Goal: Answer question/provide support: Share knowledge or assist other users

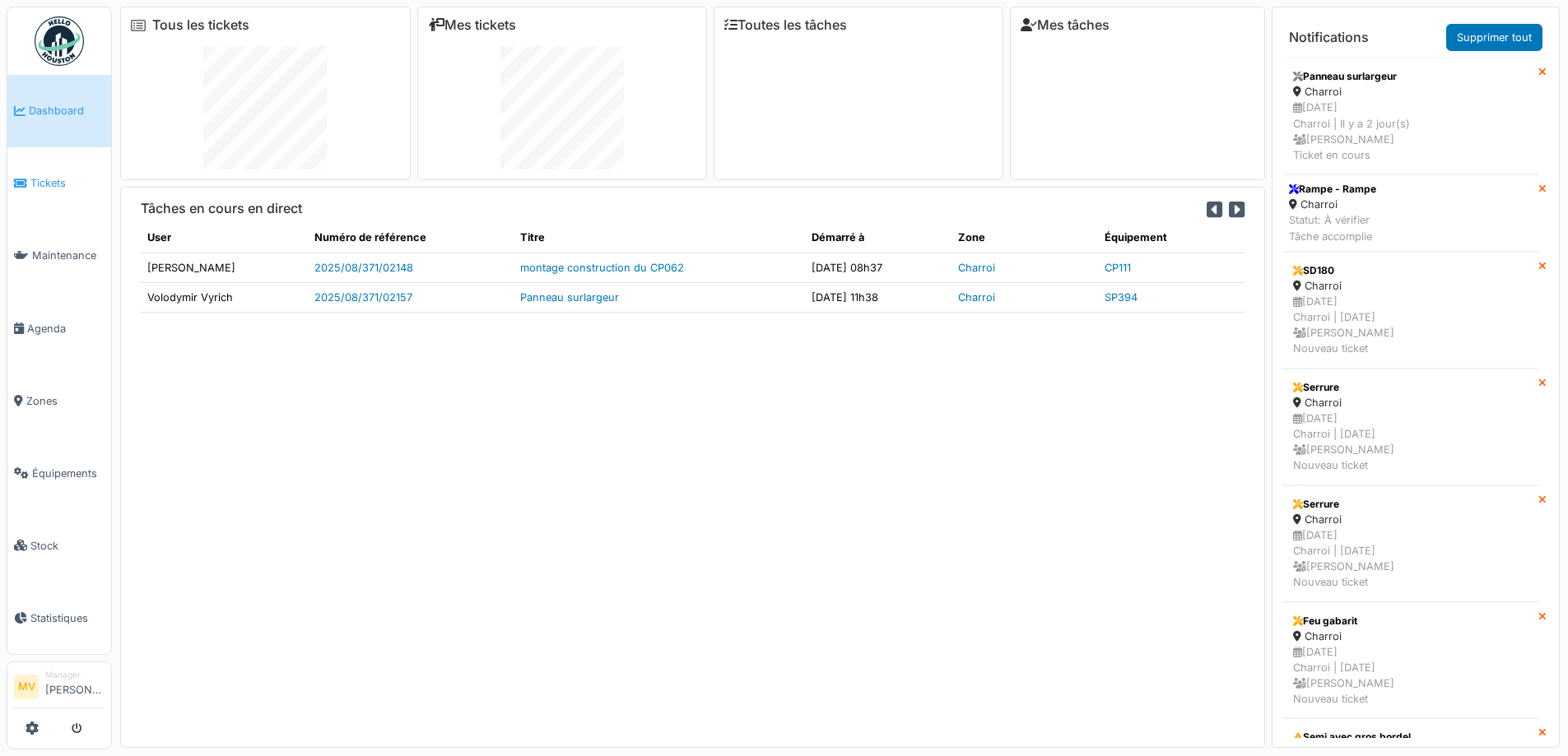
click at [56, 181] on span "Tickets" at bounding box center [67, 183] width 74 height 16
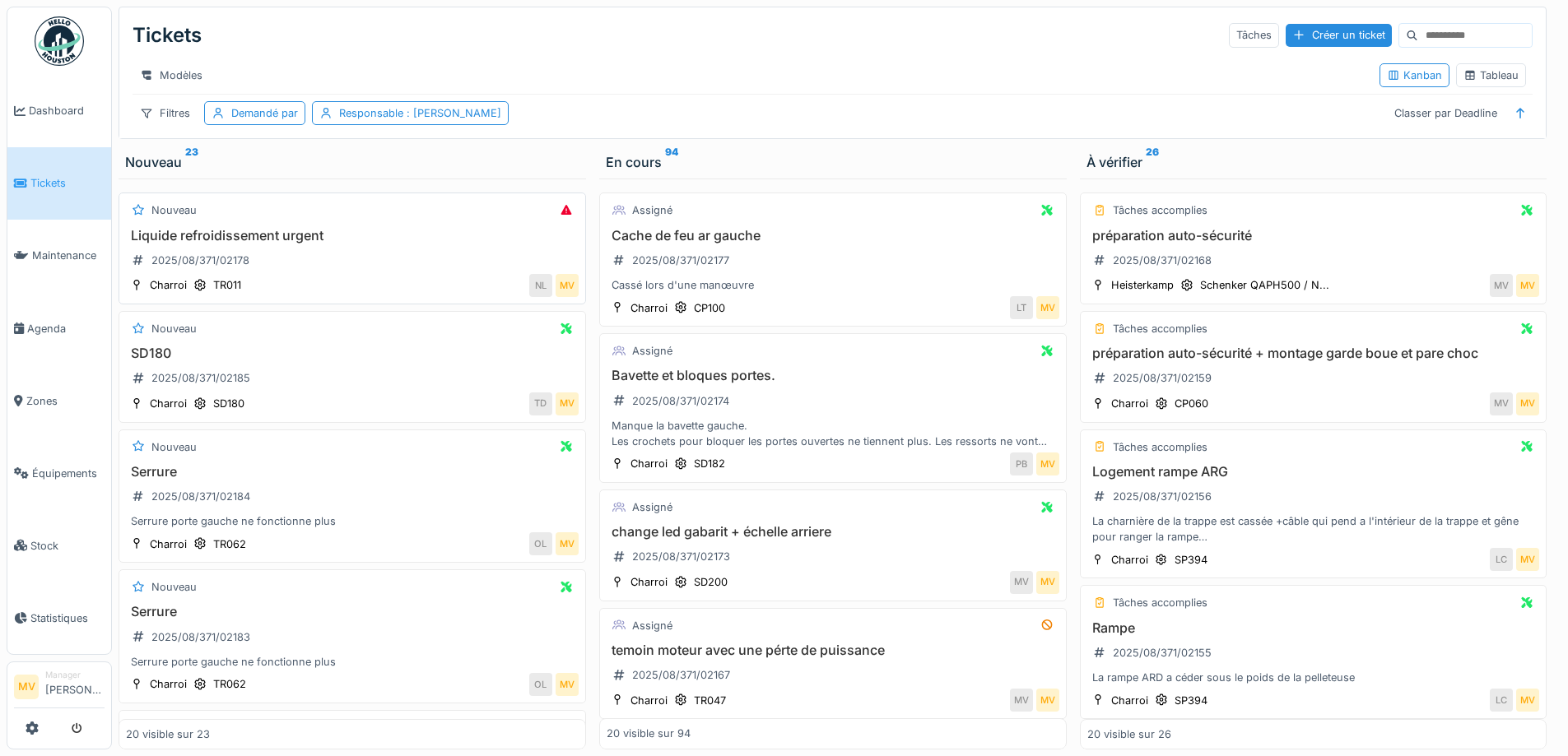
click at [334, 260] on div "Liquide refroidissement urgent 2025/08/371/02178" at bounding box center [352, 251] width 453 height 46
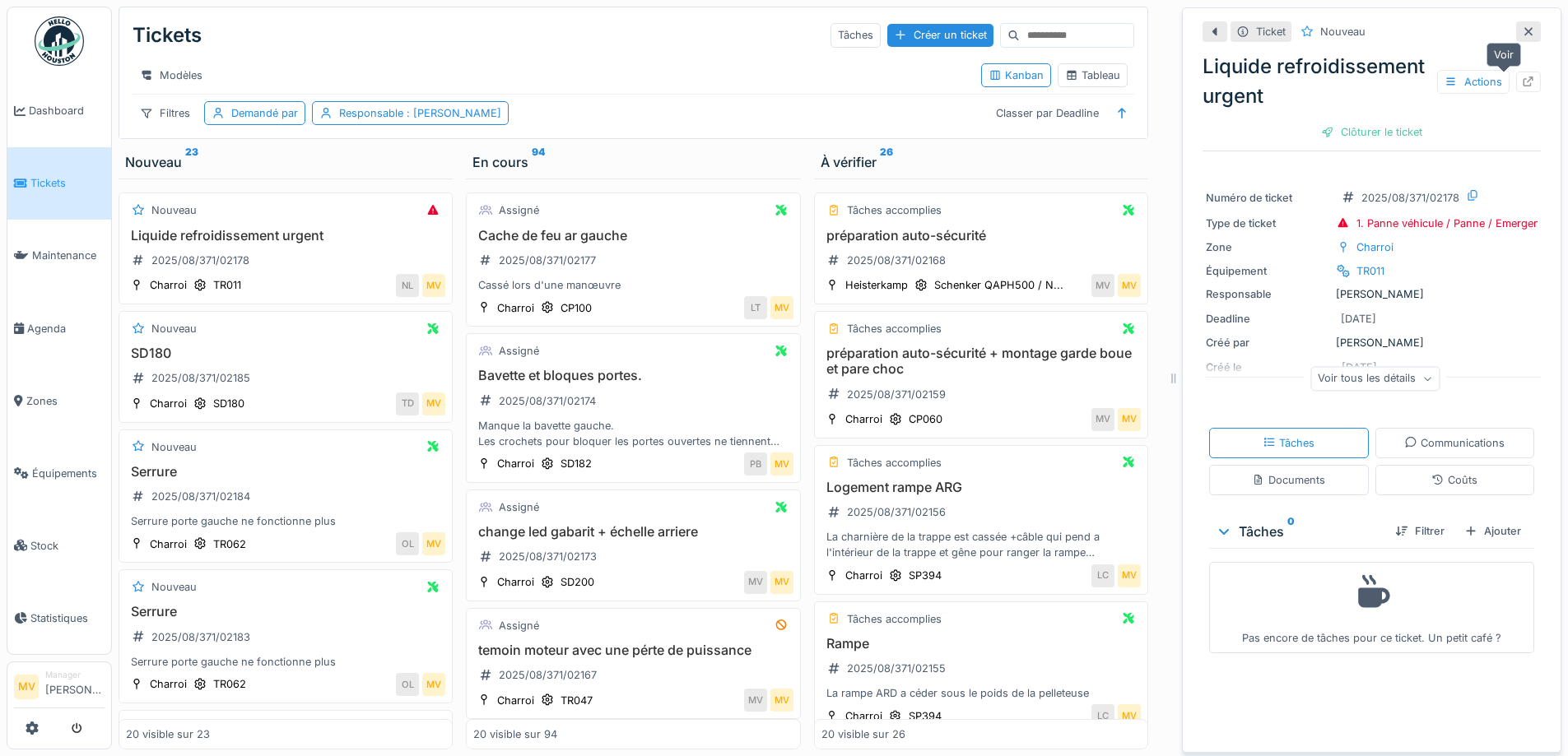
click at [1517, 80] on div at bounding box center [1529, 81] width 25 height 20
click at [315, 511] on div "Serrure 2025/08/371/02184 Serrure porte gauche ne fonctionne plus" at bounding box center [286, 497] width 320 height 66
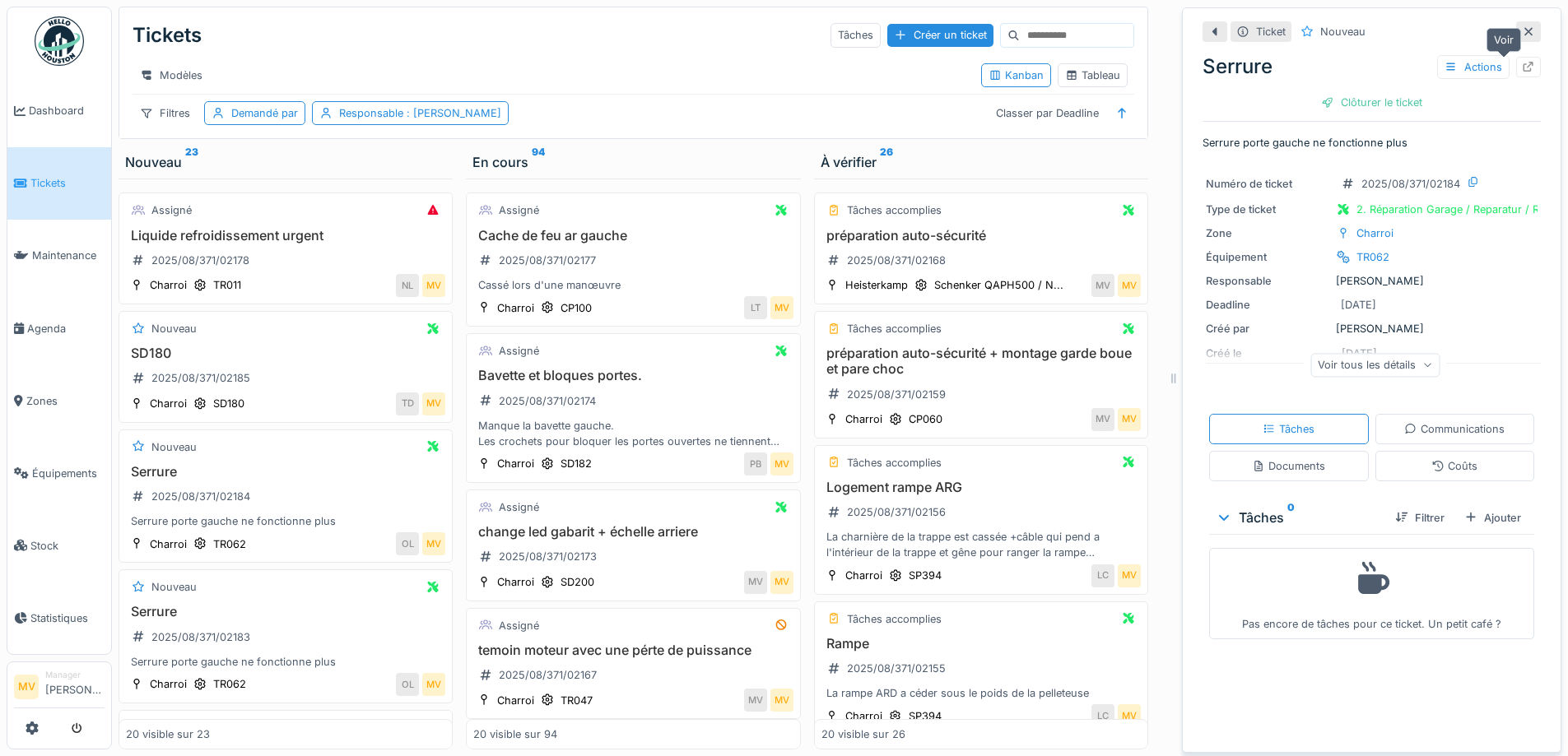
click at [1524, 65] on icon at bounding box center [1529, 67] width 11 height 11
click at [294, 670] on div "Serrure porte gauche ne fonctionne plus" at bounding box center [286, 662] width 320 height 16
click at [1397, 103] on div "Clôturer le ticket" at bounding box center [1372, 102] width 115 height 22
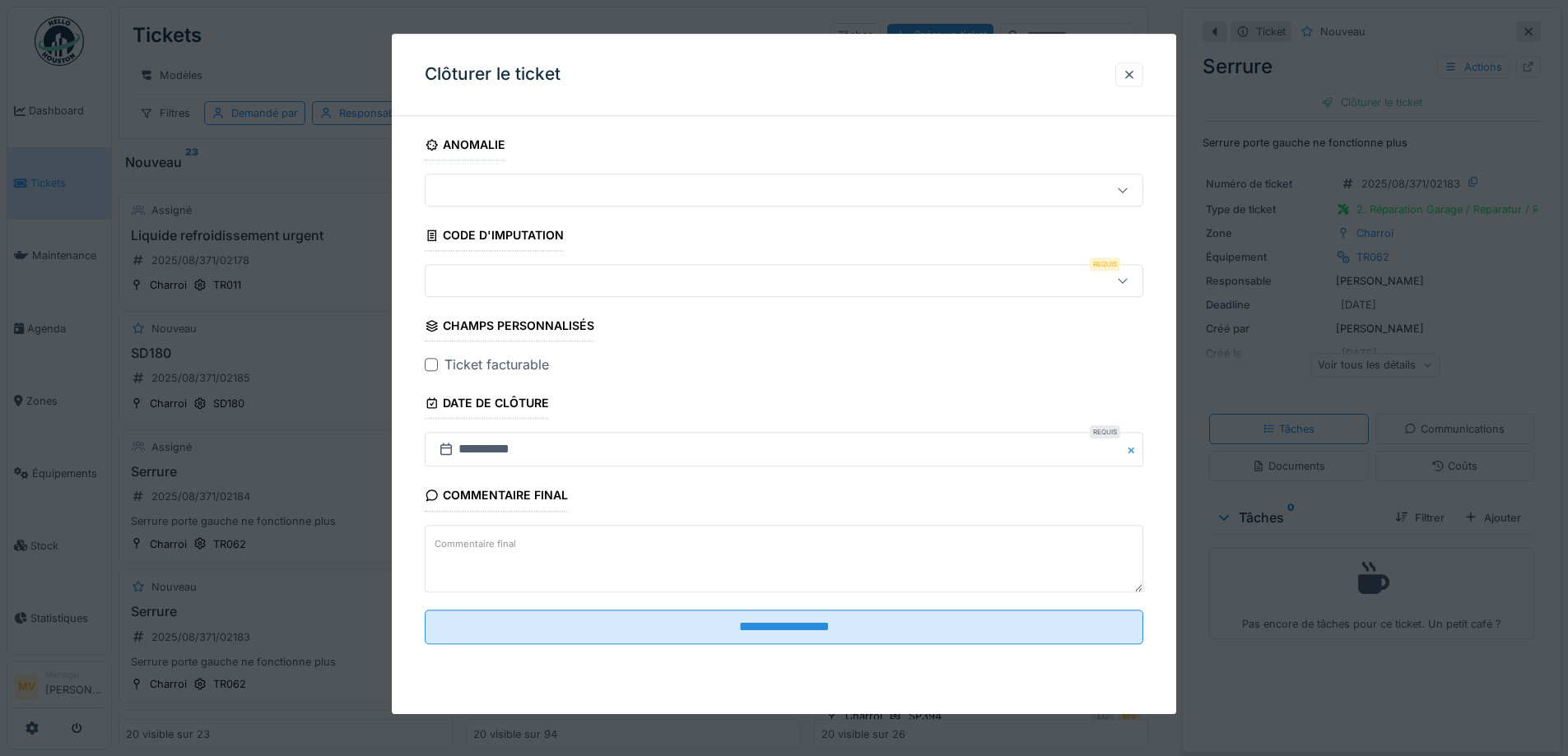
click at [625, 269] on div at bounding box center [784, 281] width 719 height 33
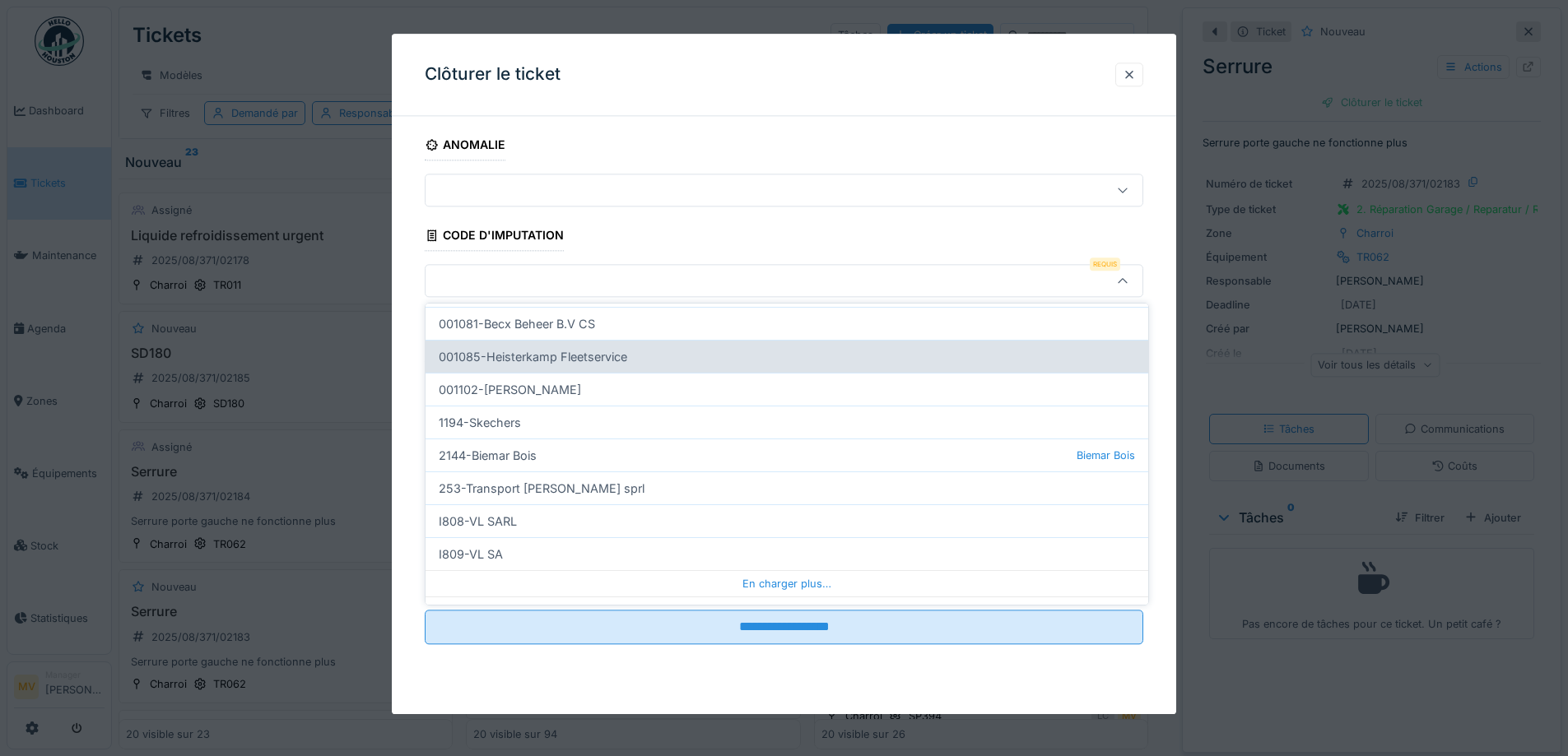
scroll to position [501, 0]
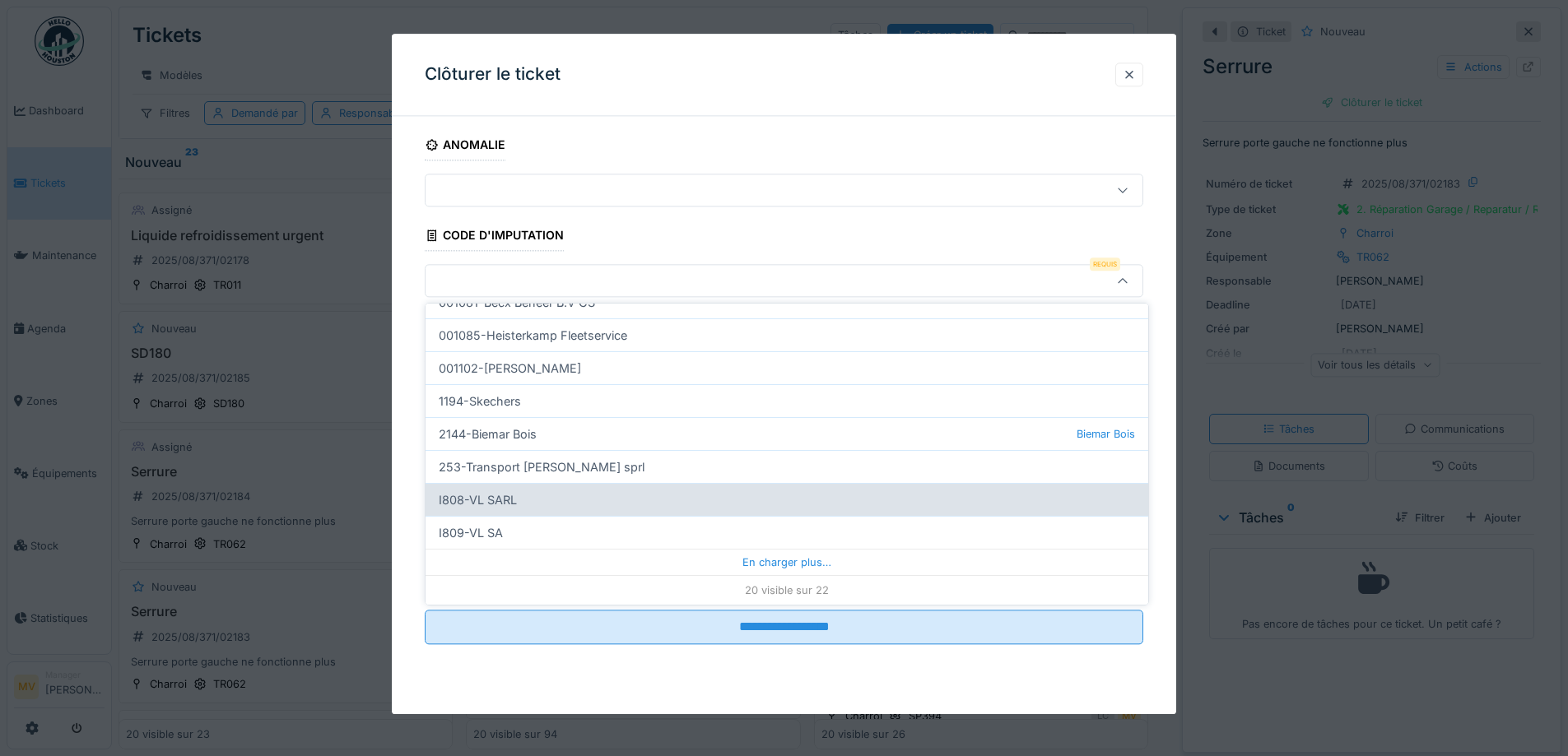
click at [509, 503] on div "I808-VL SARL" at bounding box center [787, 499] width 723 height 33
type input "***"
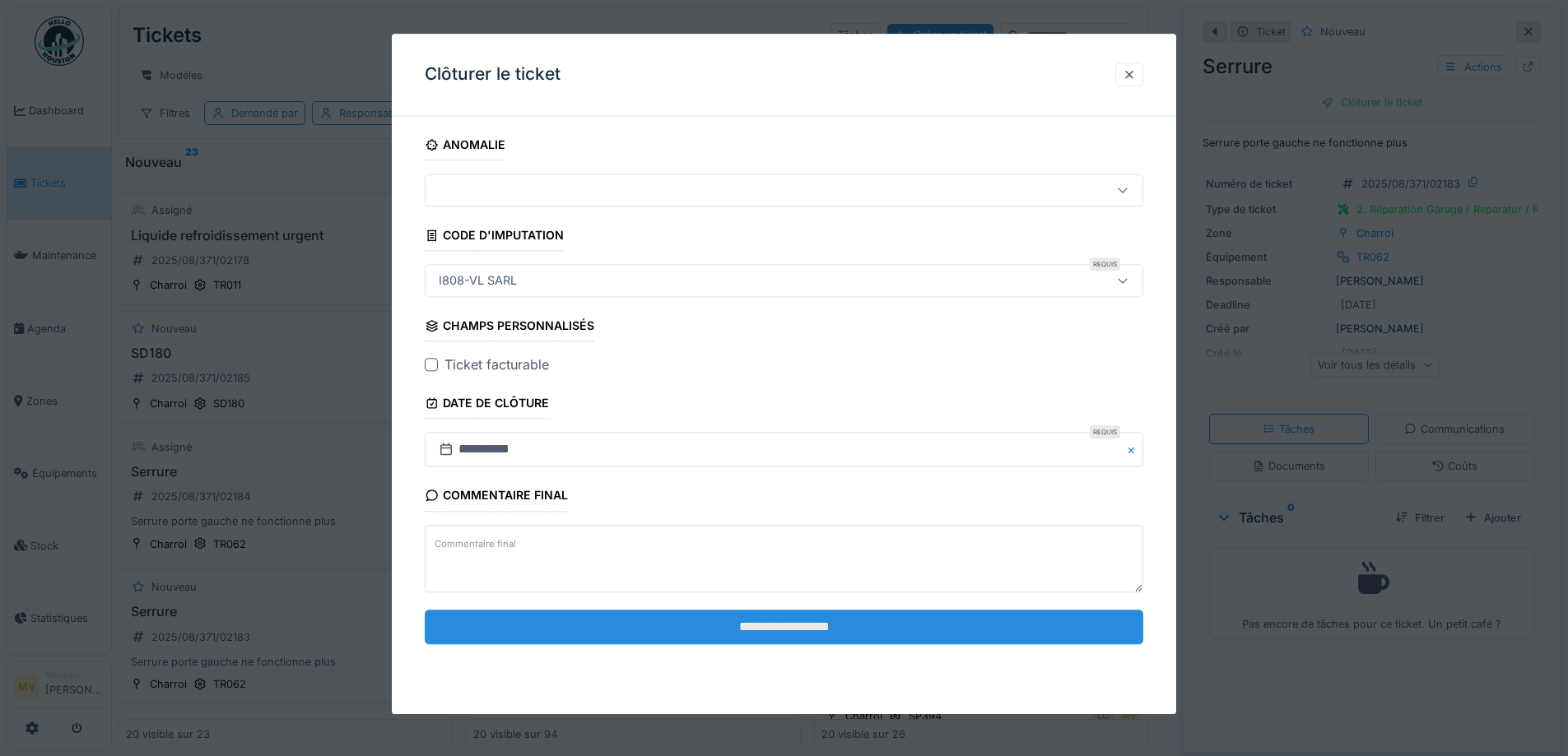
click at [778, 631] on input "**********" at bounding box center [784, 627] width 719 height 34
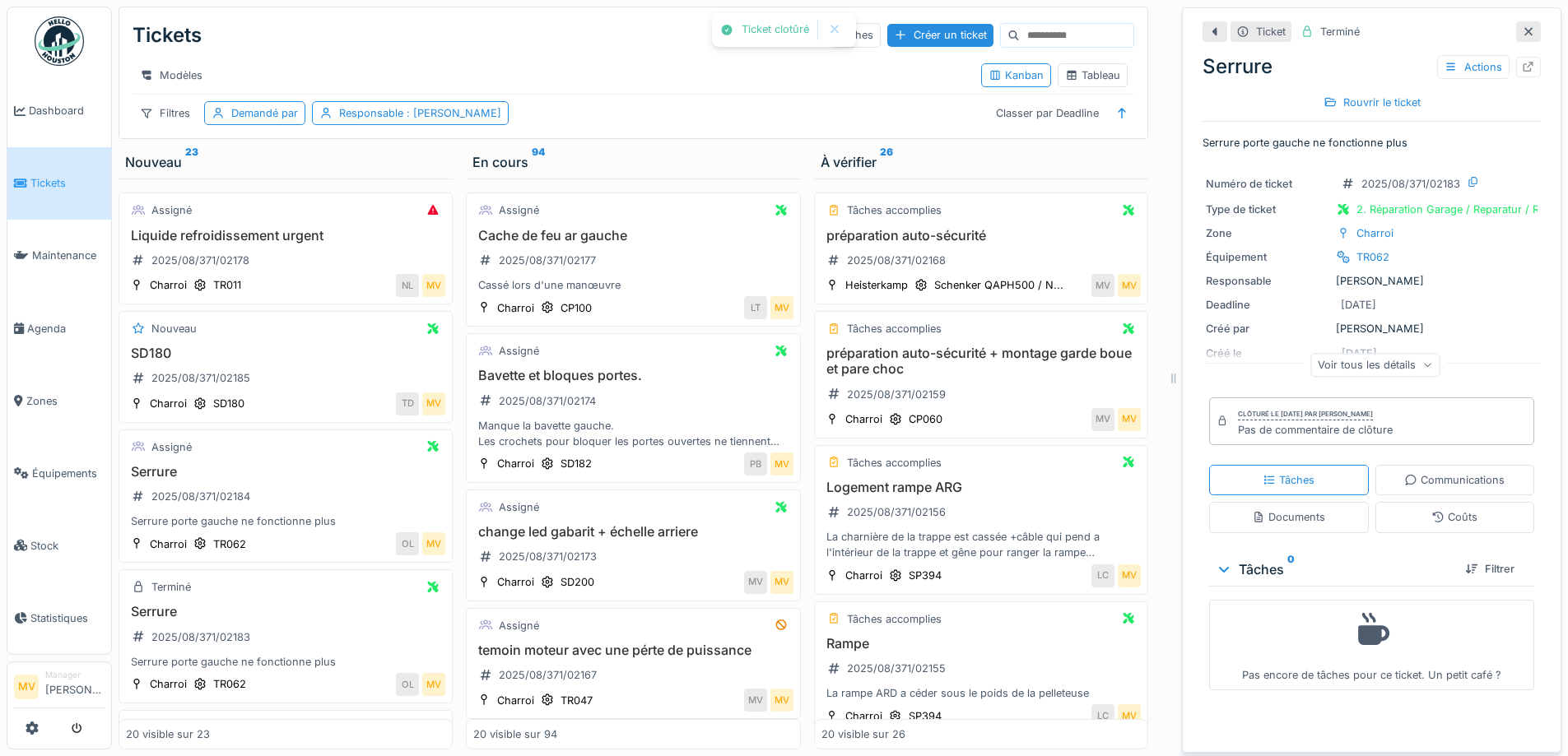
scroll to position [439, 0]
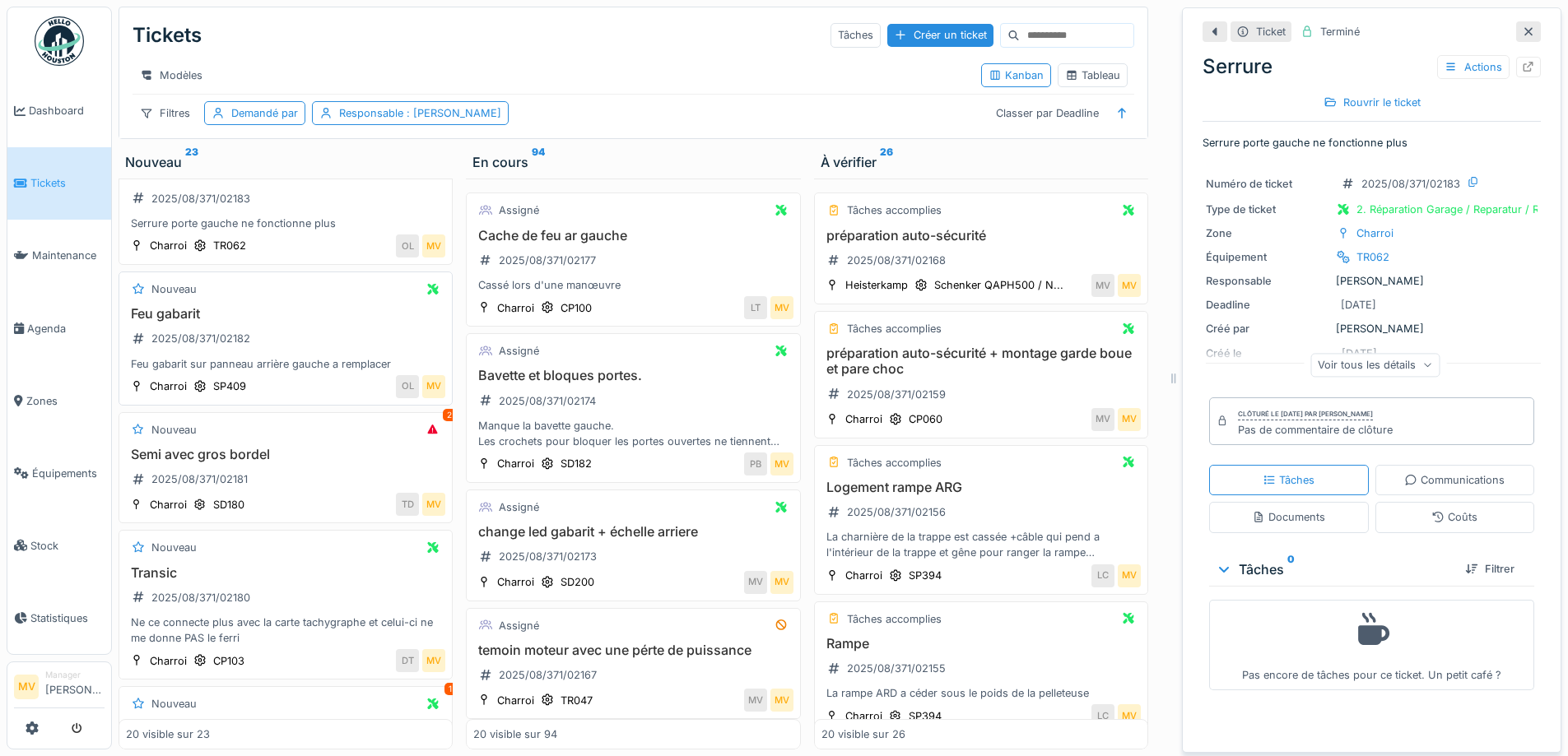
click at [280, 347] on div "Feu gabarit 2025/08/371/02182 Feu gabarit sur panneau arrière gauche a remplacer" at bounding box center [286, 339] width 320 height 66
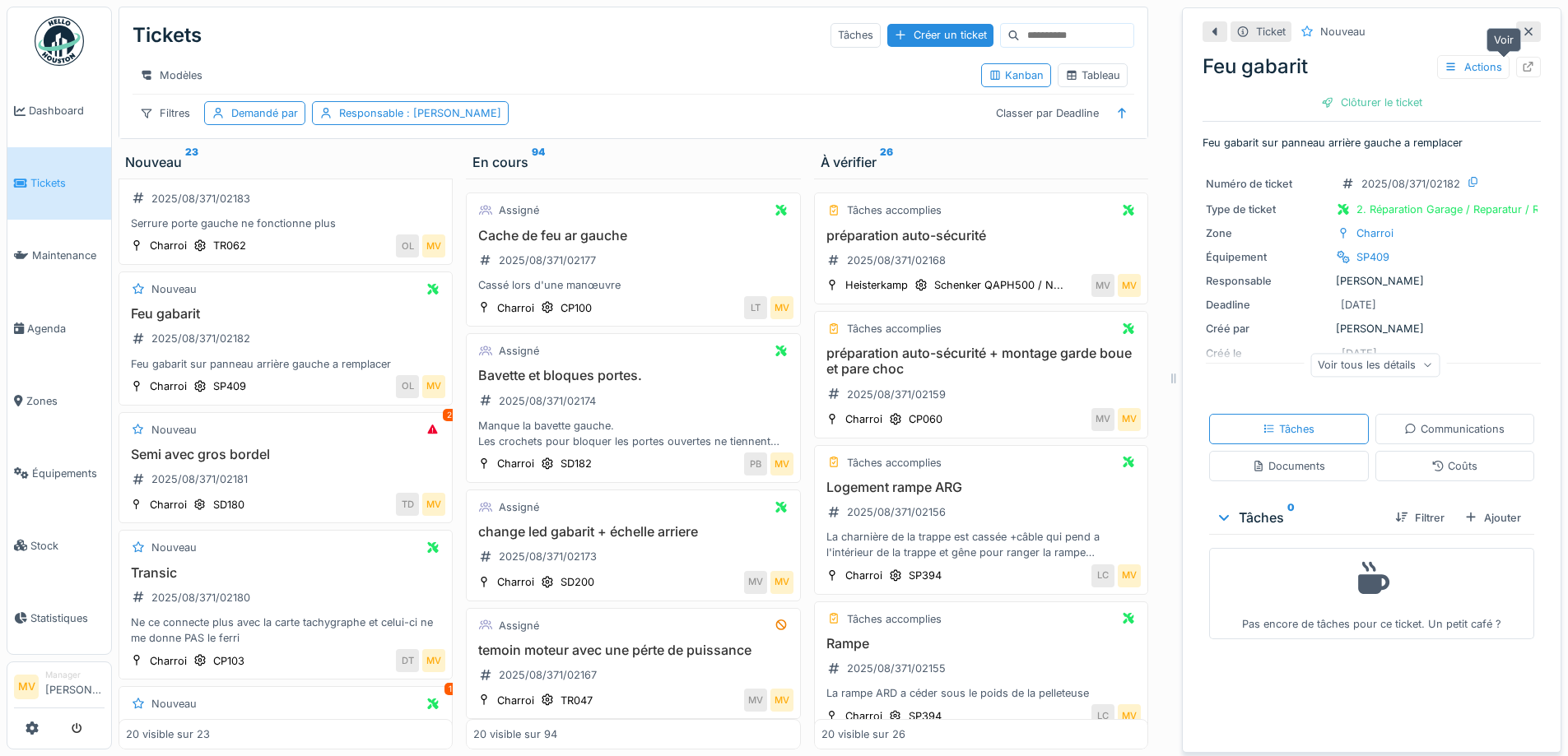
click at [1522, 68] on icon at bounding box center [1528, 67] width 13 height 11
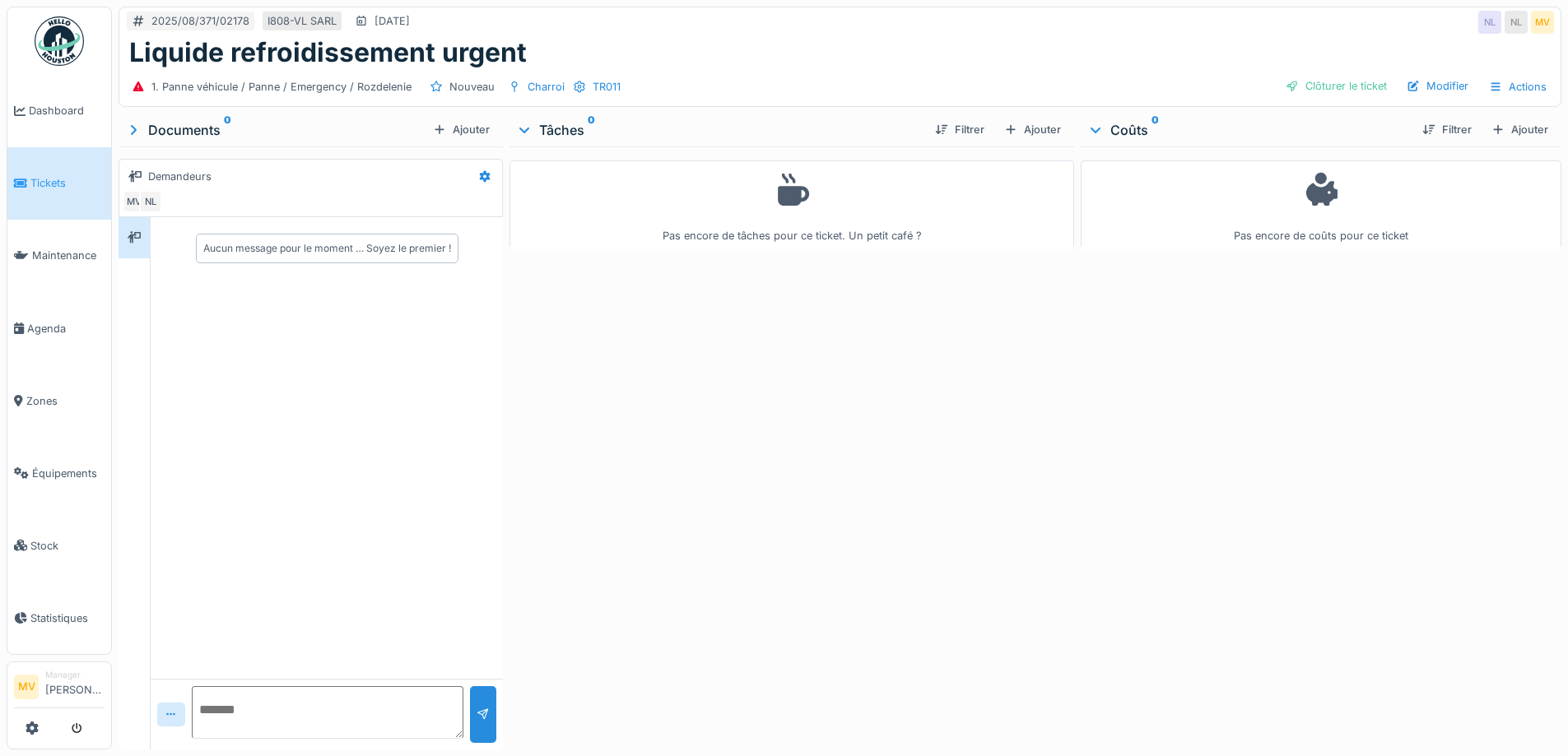
drag, startPoint x: 1037, startPoint y: 126, endPoint x: 1031, endPoint y: 134, distance: 10.0
click at [1036, 126] on div "Ajouter" at bounding box center [1032, 129] width 70 height 22
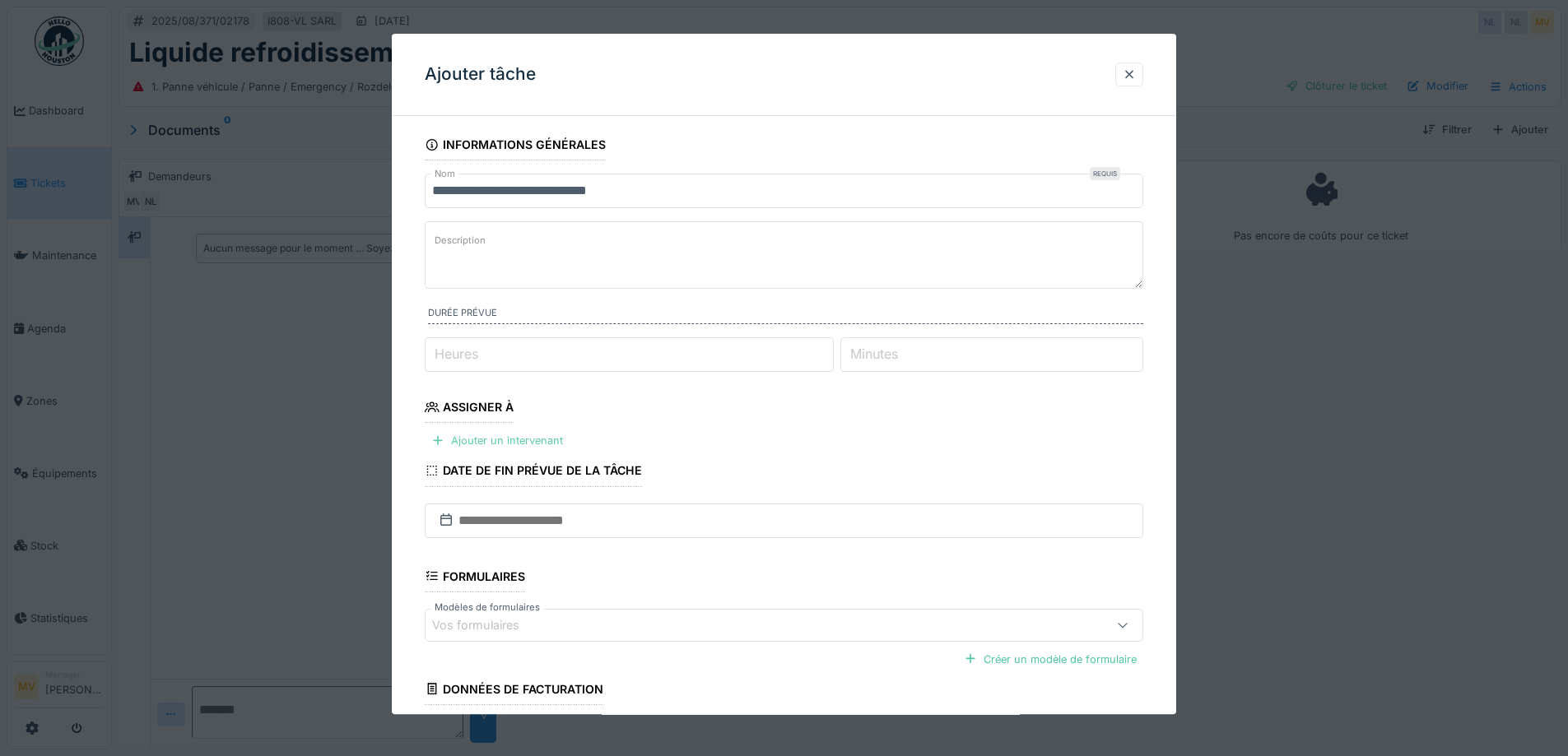
click at [514, 445] on div "Ajouter un intervenant" at bounding box center [497, 441] width 145 height 22
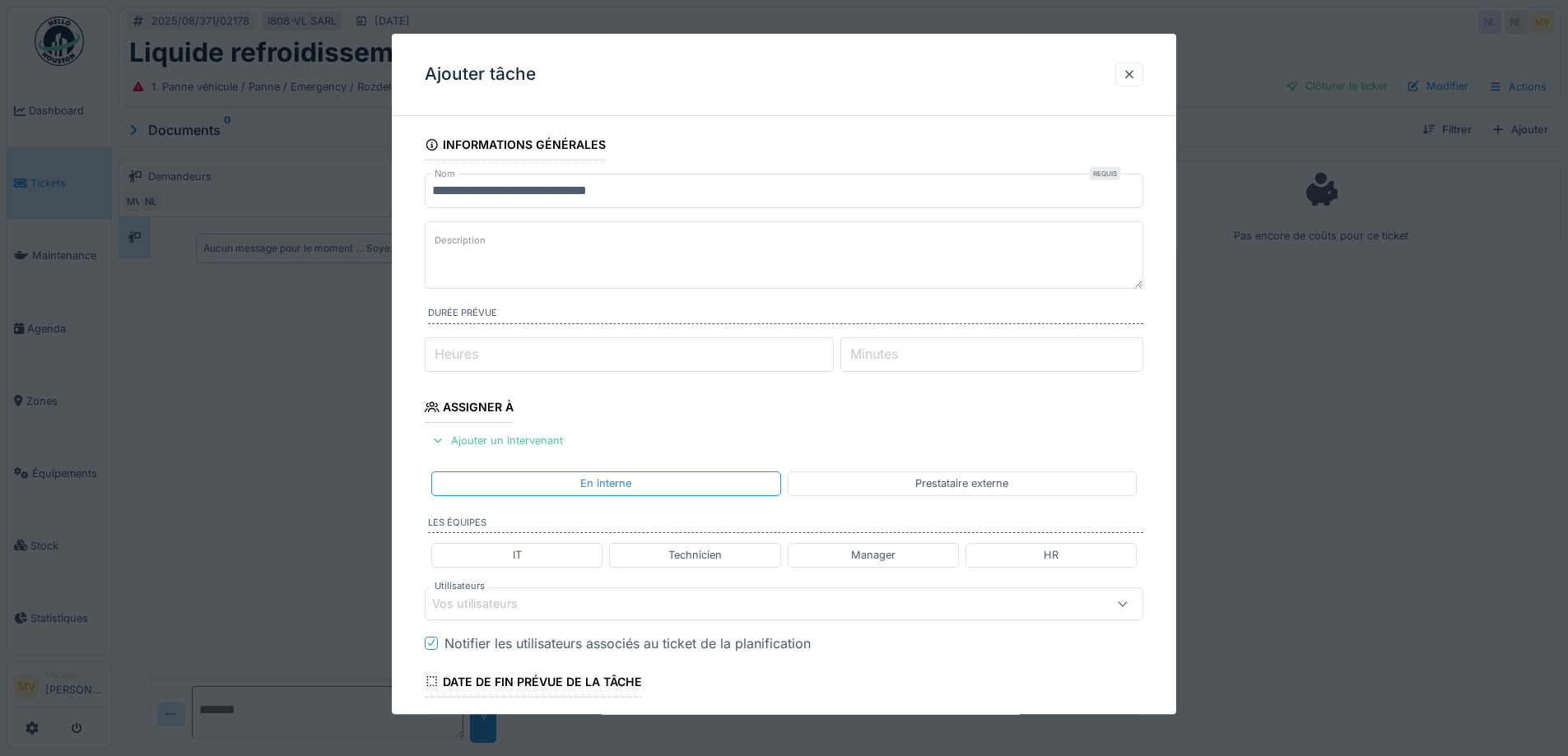
click at [563, 597] on div "Vos utilisateurs" at bounding box center [742, 604] width 620 height 19
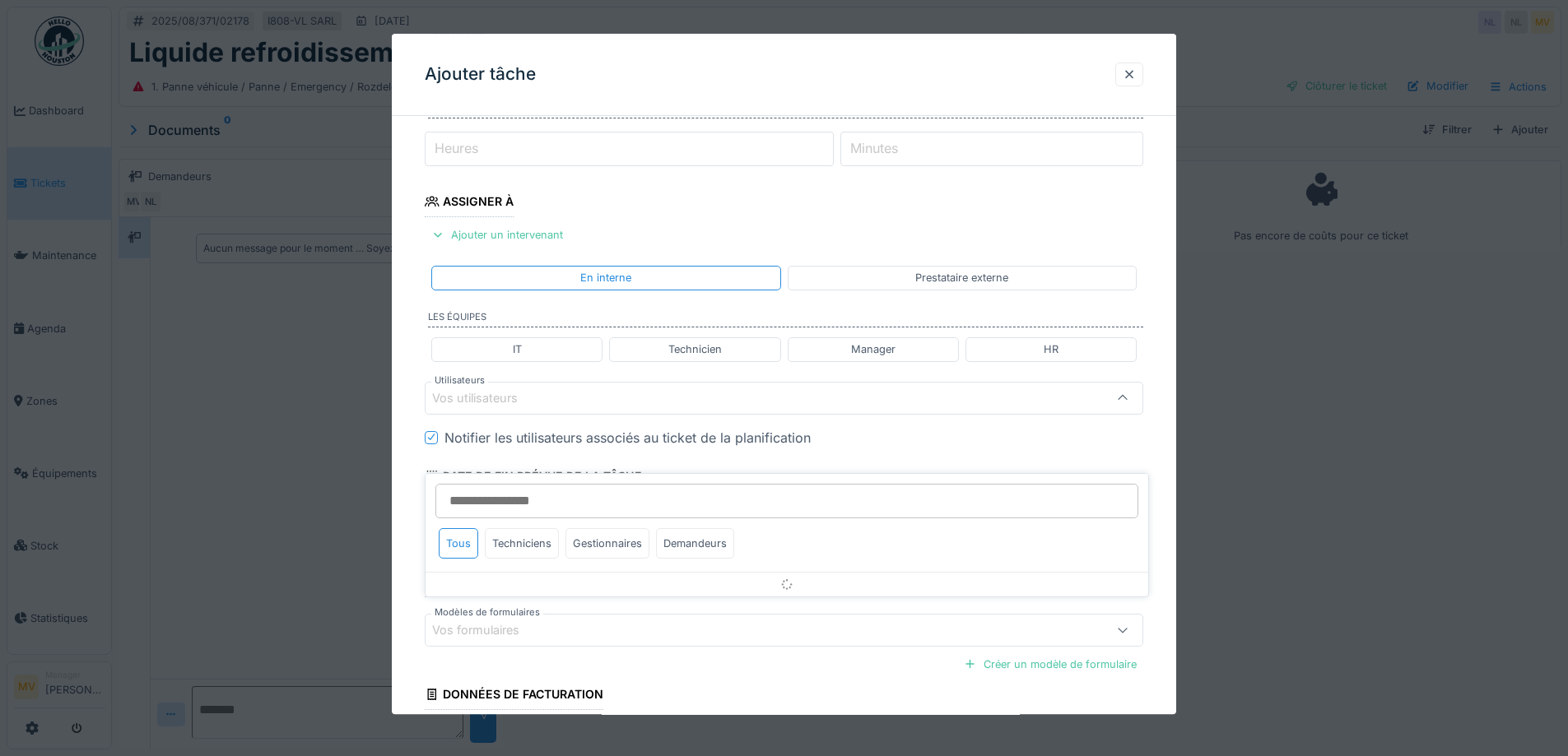
scroll to position [230, 0]
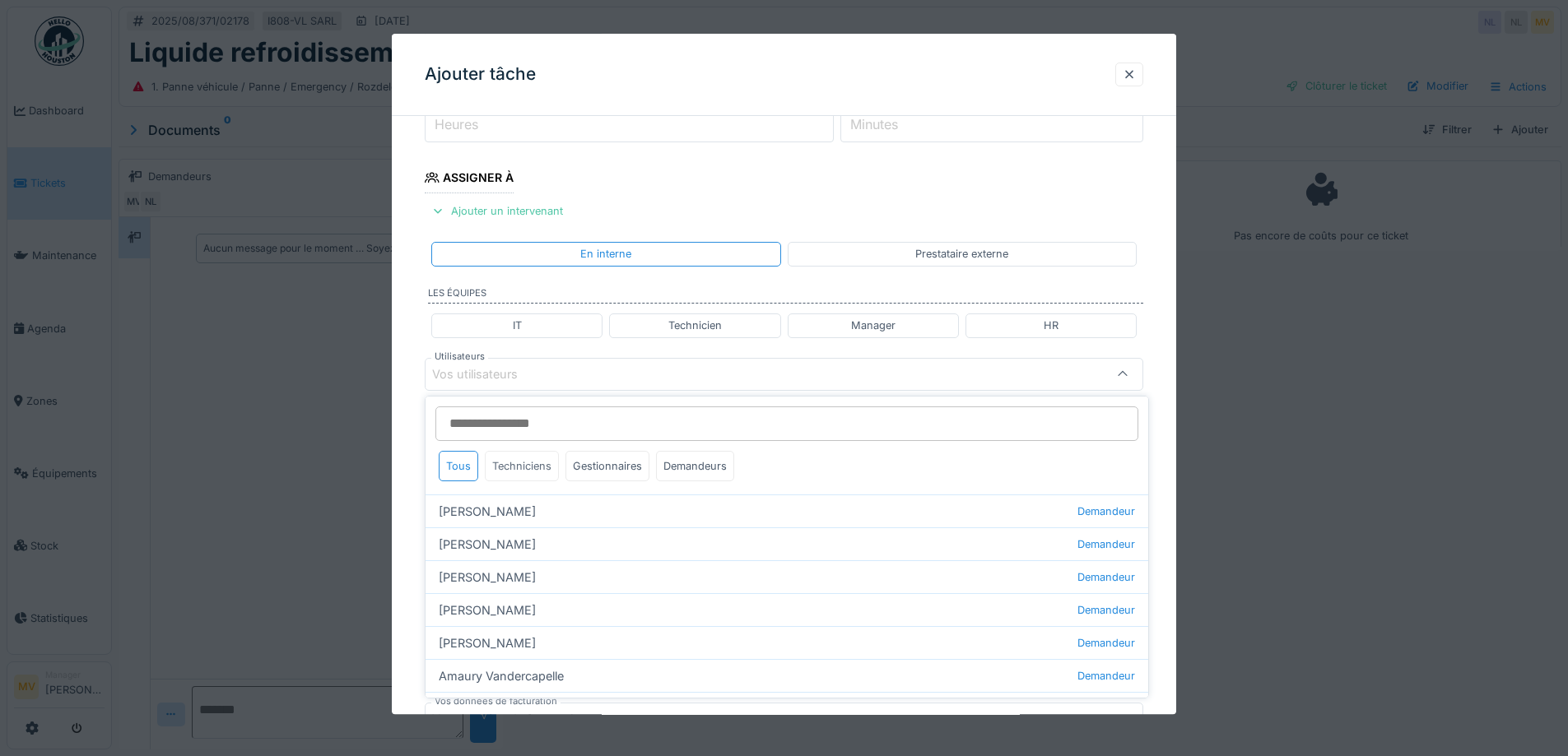
click at [516, 465] on div "Techniciens" at bounding box center [522, 466] width 74 height 30
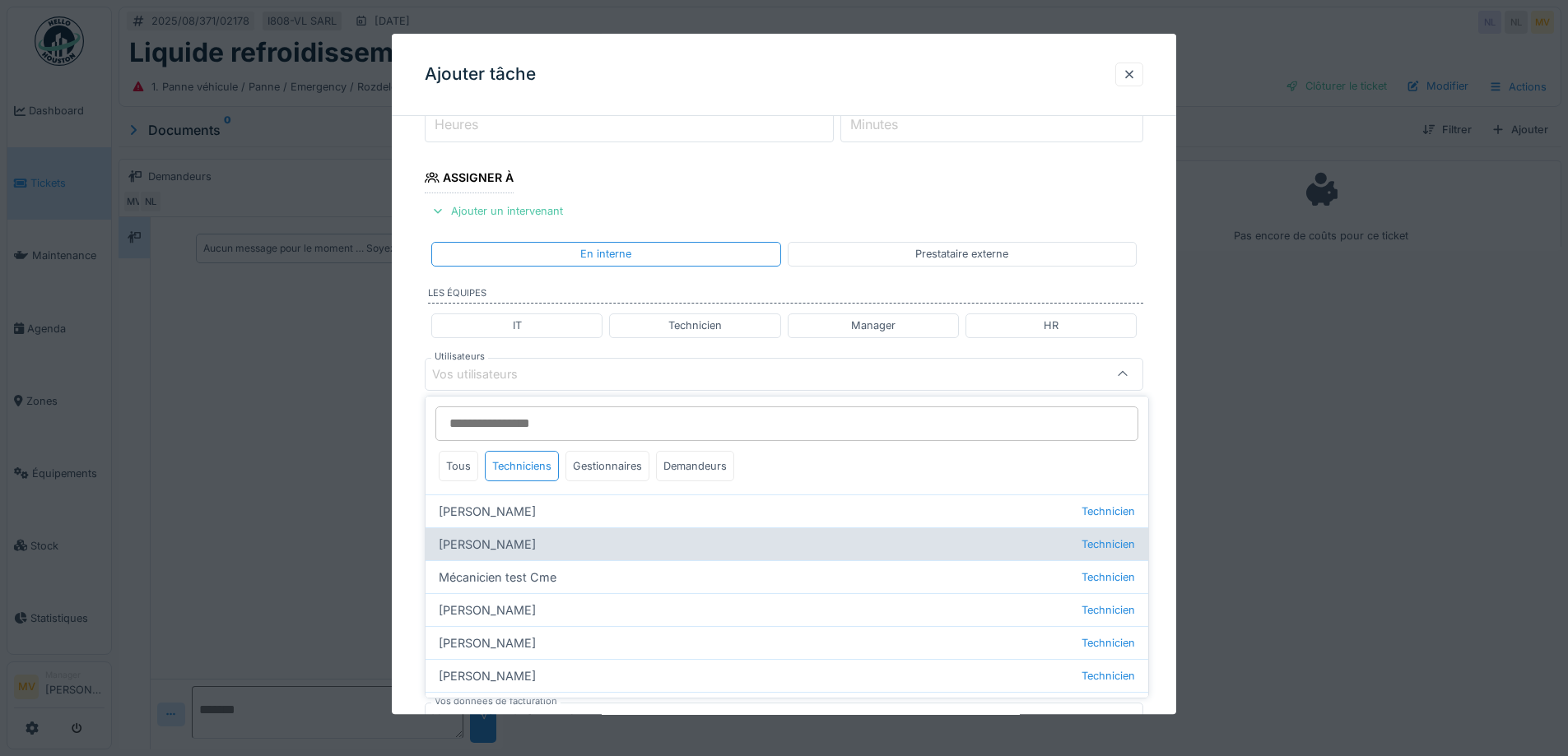
click at [510, 539] on div "Jan Maro Technicien" at bounding box center [787, 543] width 723 height 33
type input "****"
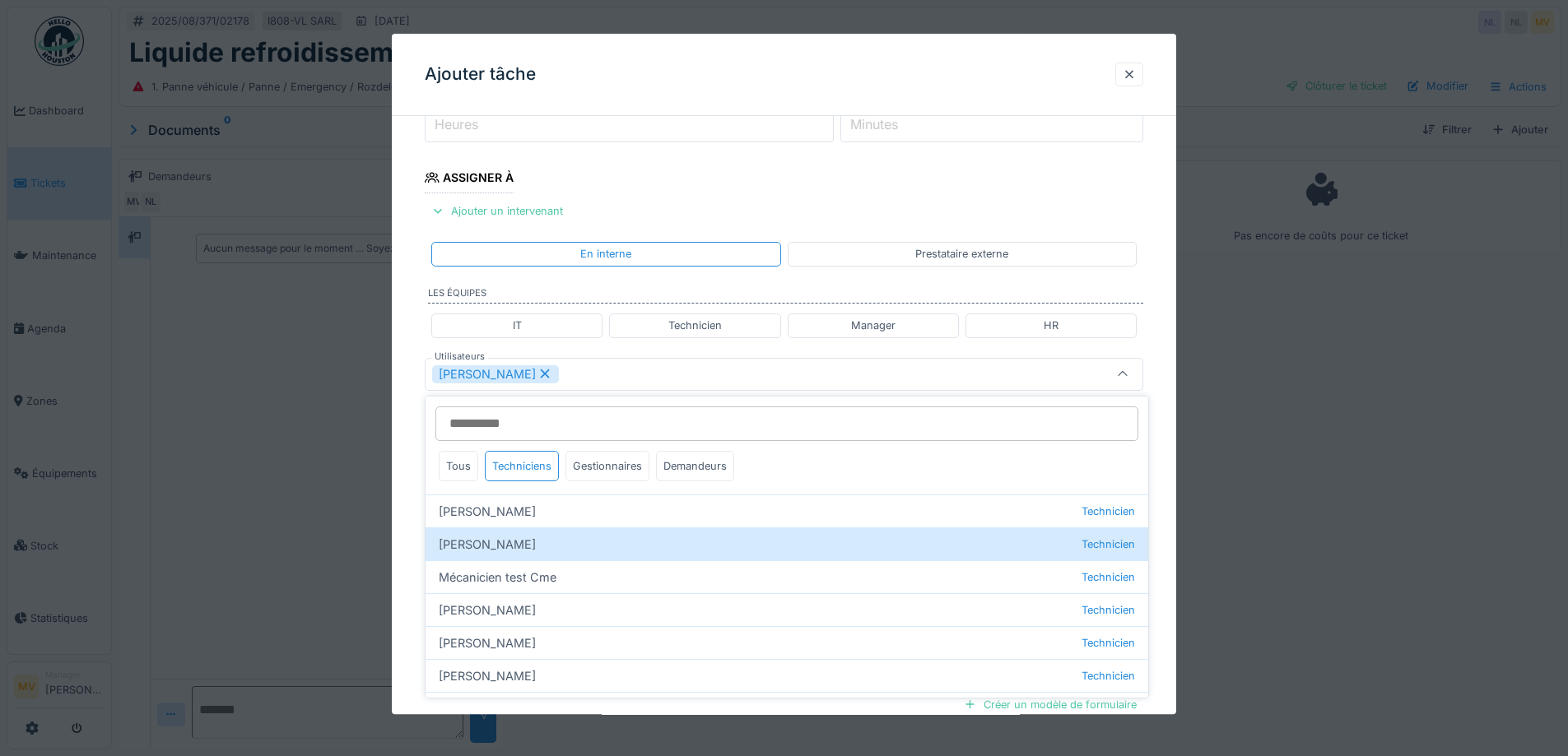
click at [597, 382] on div "Jan Maro" at bounding box center [742, 374] width 620 height 19
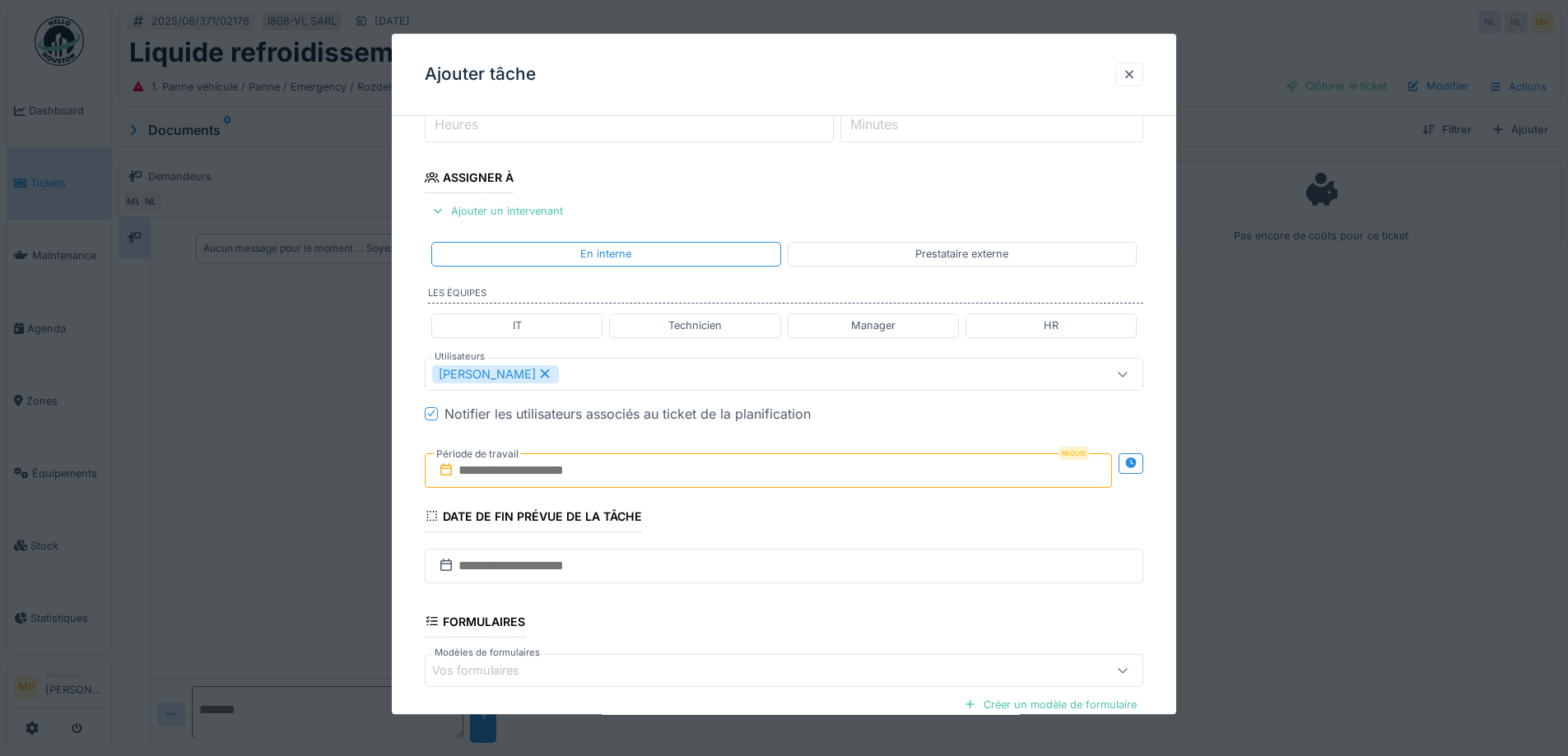
drag, startPoint x: 605, startPoint y: 470, endPoint x: 610, endPoint y: 478, distance: 9.4
click at [605, 470] on input "text" at bounding box center [769, 470] width 687 height 34
click at [798, 653] on div "22" at bounding box center [798, 658] width 22 height 24
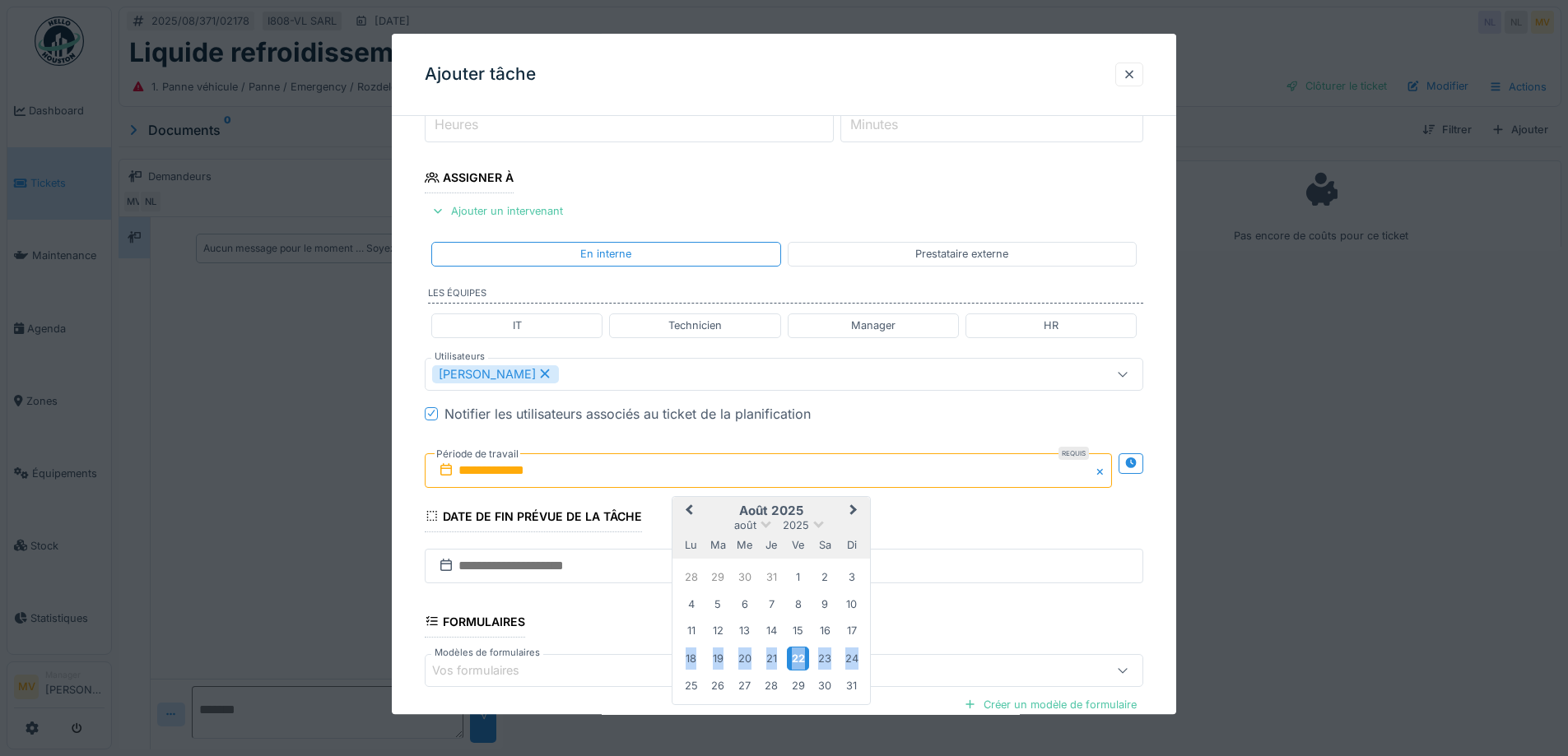
click at [797, 653] on div "22" at bounding box center [798, 658] width 22 height 24
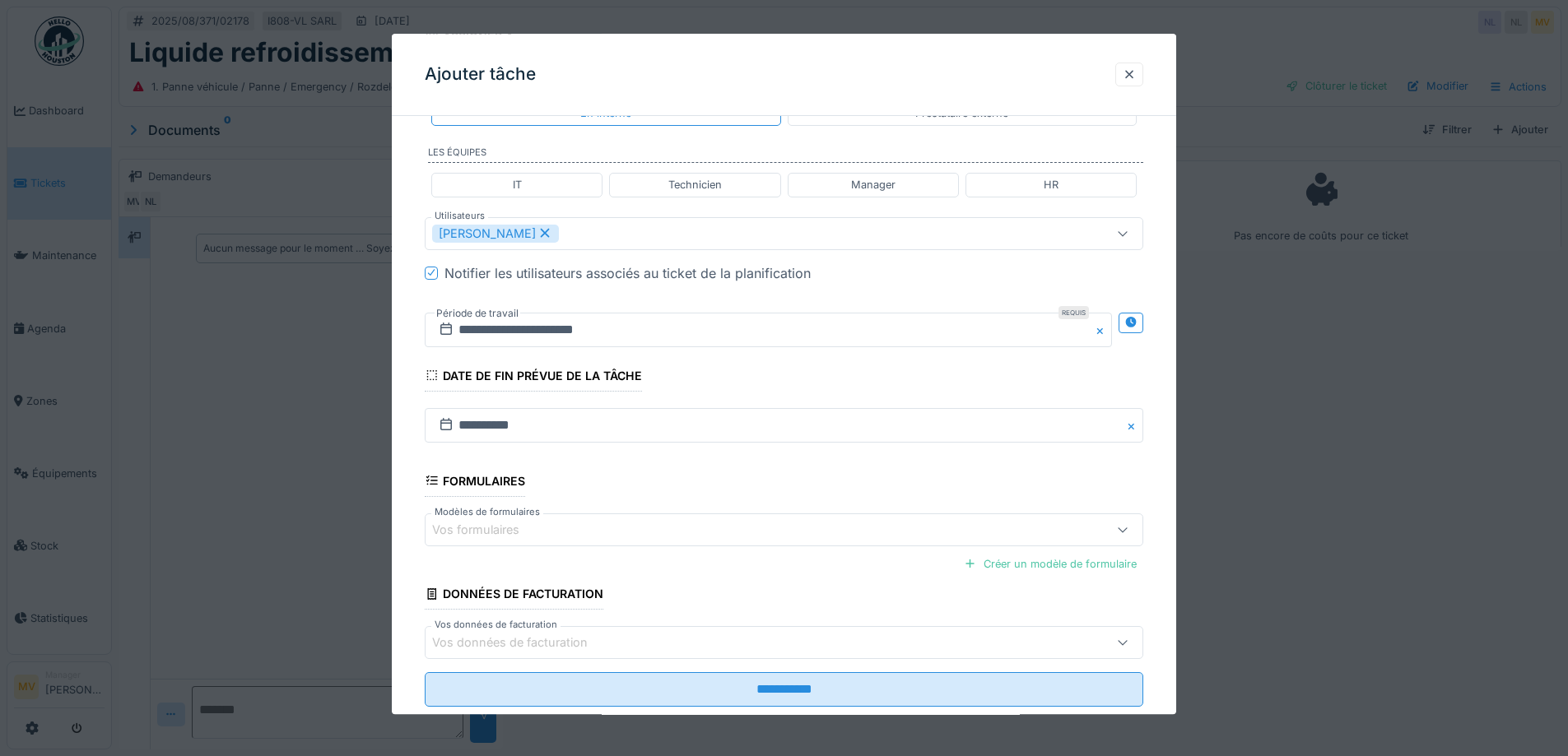
scroll to position [409, 0]
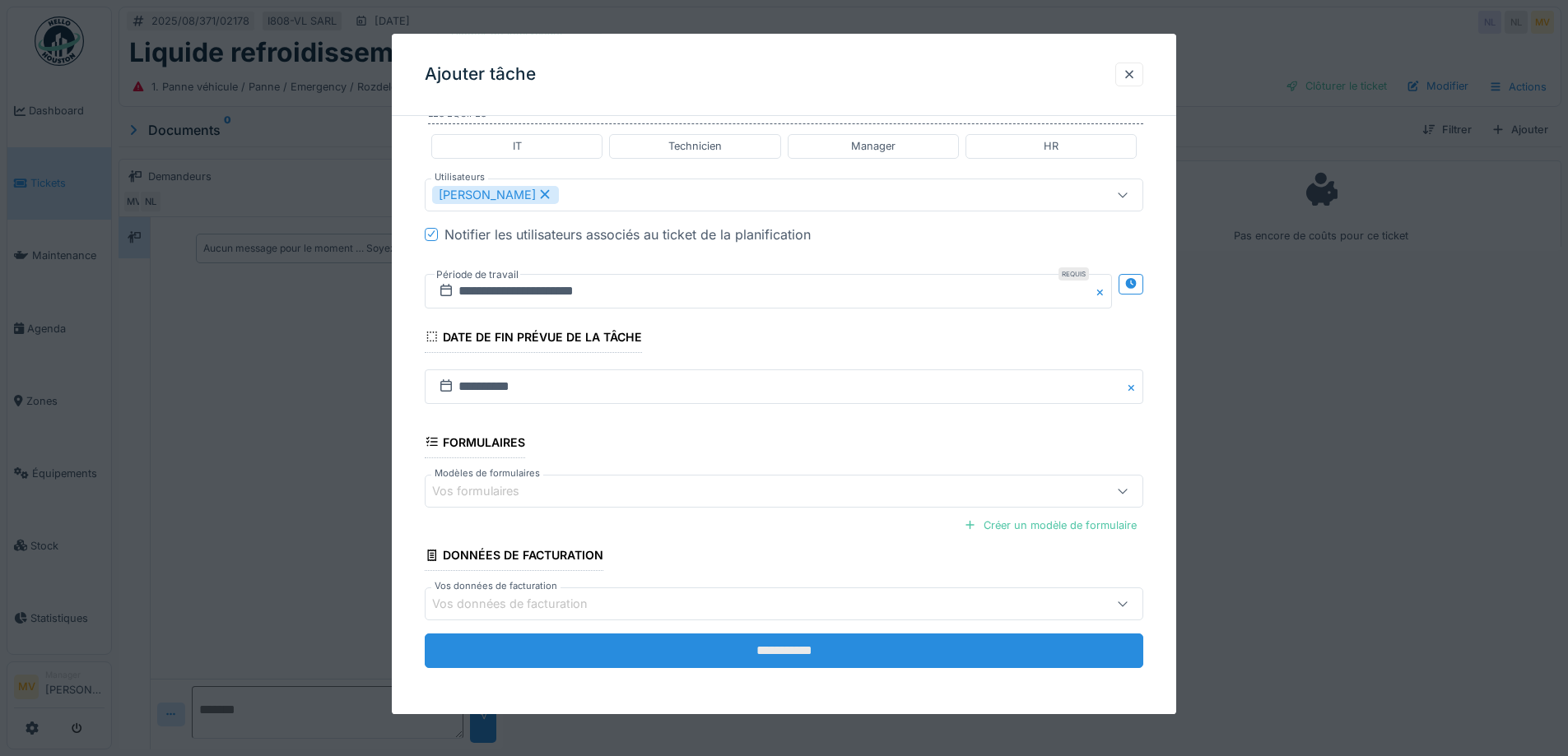
click at [829, 654] on input "**********" at bounding box center [784, 651] width 719 height 34
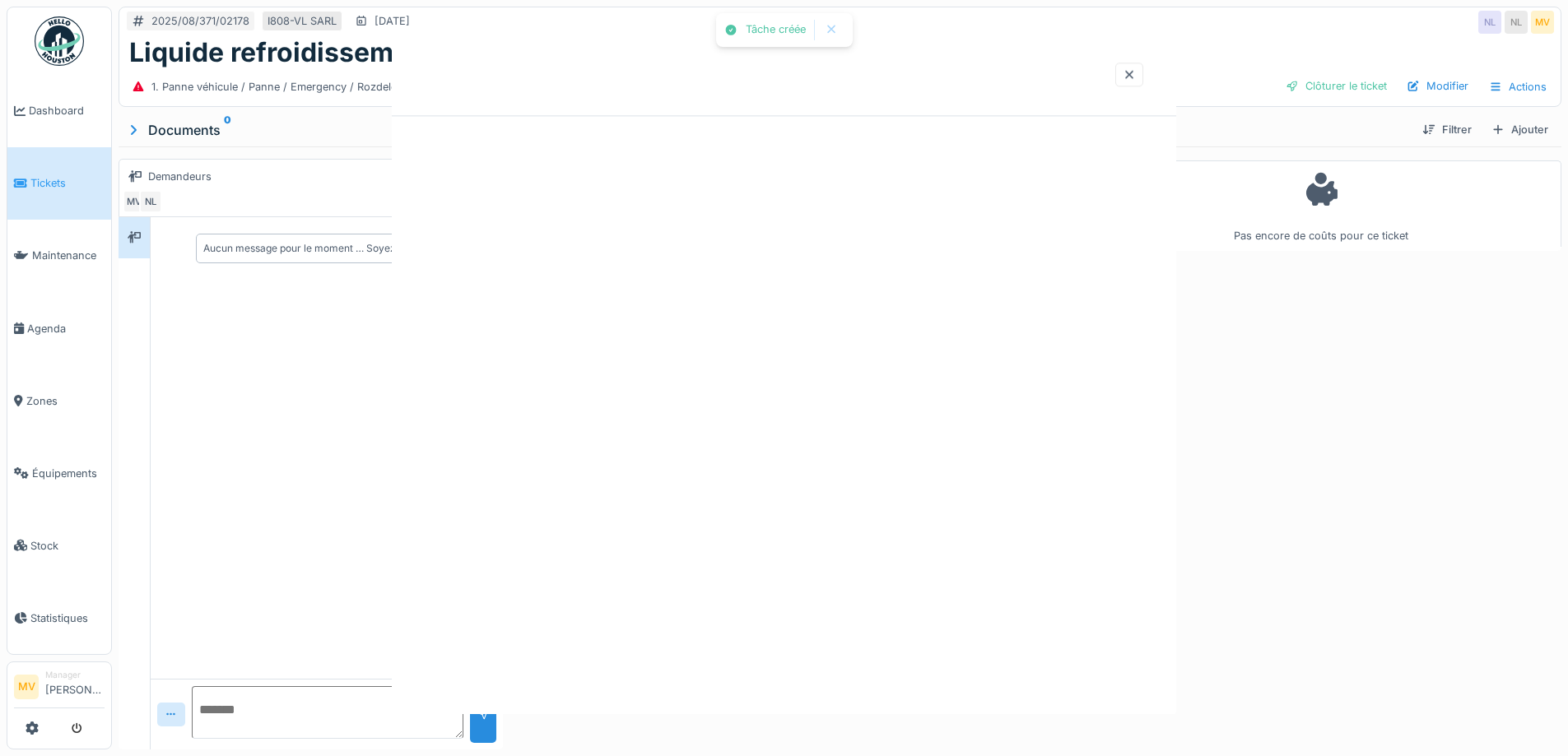
scroll to position [0, 0]
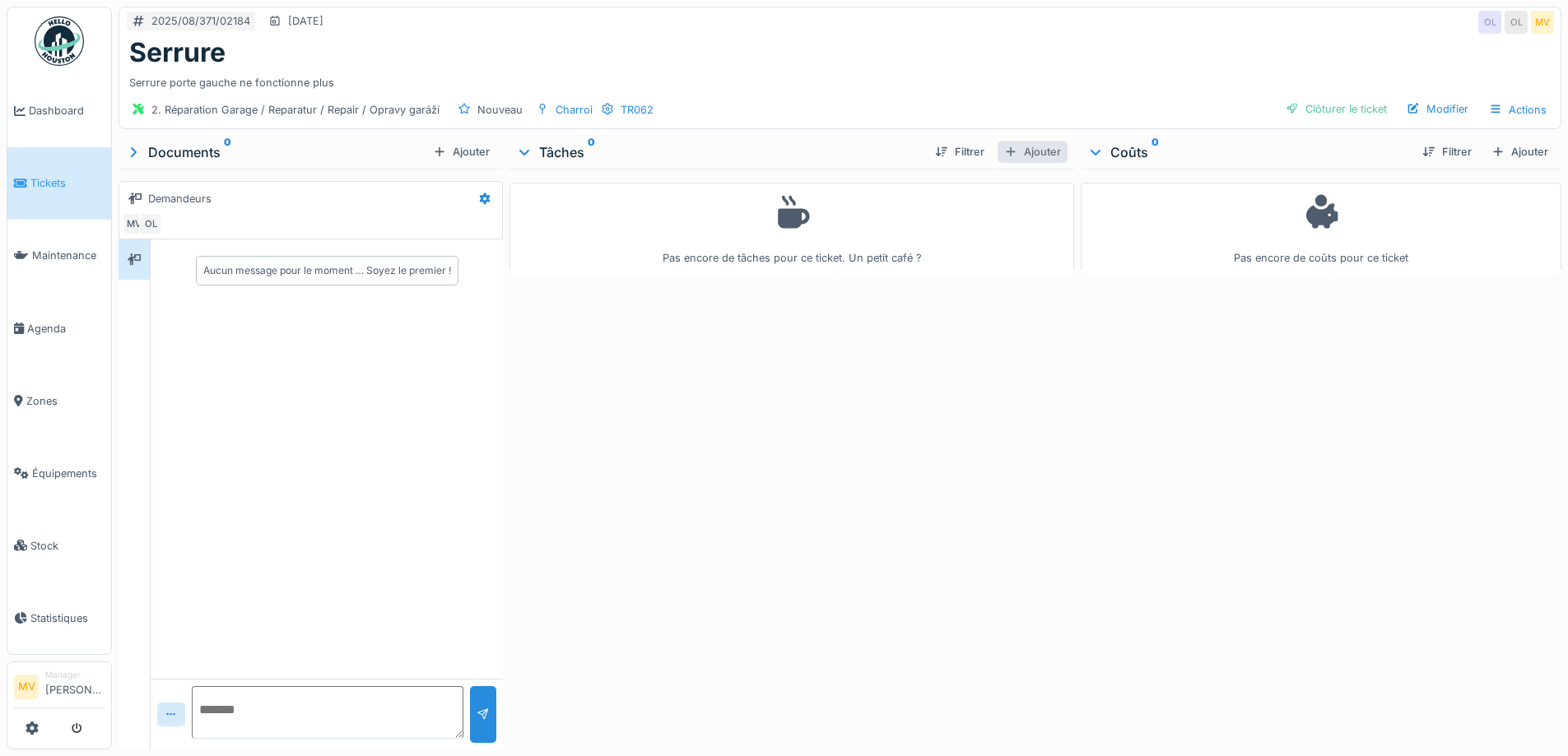
click at [1029, 153] on div "Ajouter" at bounding box center [1032, 151] width 70 height 22
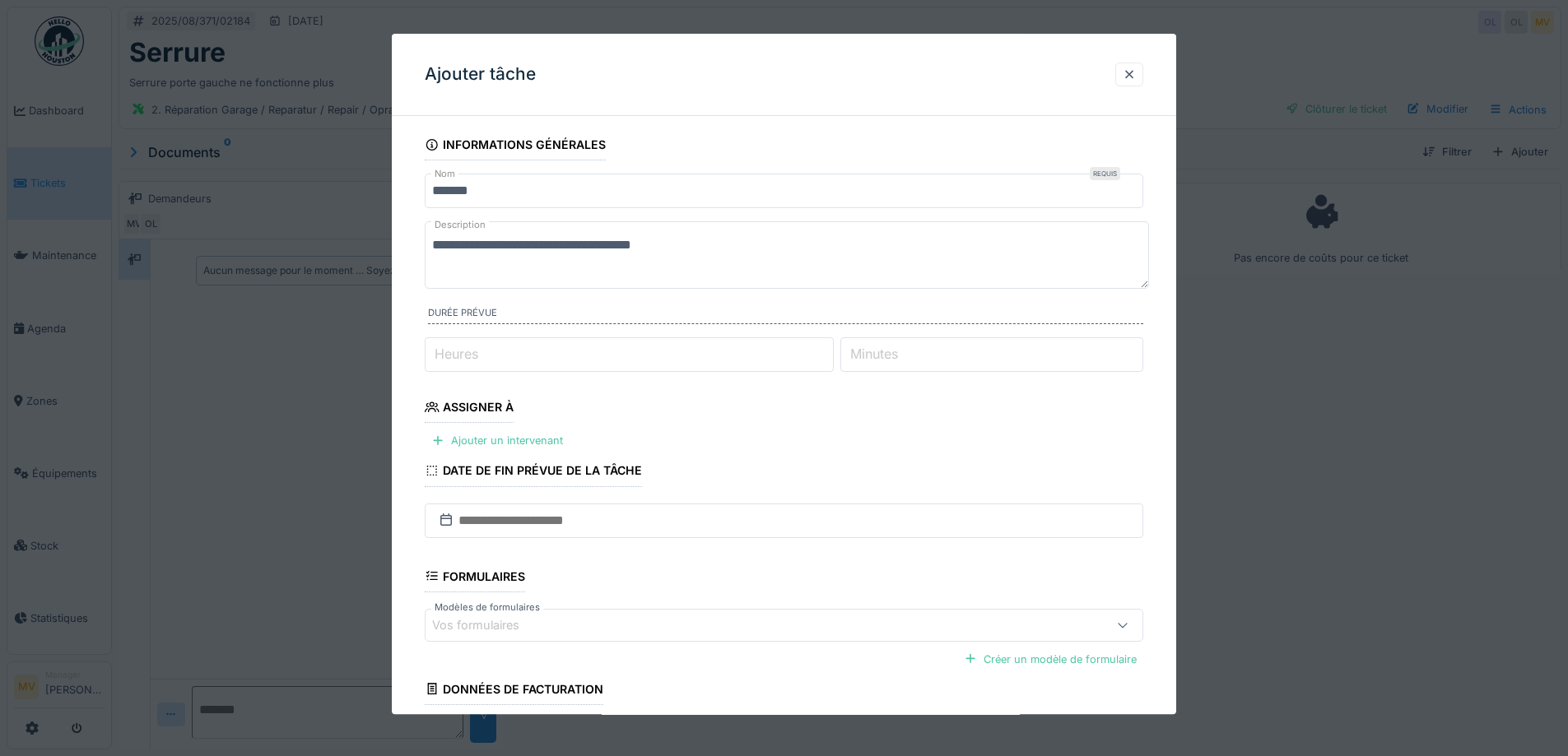
click at [539, 427] on fieldset "**********" at bounding box center [784, 472] width 719 height 686
click at [538, 434] on div "Ajouter un intervenant" at bounding box center [497, 441] width 145 height 22
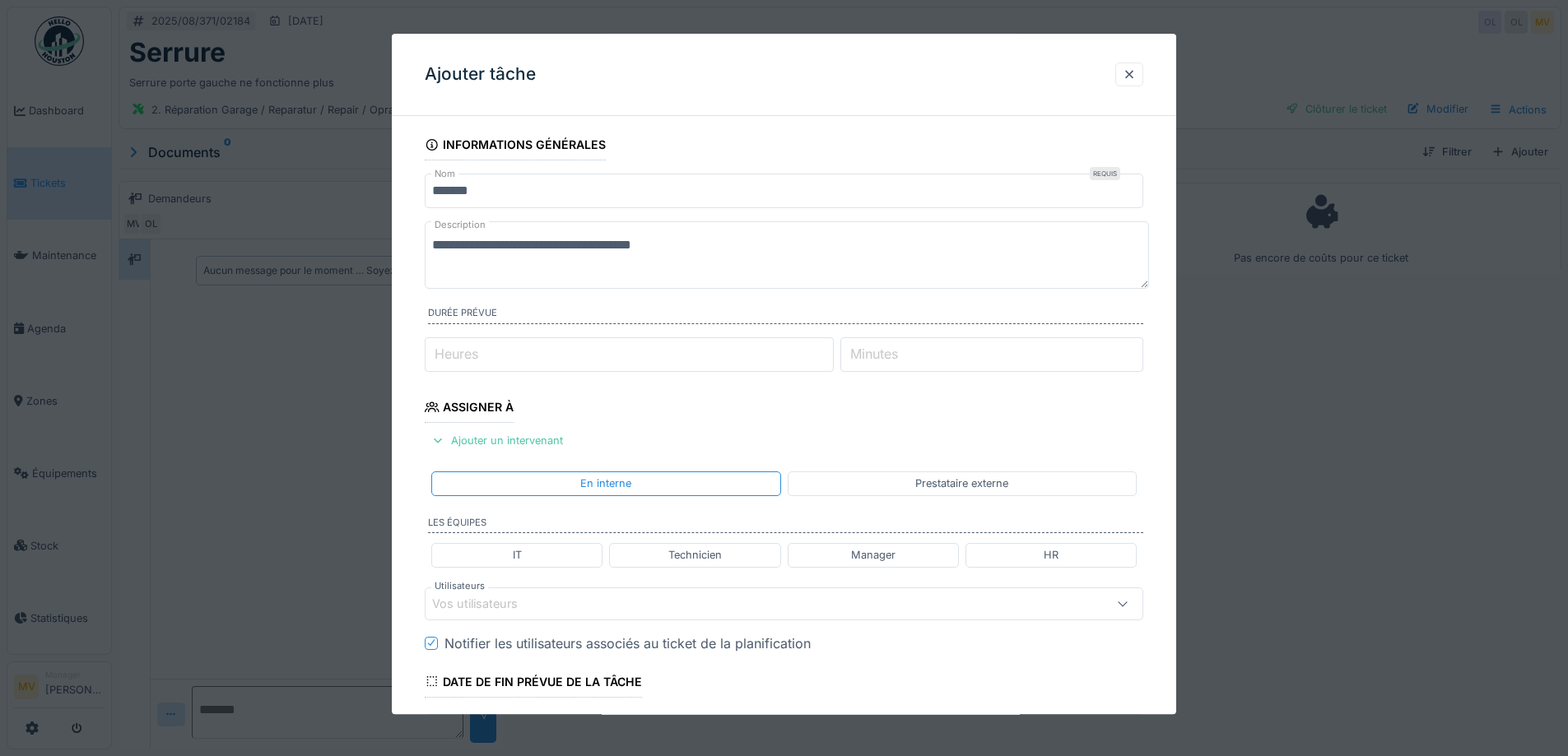
scroll to position [344, 0]
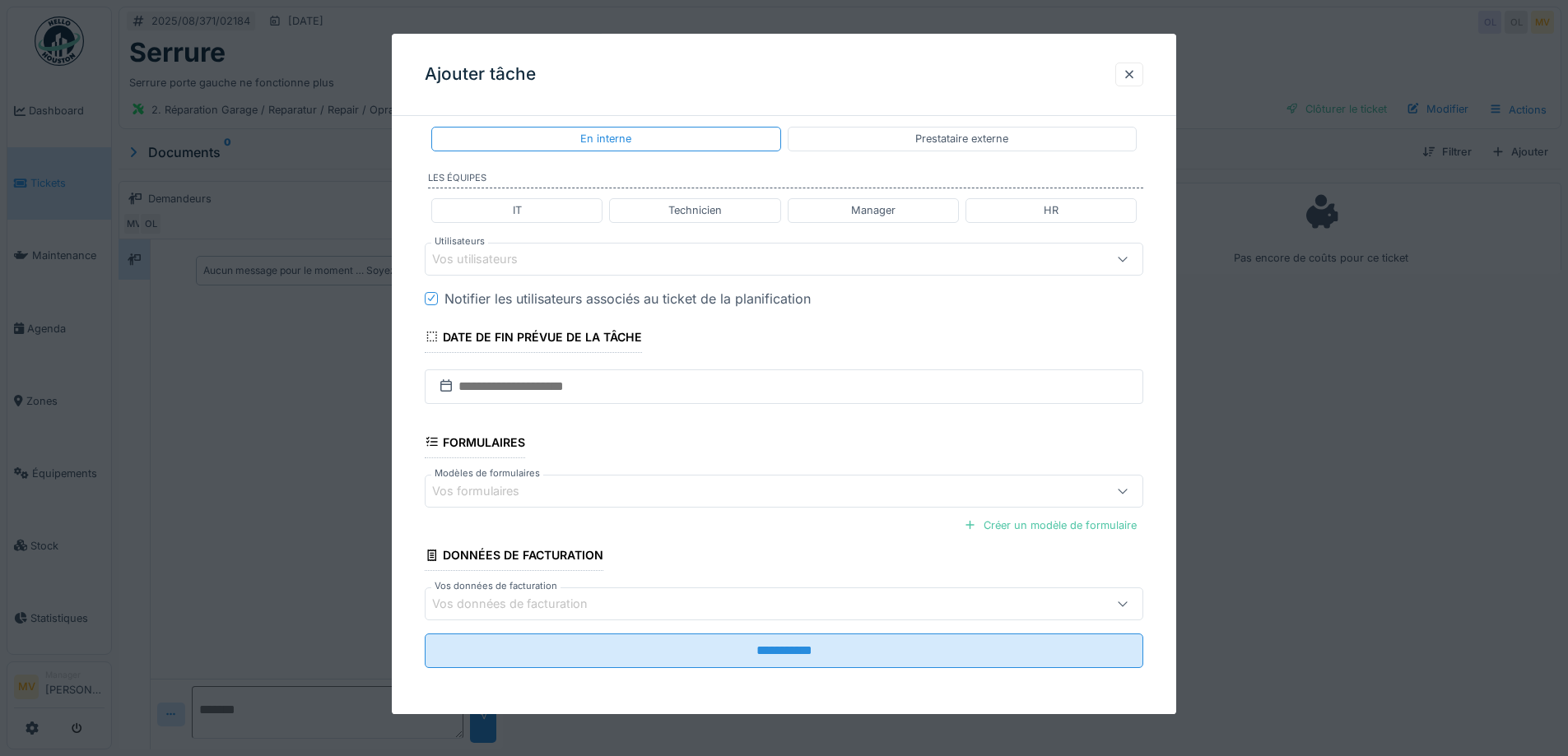
click at [610, 253] on div "Vos utilisateurs" at bounding box center [742, 259] width 620 height 19
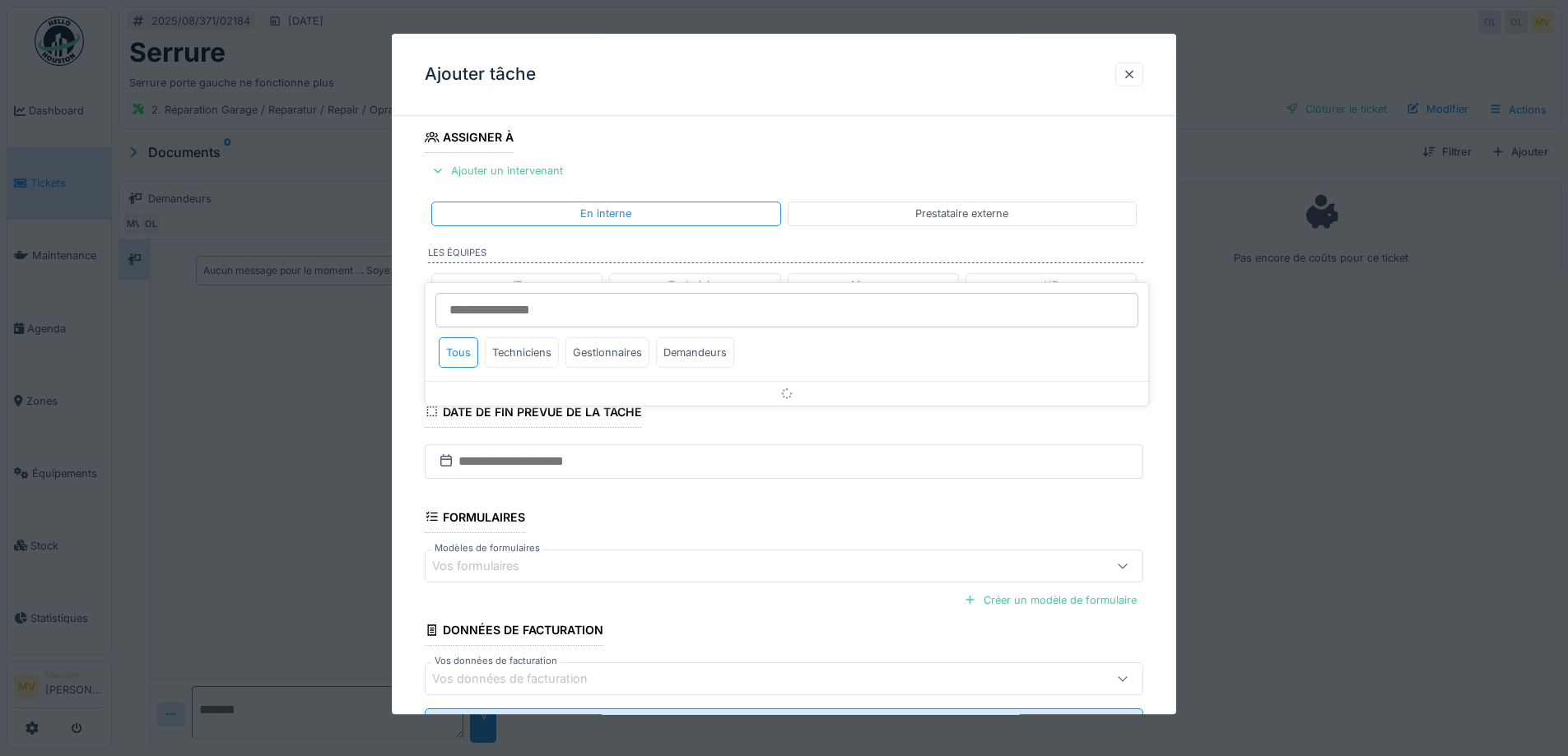
scroll to position [230, 0]
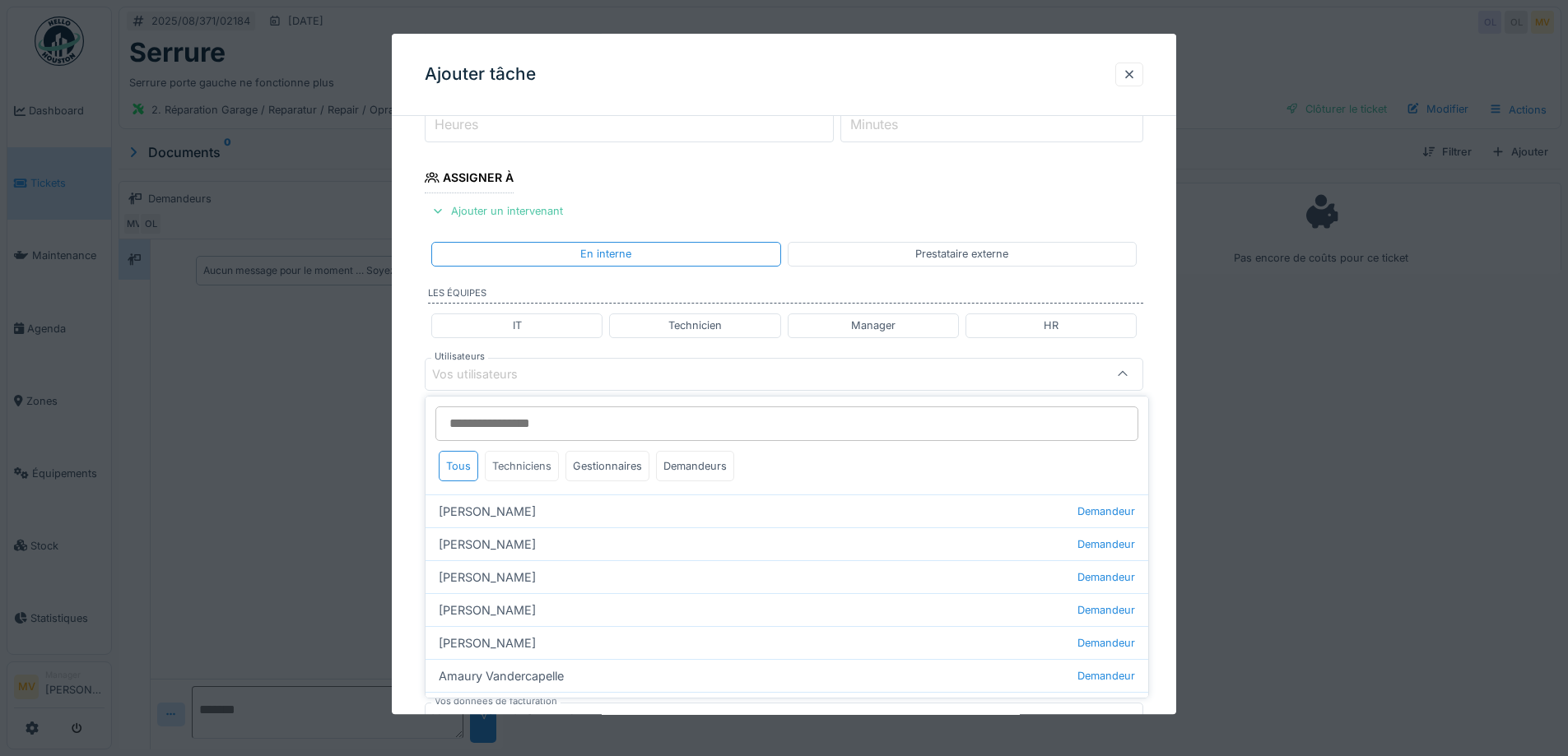
click at [541, 469] on div "Techniciens" at bounding box center [522, 466] width 74 height 30
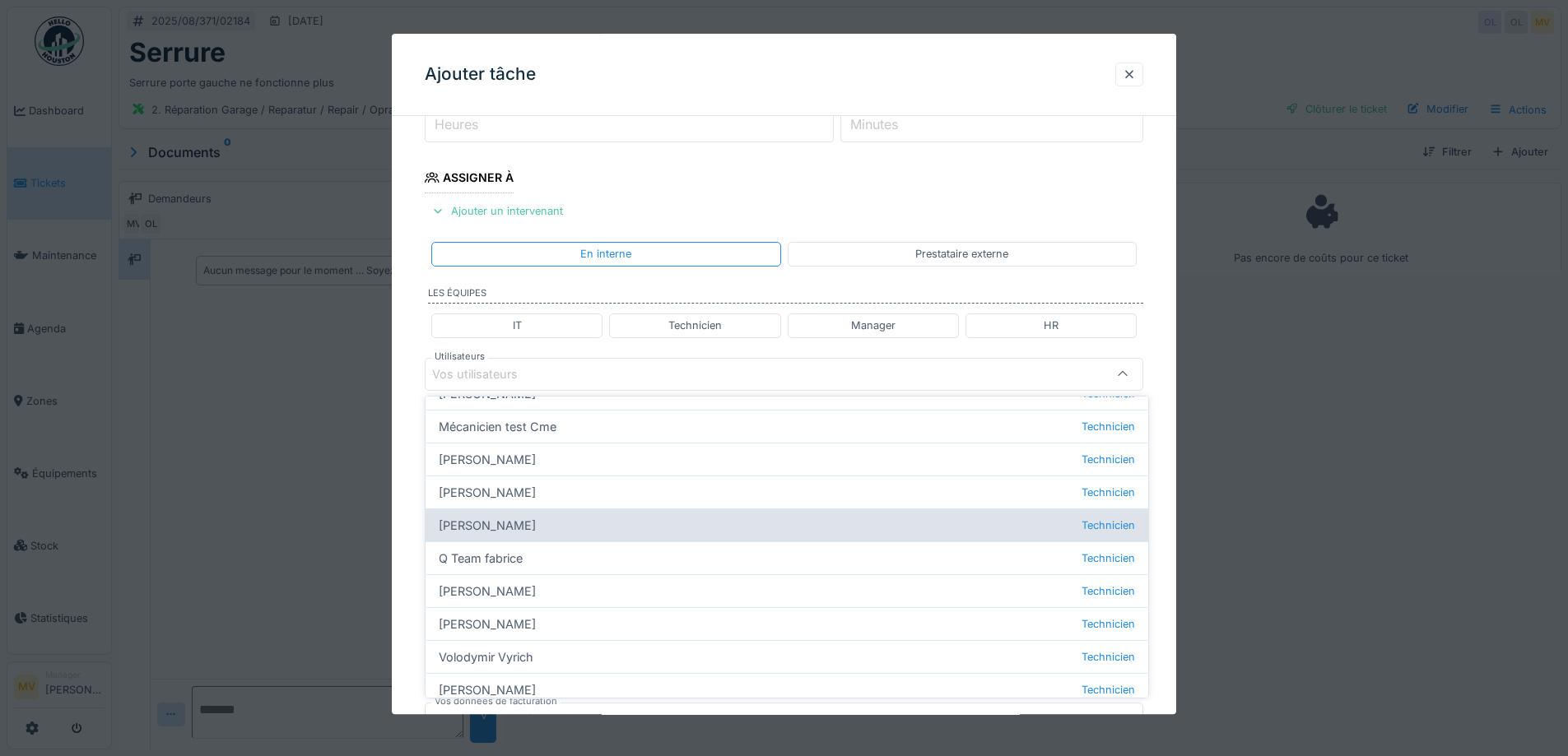
scroll to position [188, 0]
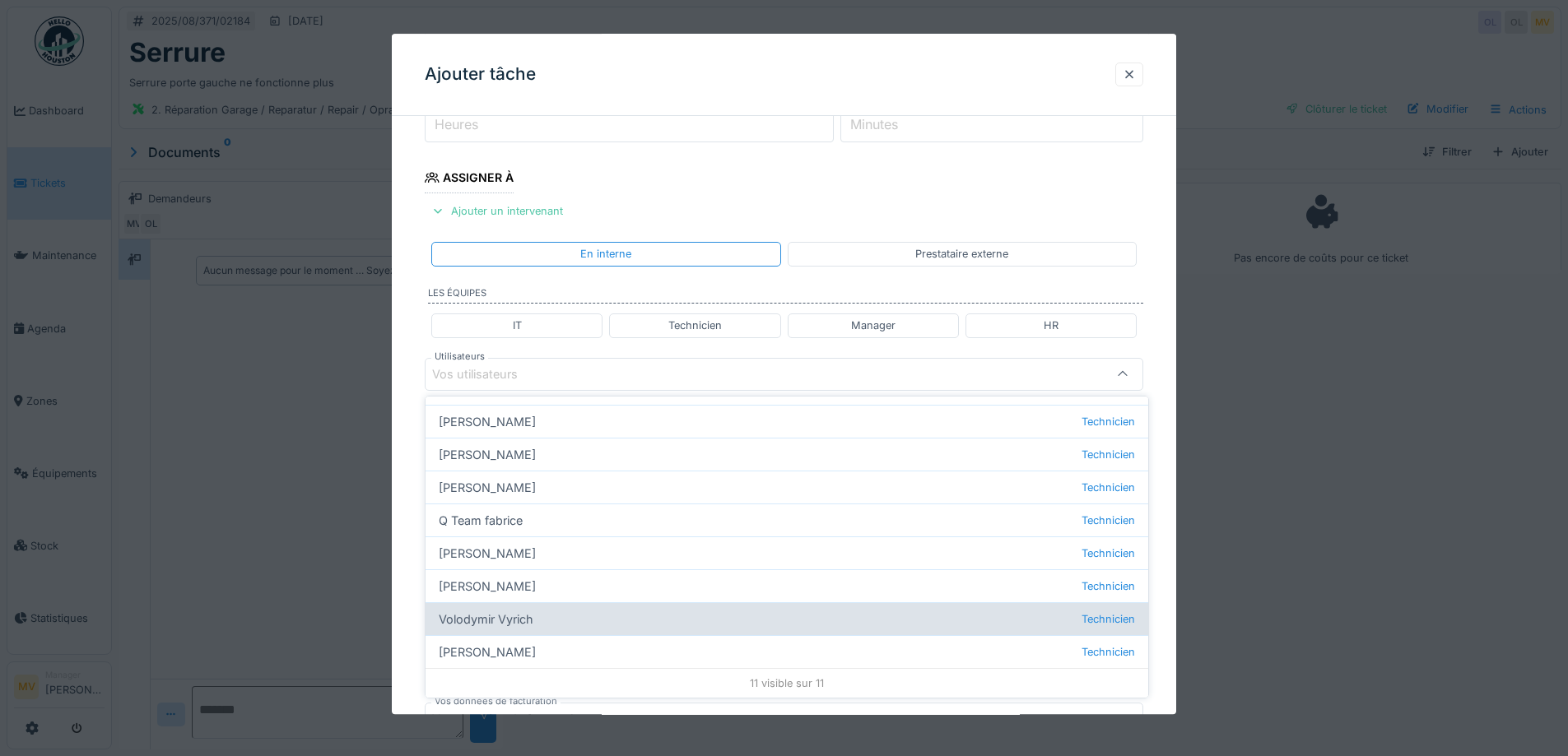
click at [507, 621] on div "Volodymir Vyrich Technicien" at bounding box center [787, 618] width 723 height 33
type input "*****"
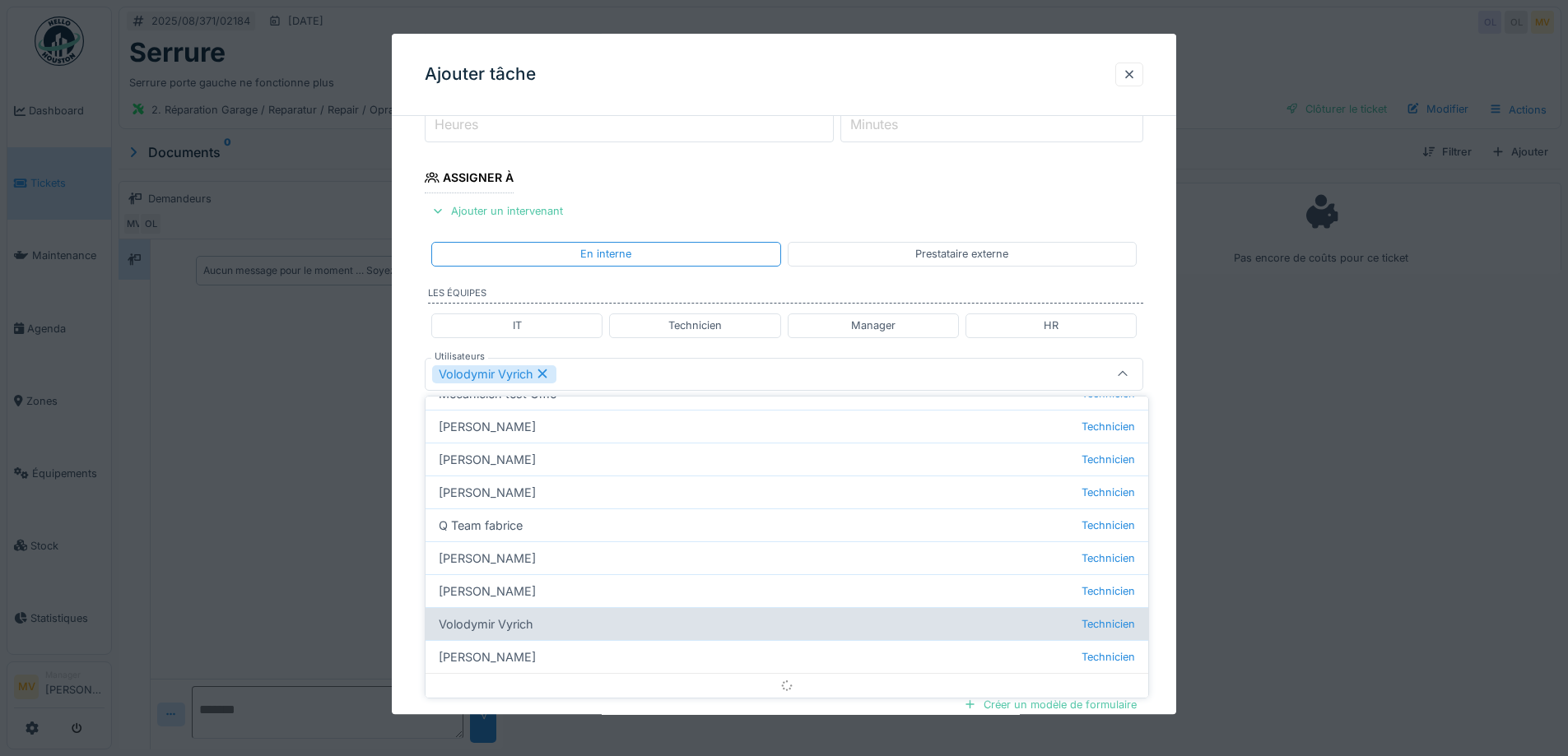
scroll to position [0, 0]
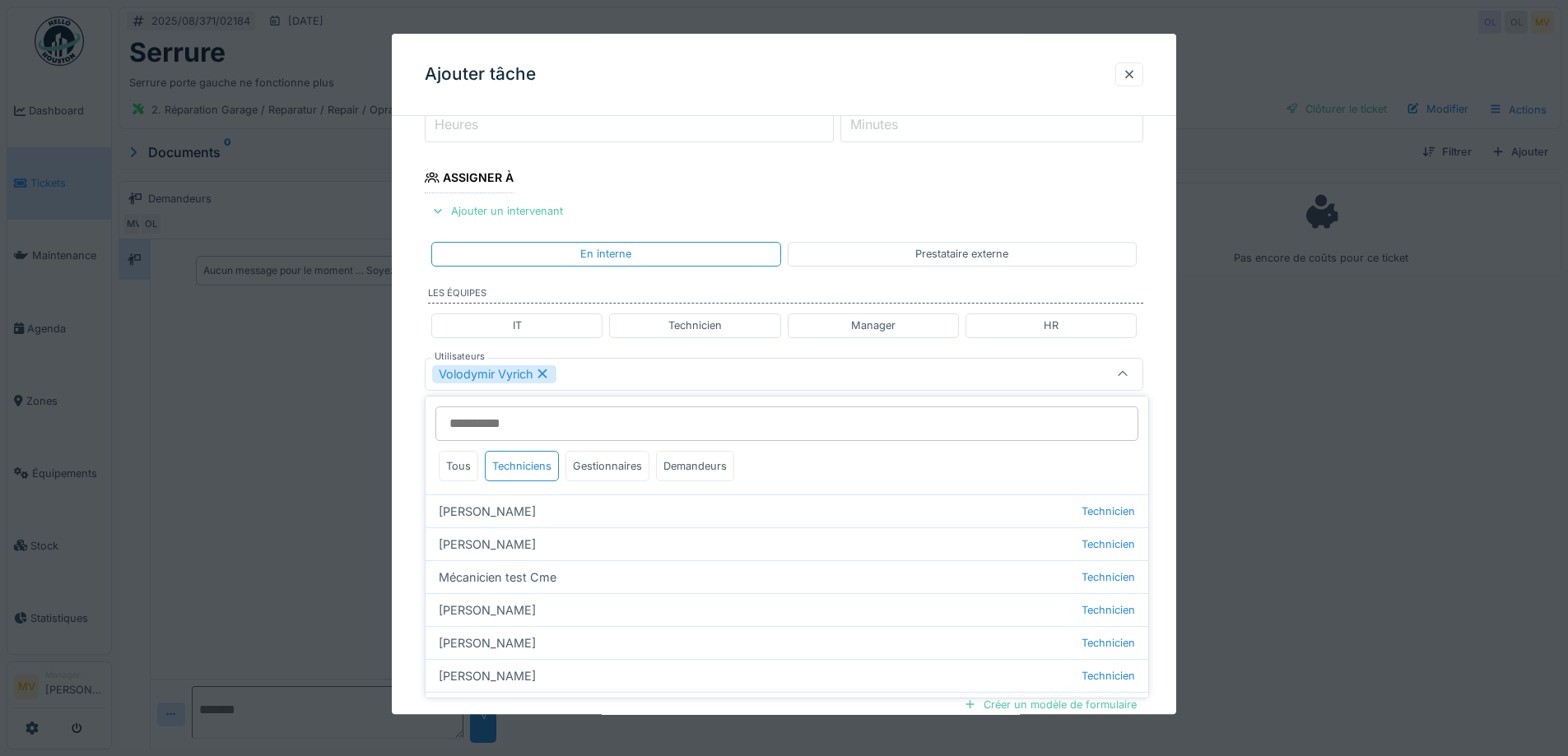
click at [663, 366] on div "Volodymir Vyrich" at bounding box center [742, 374] width 620 height 19
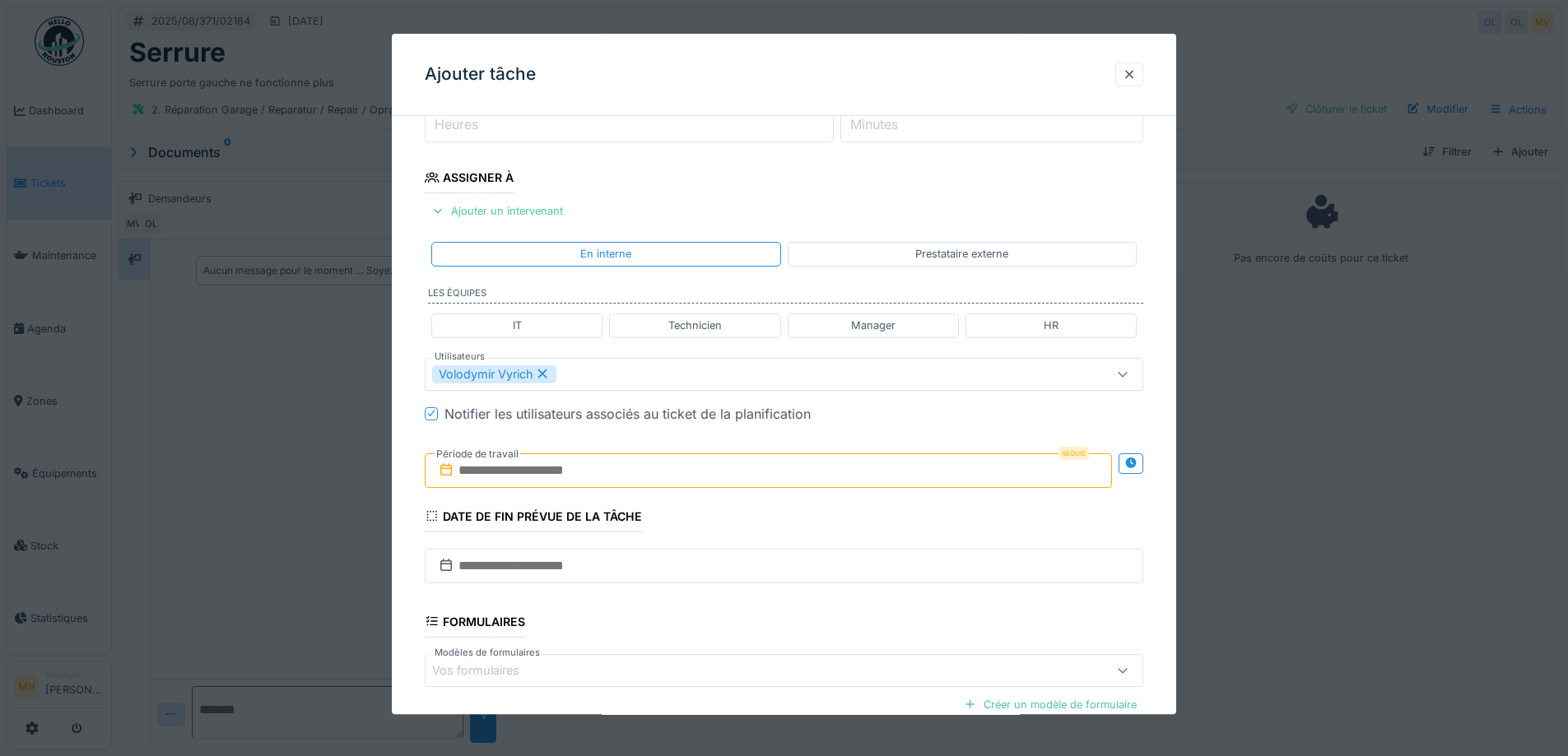
drag, startPoint x: 610, startPoint y: 470, endPoint x: 611, endPoint y: 483, distance: 13.0
click at [610, 470] on input "text" at bounding box center [769, 470] width 687 height 34
click at [793, 655] on div "22" at bounding box center [798, 658] width 22 height 24
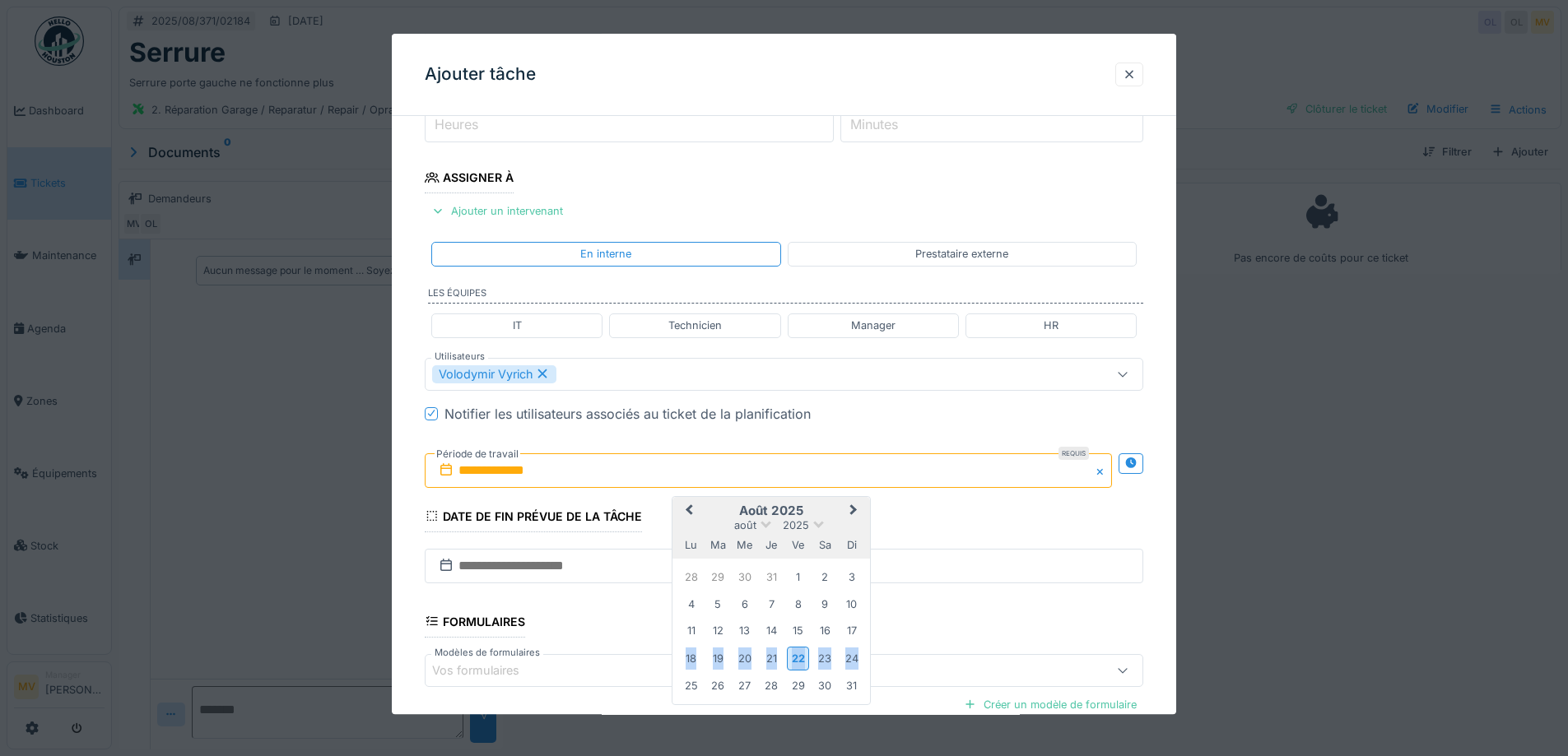
click at [793, 655] on div "22" at bounding box center [798, 658] width 22 height 24
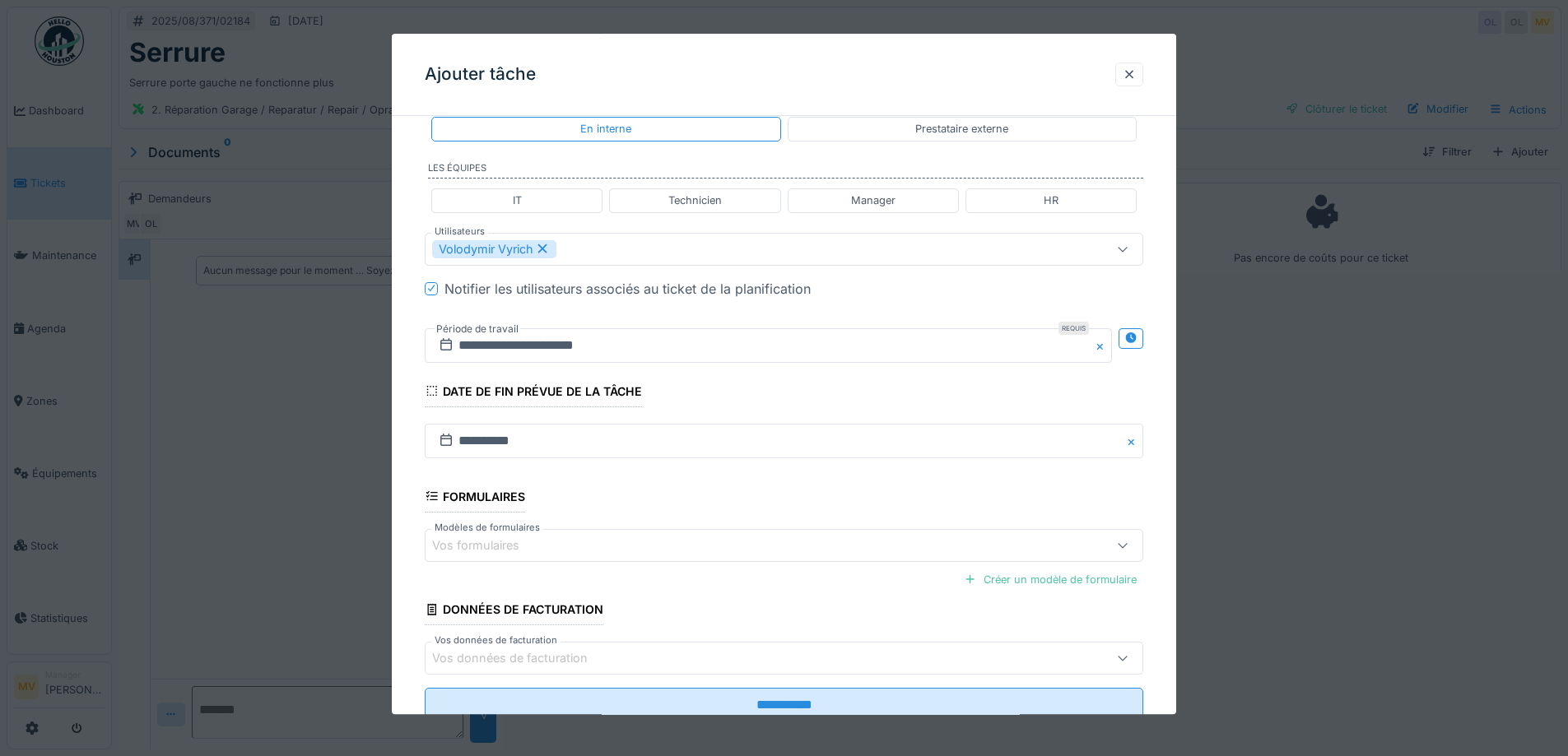
scroll to position [409, 0]
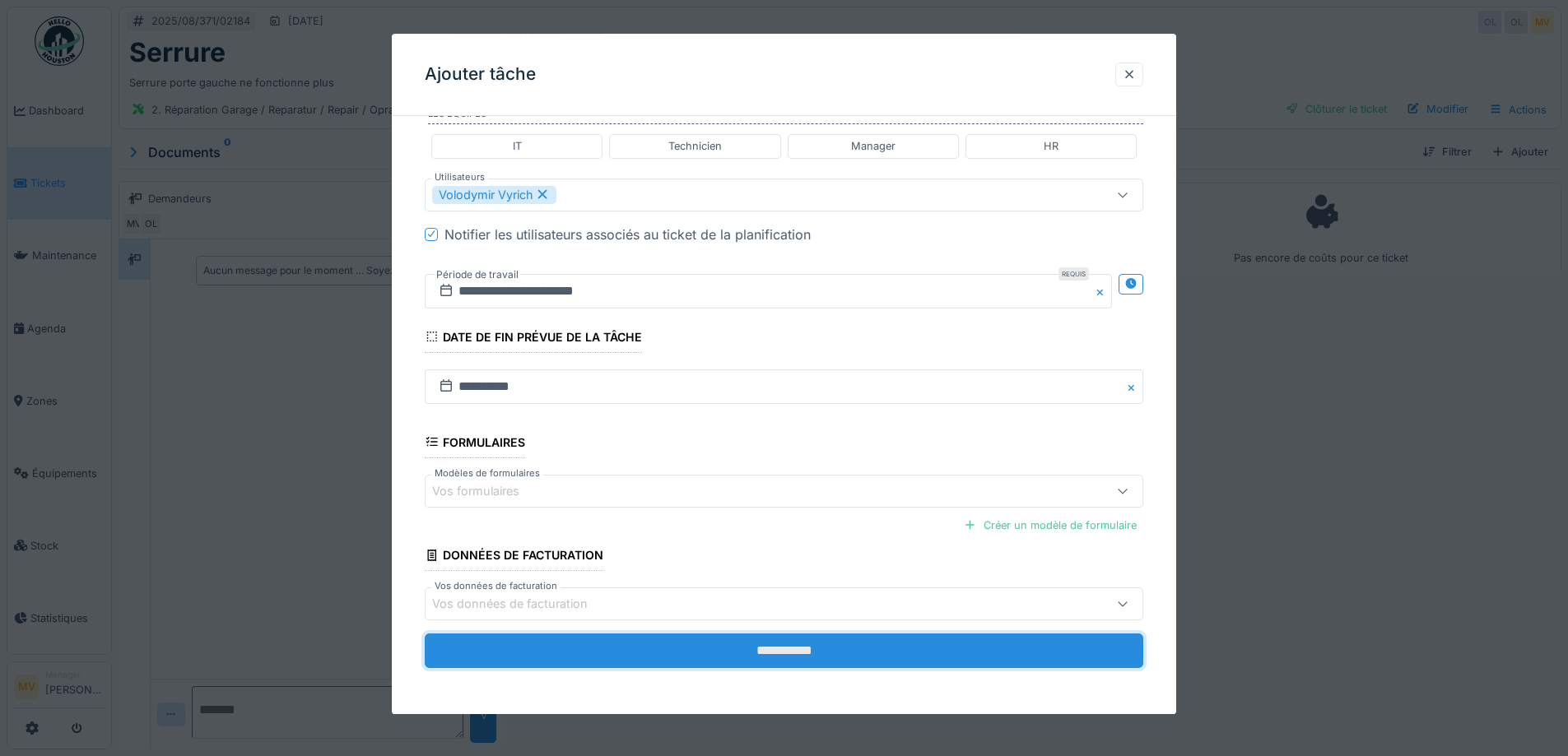
click at [805, 652] on input "**********" at bounding box center [784, 651] width 719 height 34
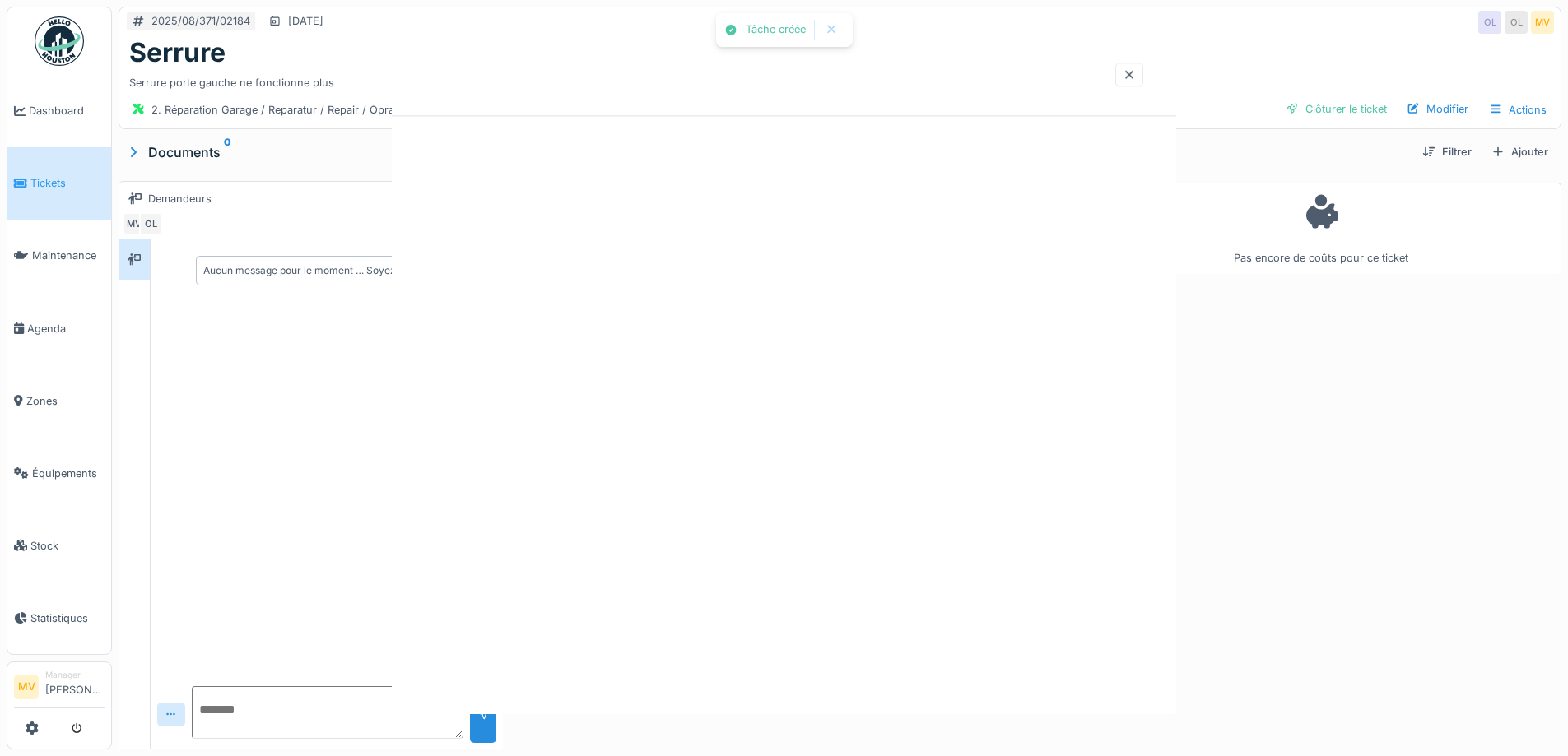
scroll to position [0, 0]
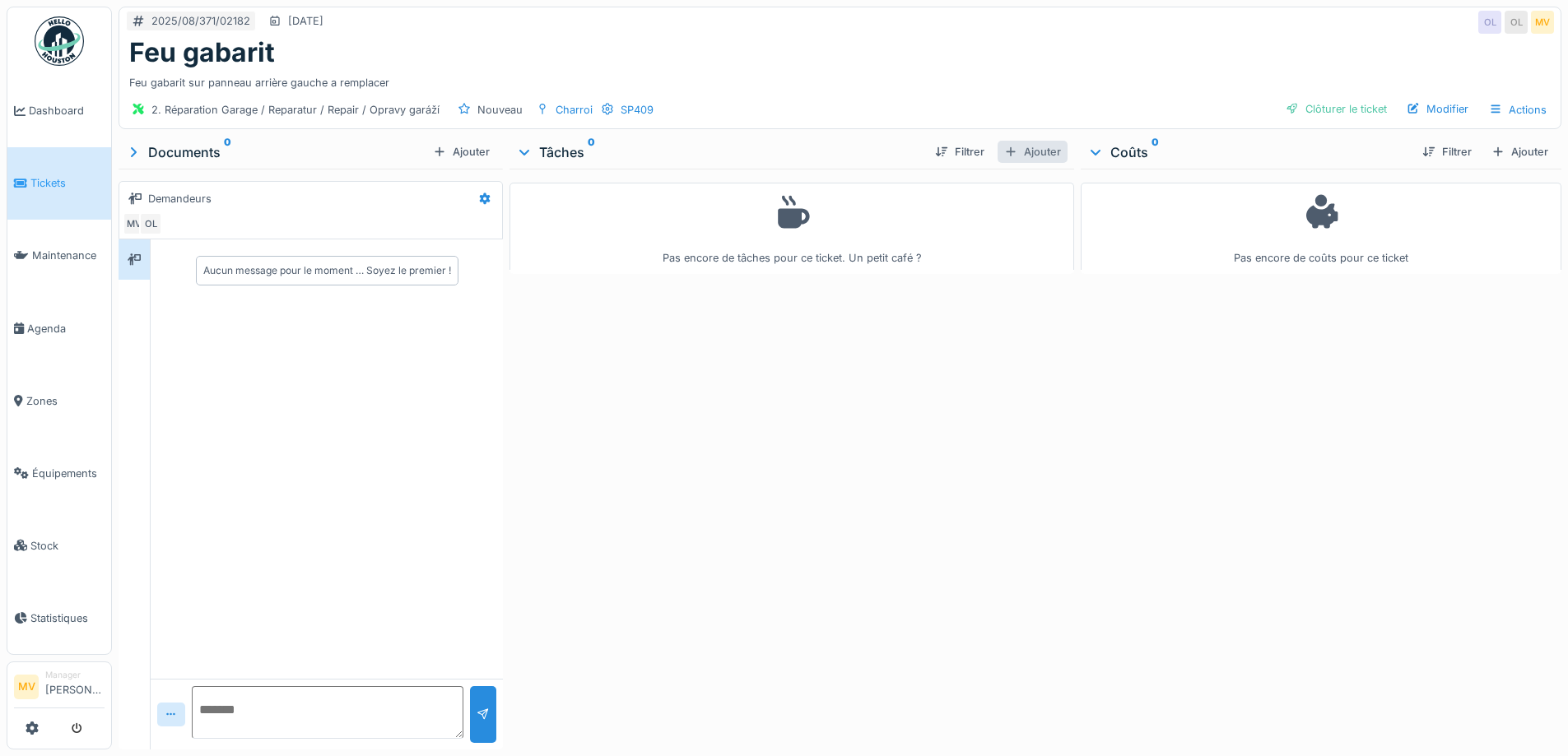
click at [1026, 151] on div "Ajouter" at bounding box center [1032, 151] width 70 height 22
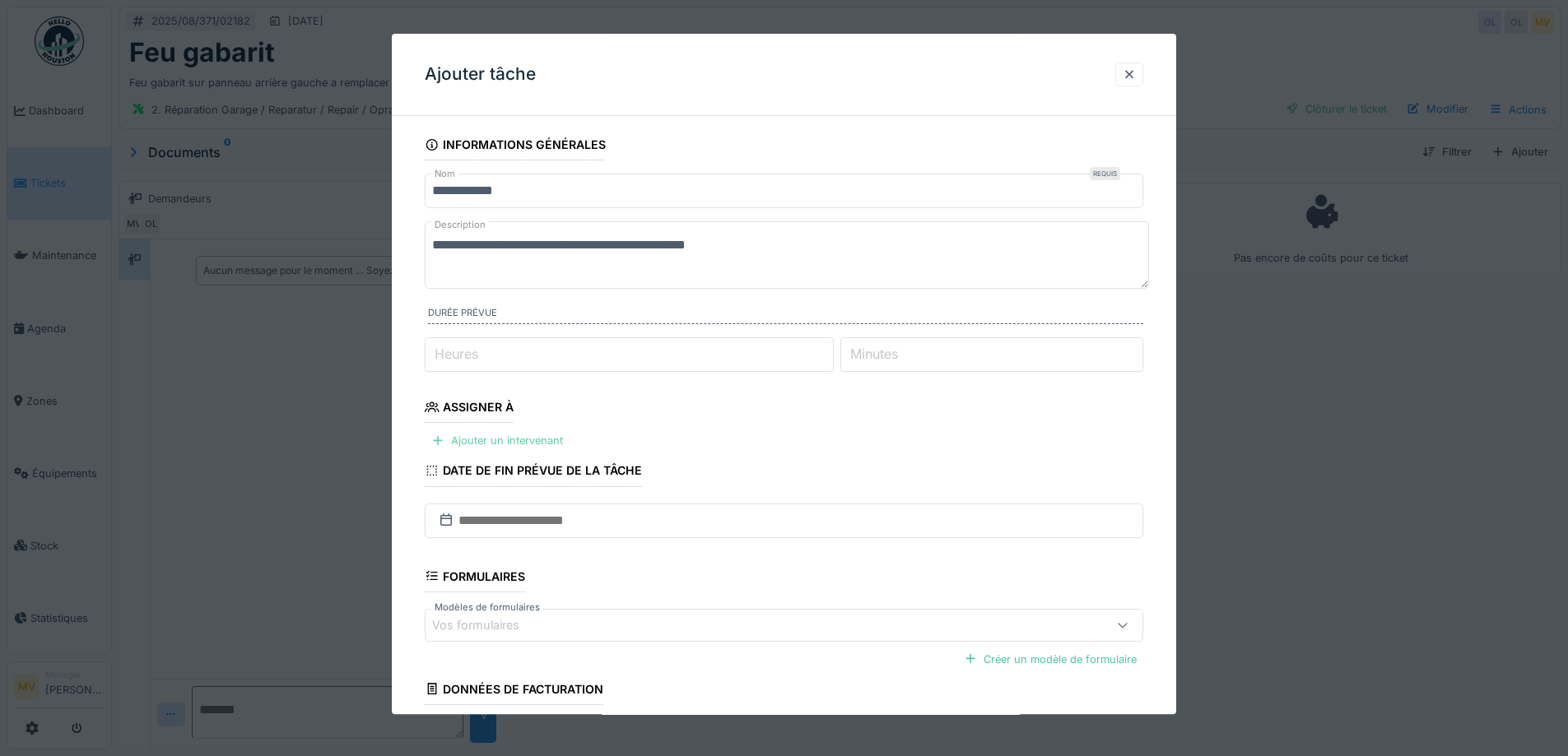
click at [534, 441] on div "Ajouter un intervenant" at bounding box center [497, 441] width 145 height 22
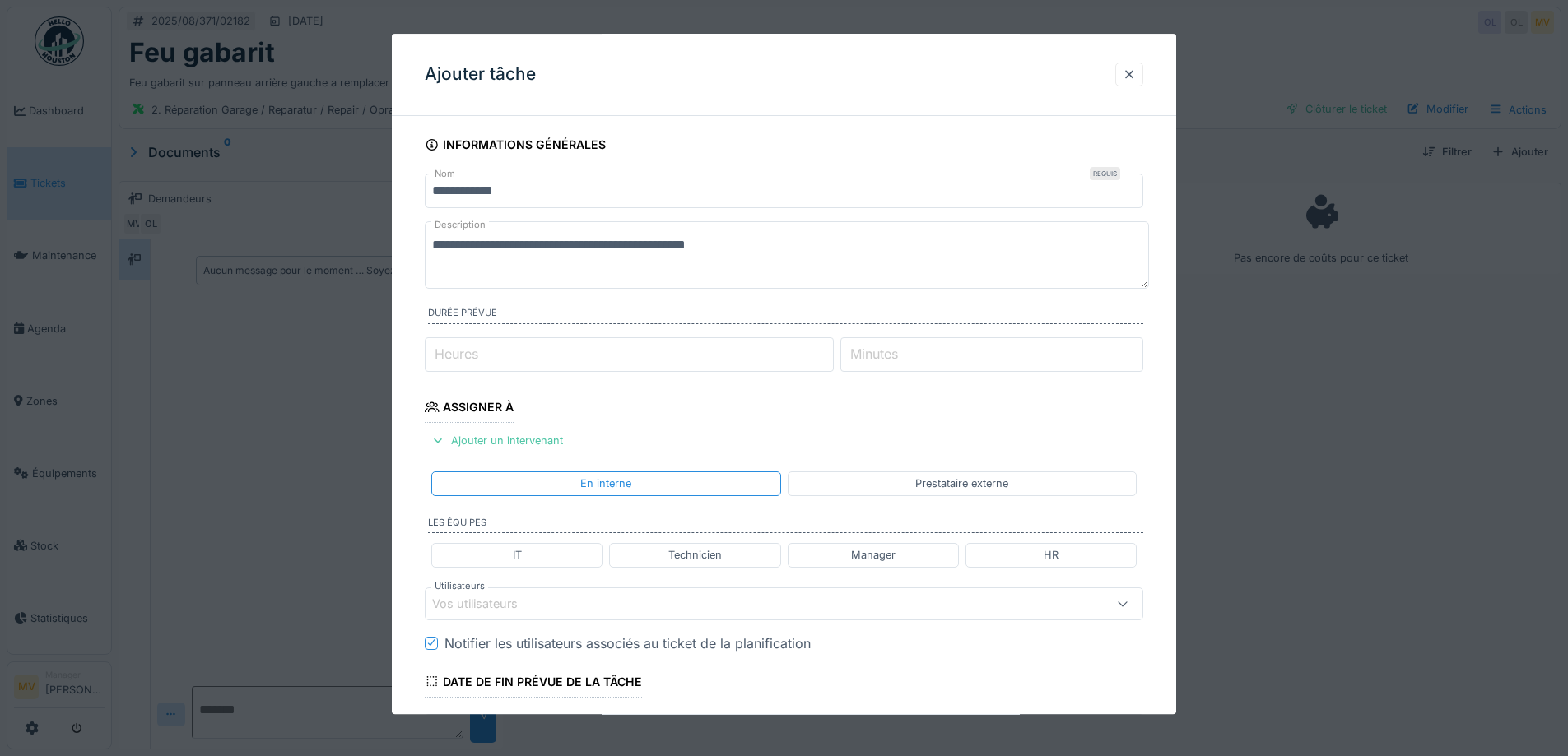
click at [600, 611] on div "Vos utilisateurs" at bounding box center [742, 604] width 620 height 19
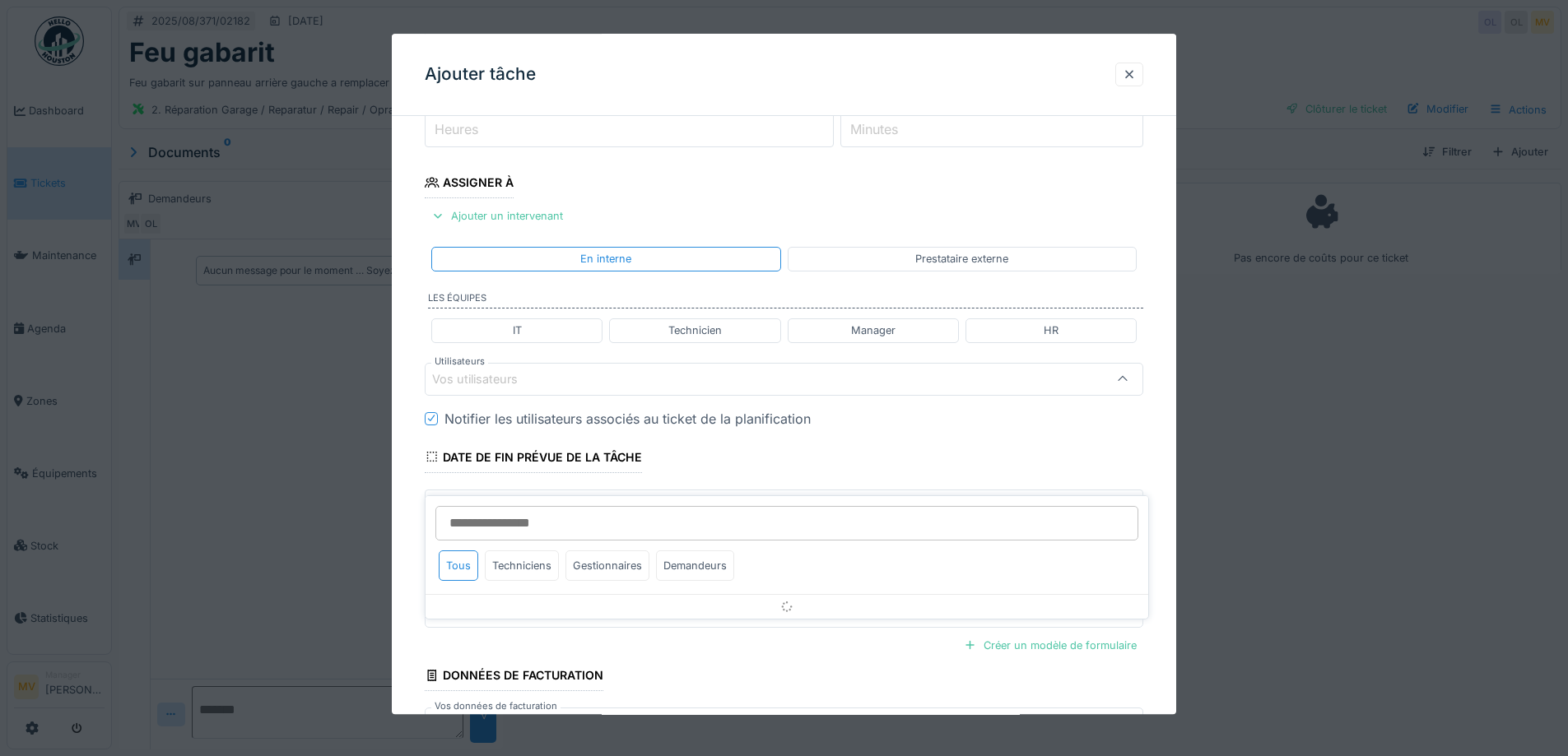
scroll to position [230, 0]
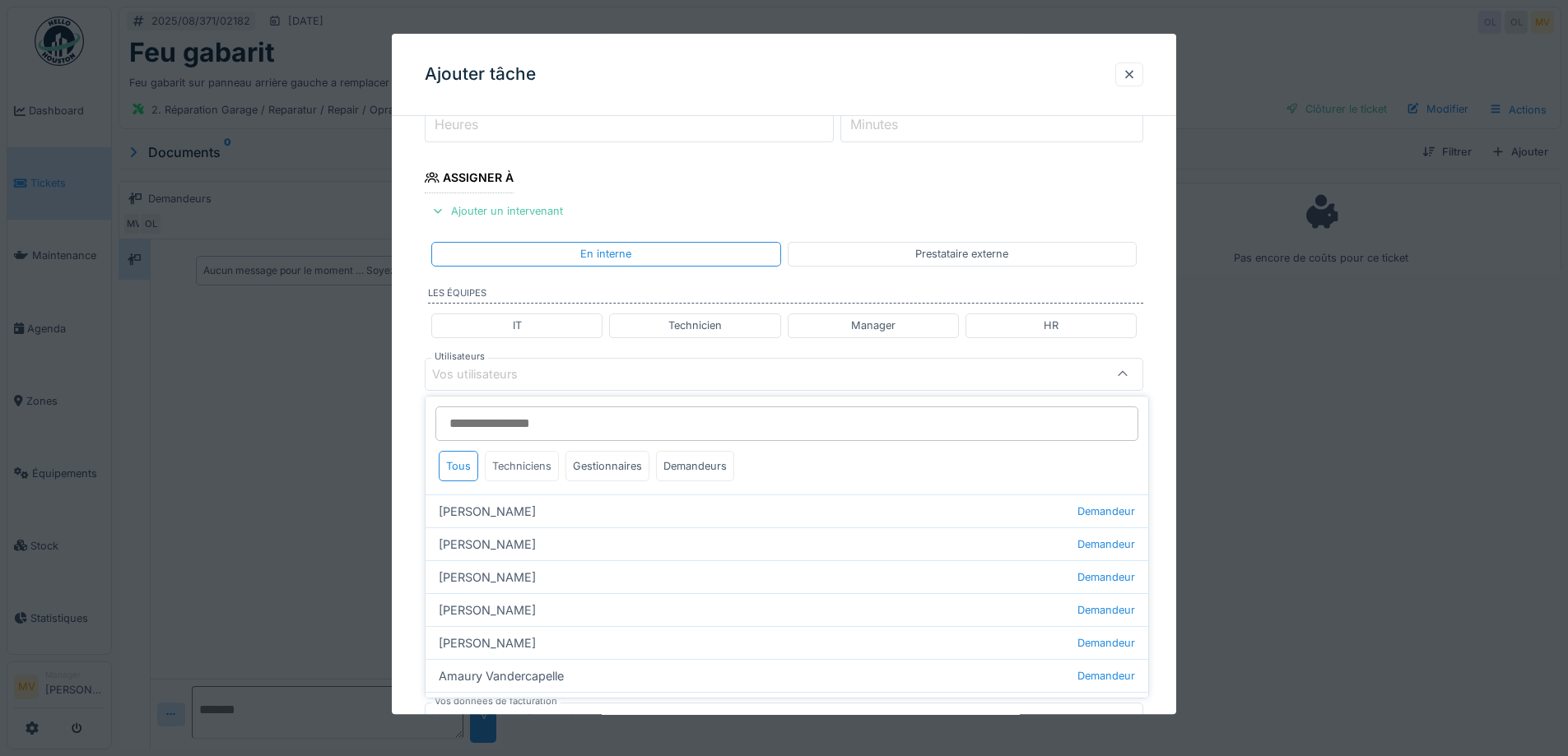
click at [522, 457] on div "Techniciens" at bounding box center [522, 466] width 74 height 30
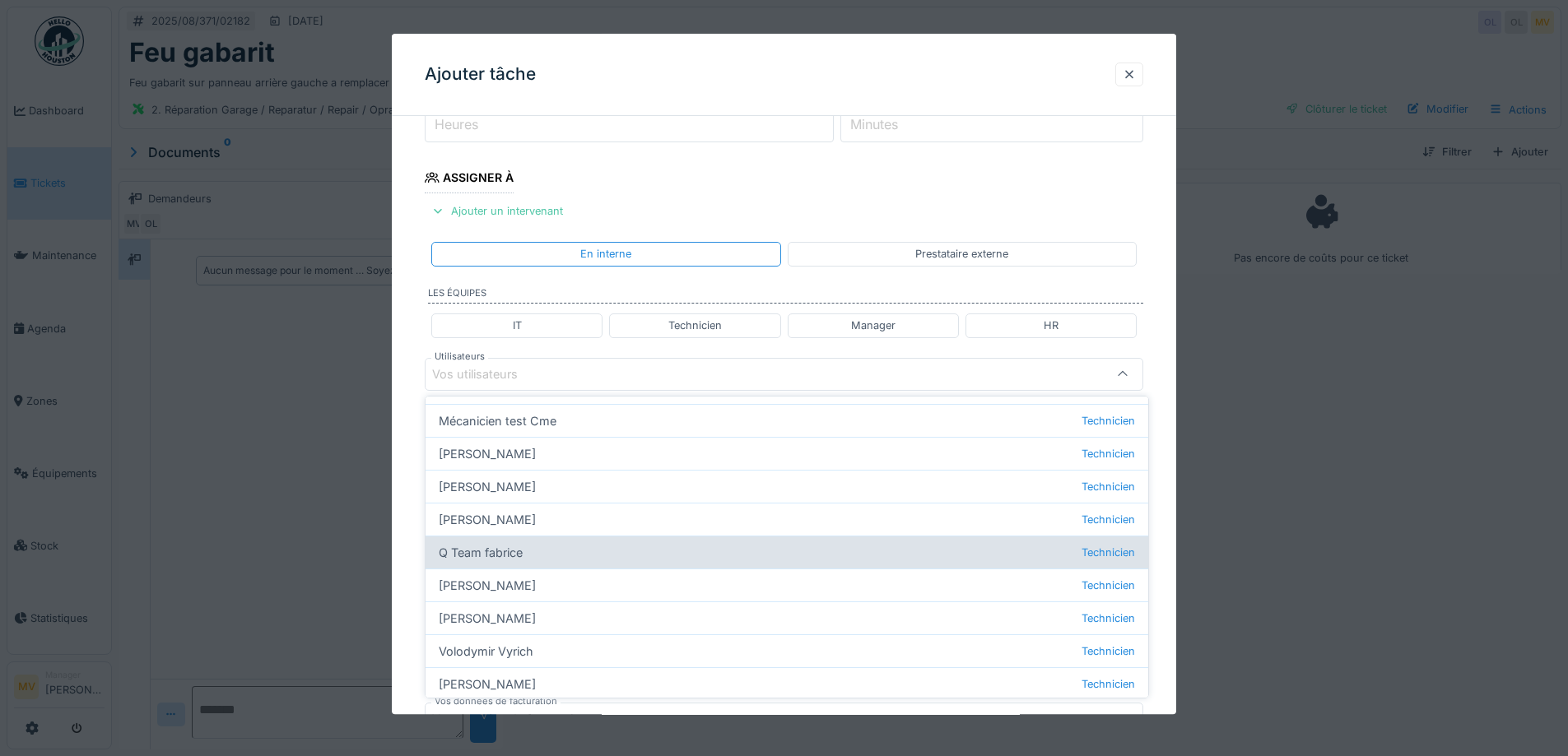
scroll to position [188, 0]
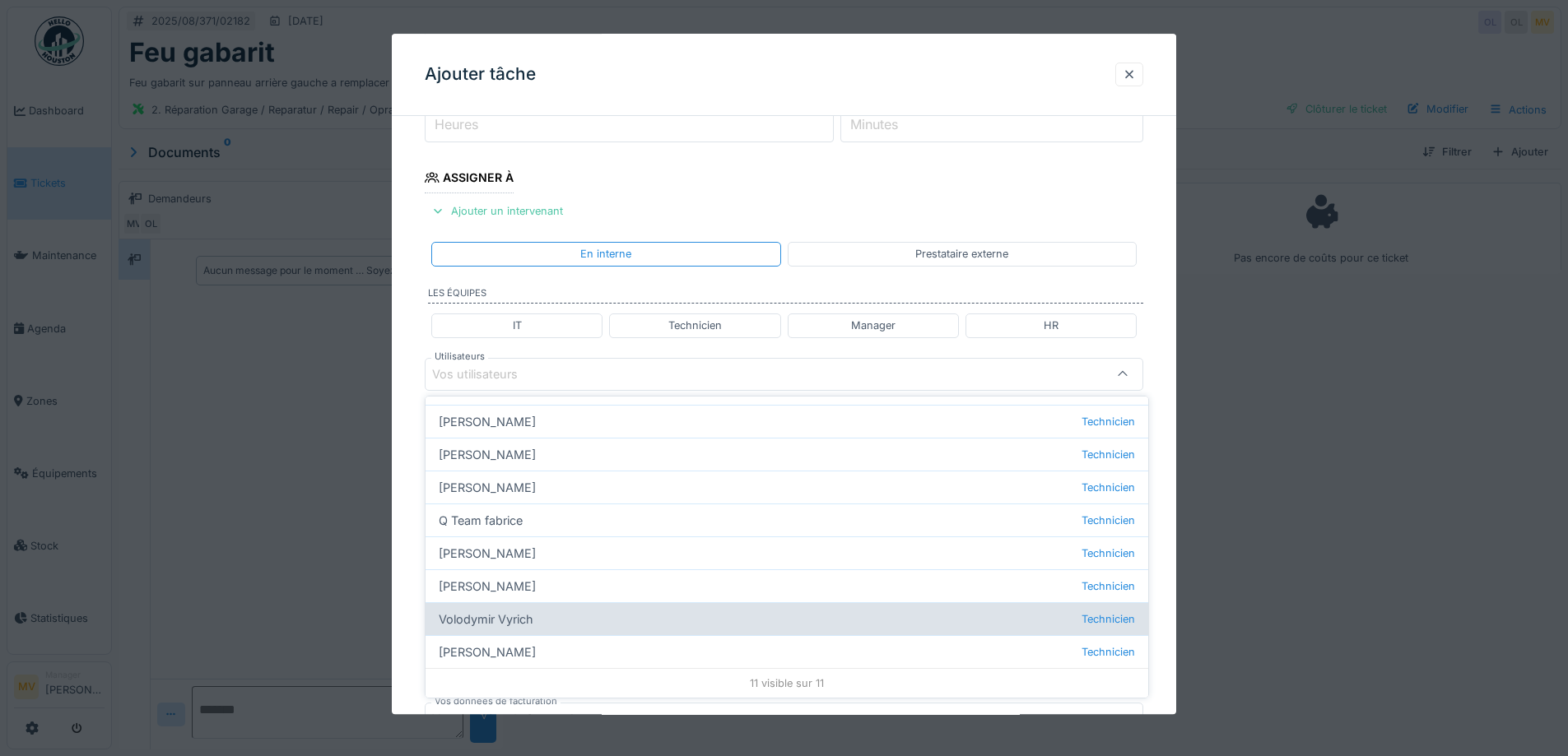
click at [504, 627] on div "Volodymir Vyrich Technicien" at bounding box center [787, 618] width 723 height 33
type input "*****"
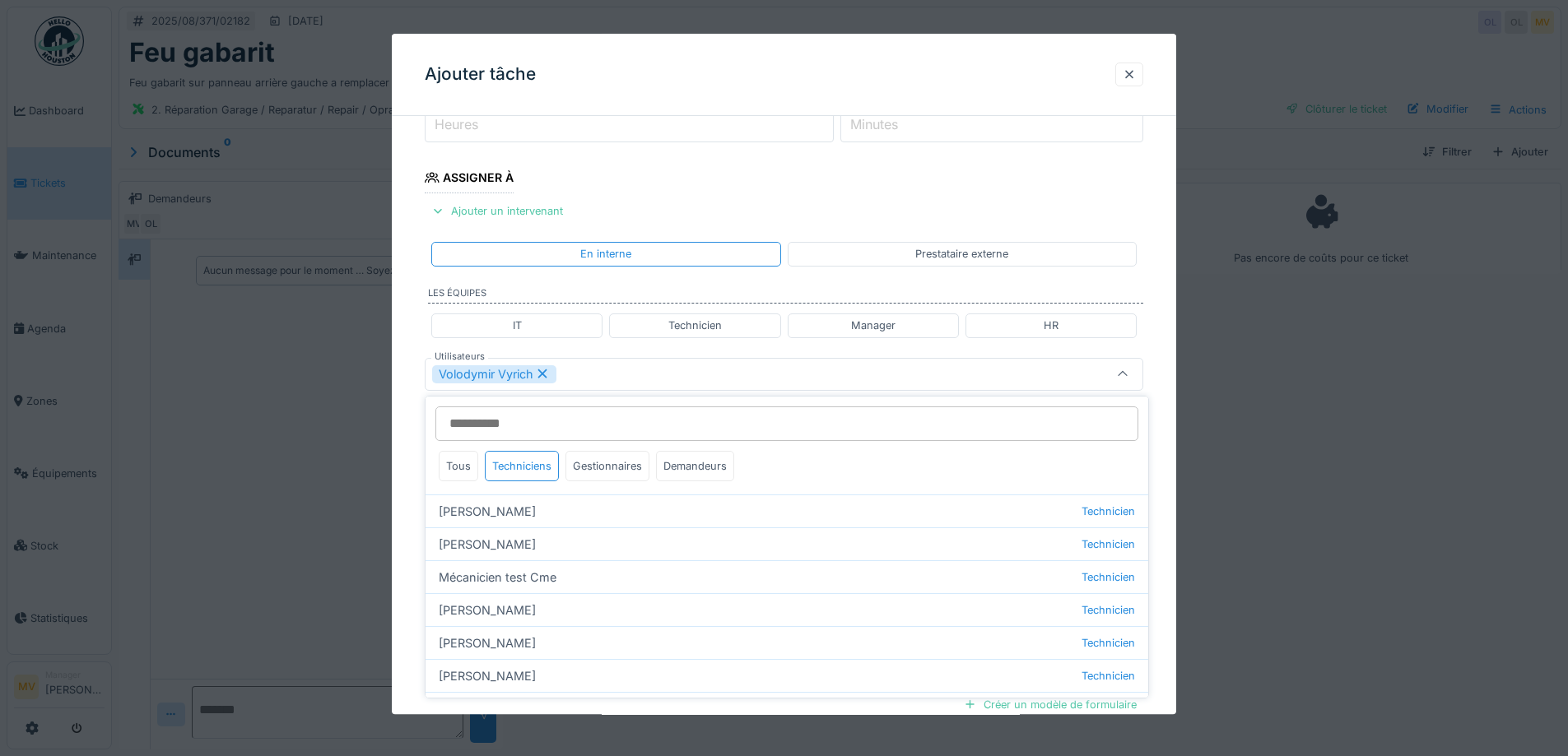
click at [639, 379] on div "Volodymir Vyrich" at bounding box center [742, 374] width 620 height 19
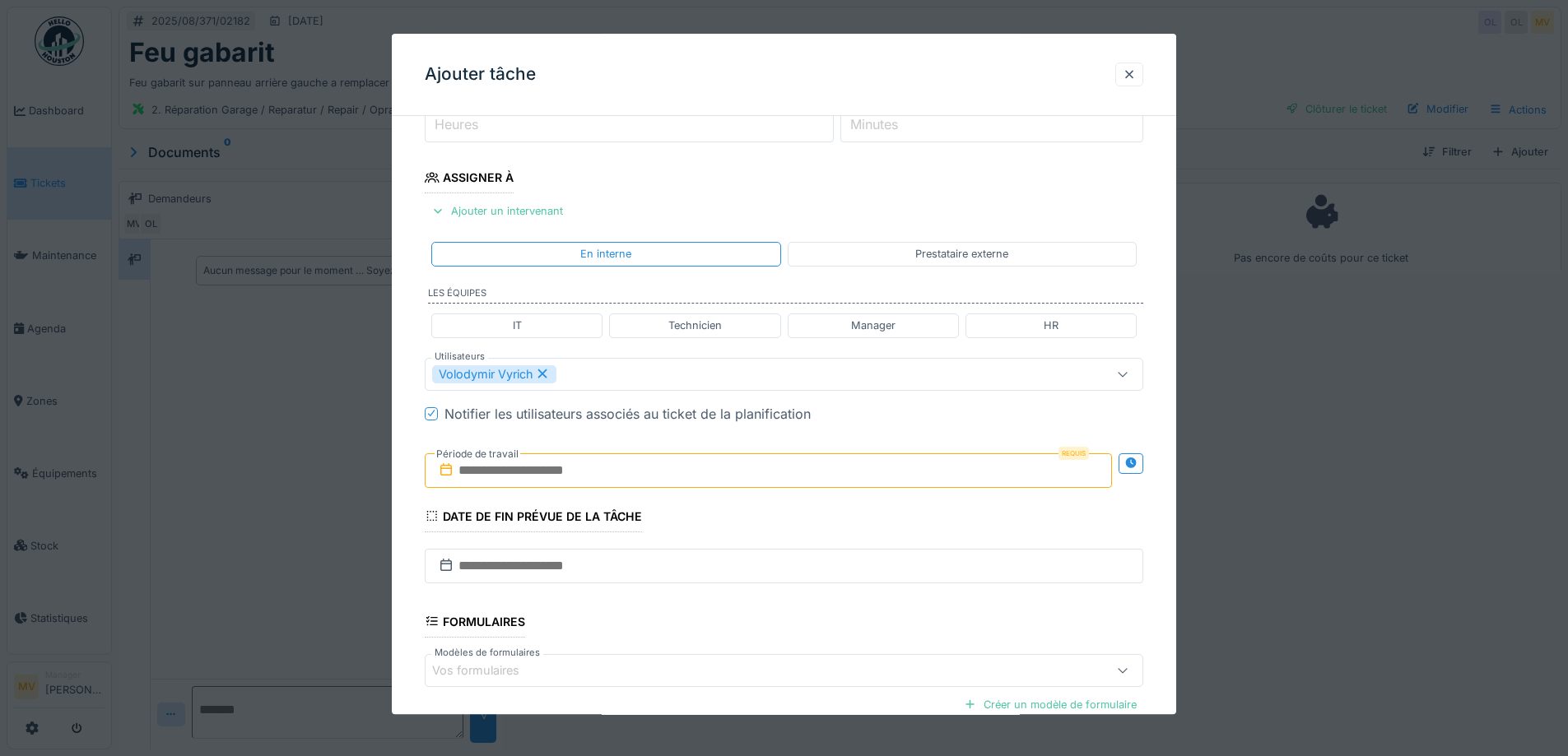
drag, startPoint x: 639, startPoint y: 469, endPoint x: 648, endPoint y: 484, distance: 17.5
click at [640, 470] on input "text" at bounding box center [769, 470] width 687 height 34
click at [794, 662] on div "22" at bounding box center [798, 658] width 22 height 24
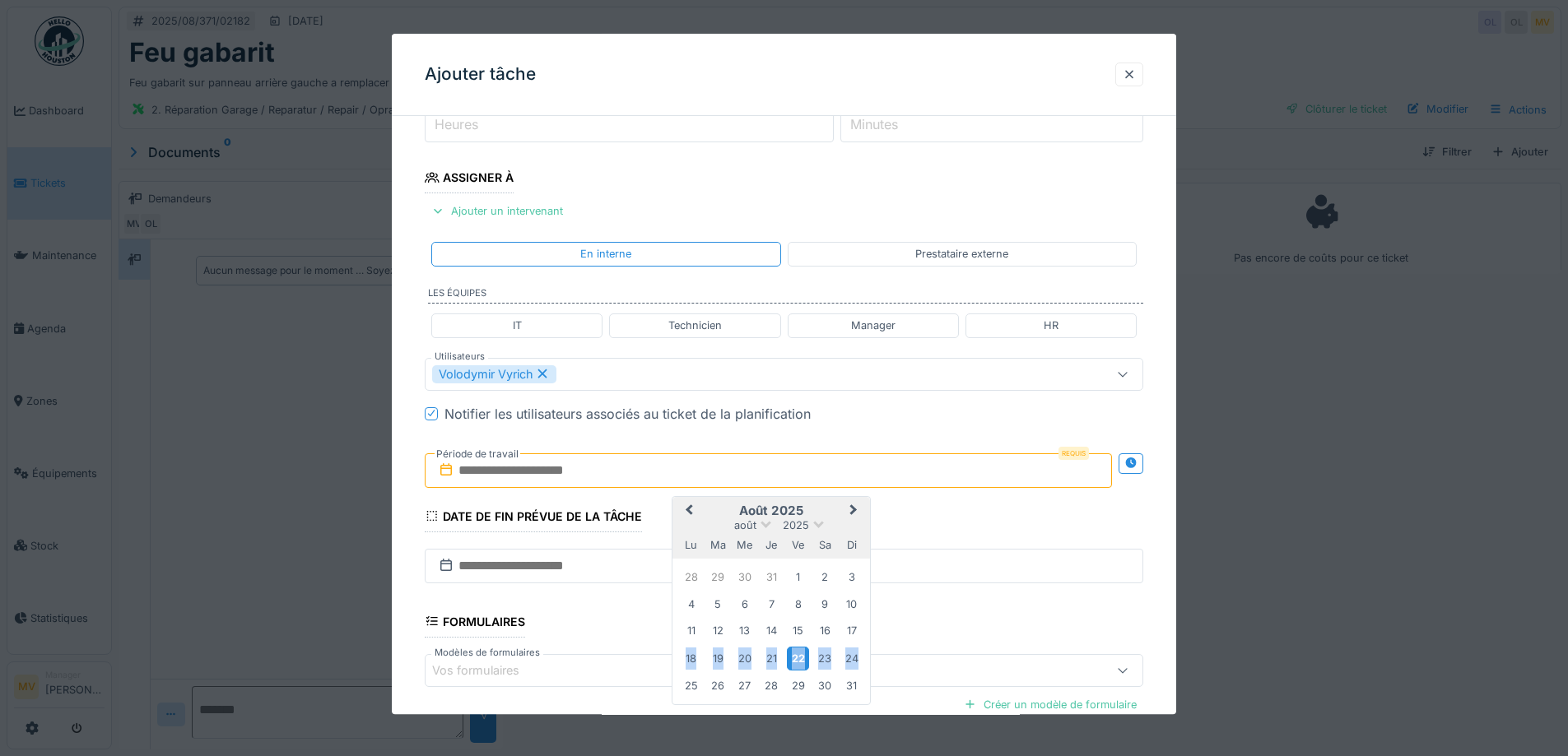
click at [794, 662] on div "22" at bounding box center [798, 658] width 22 height 24
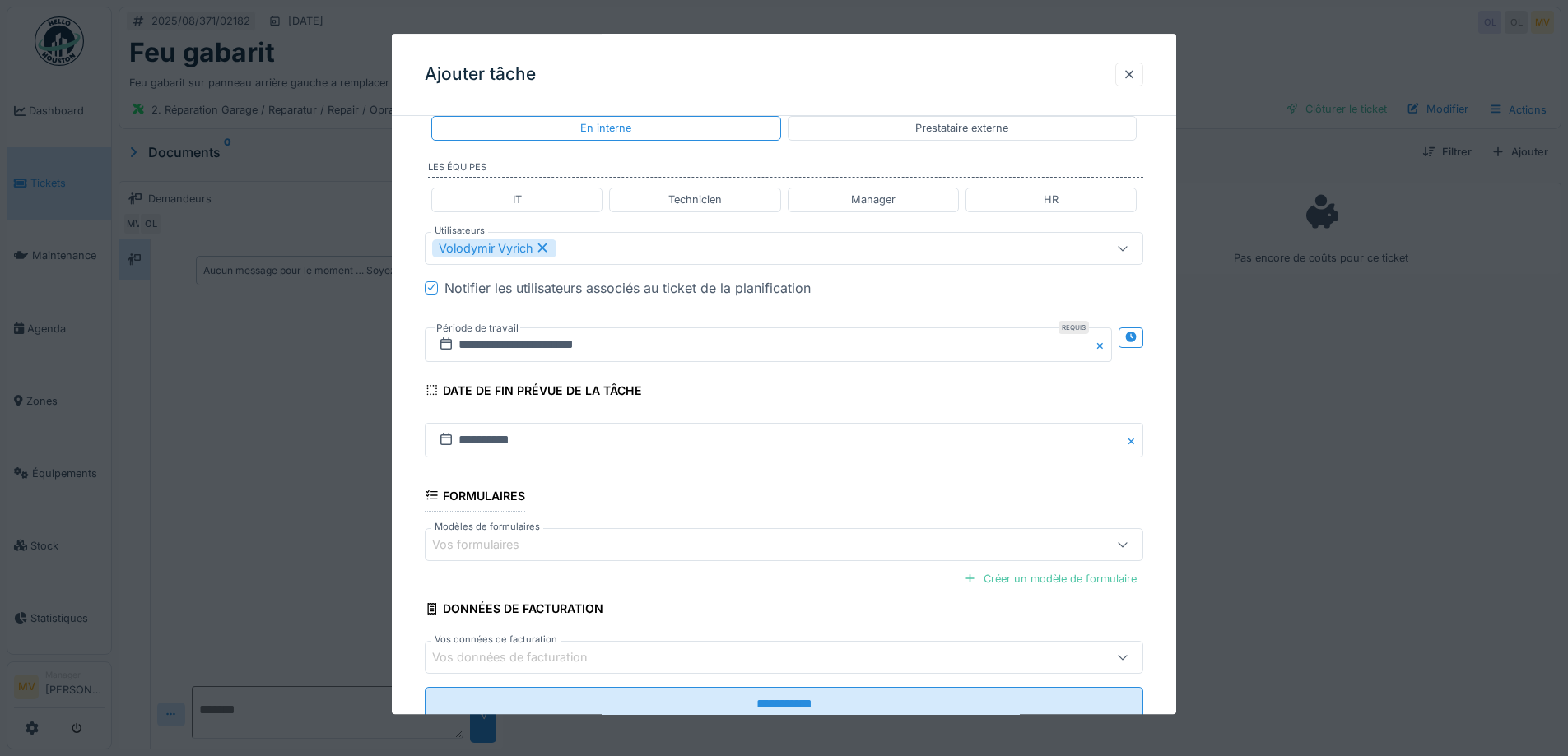
scroll to position [409, 0]
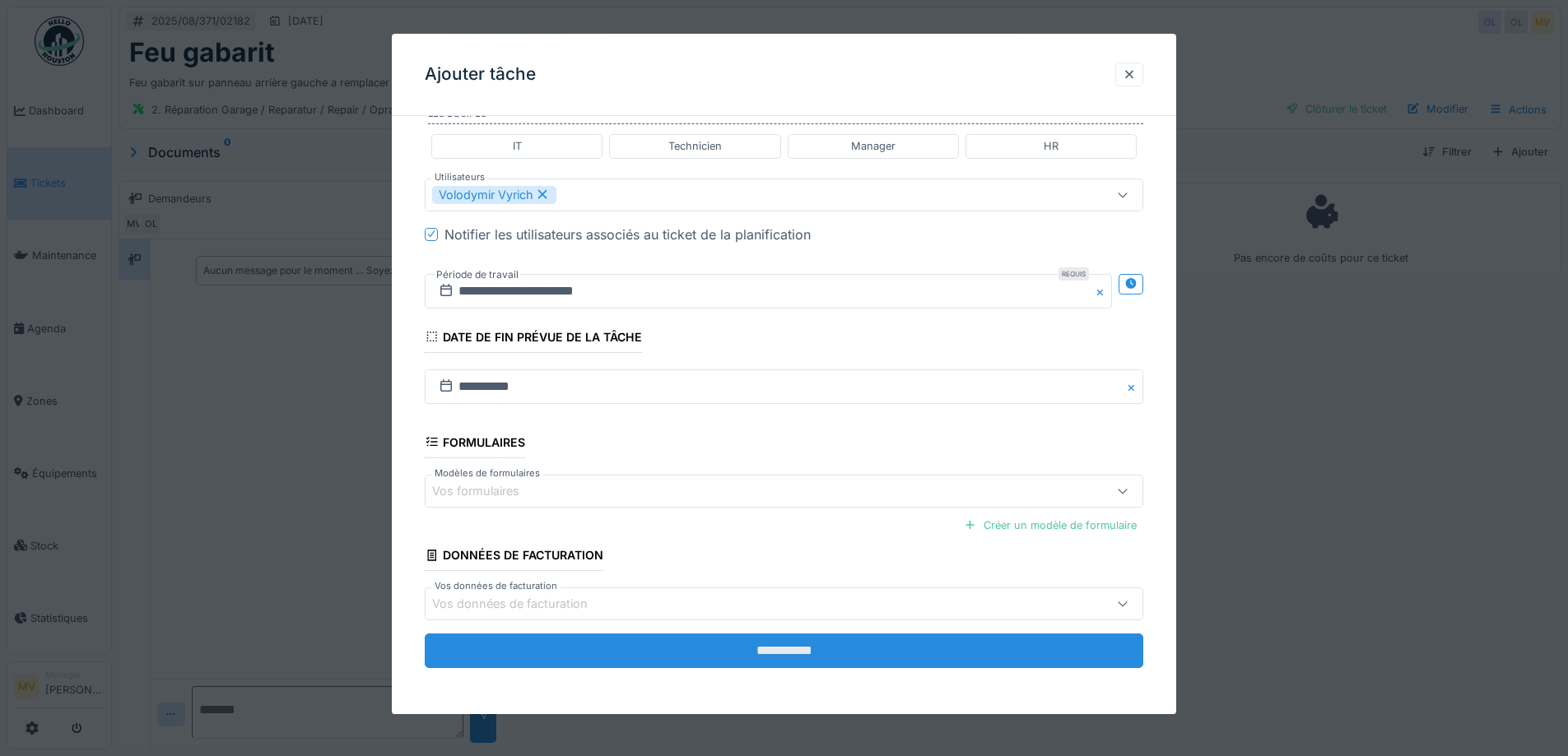
click at [852, 652] on input "**********" at bounding box center [784, 651] width 719 height 34
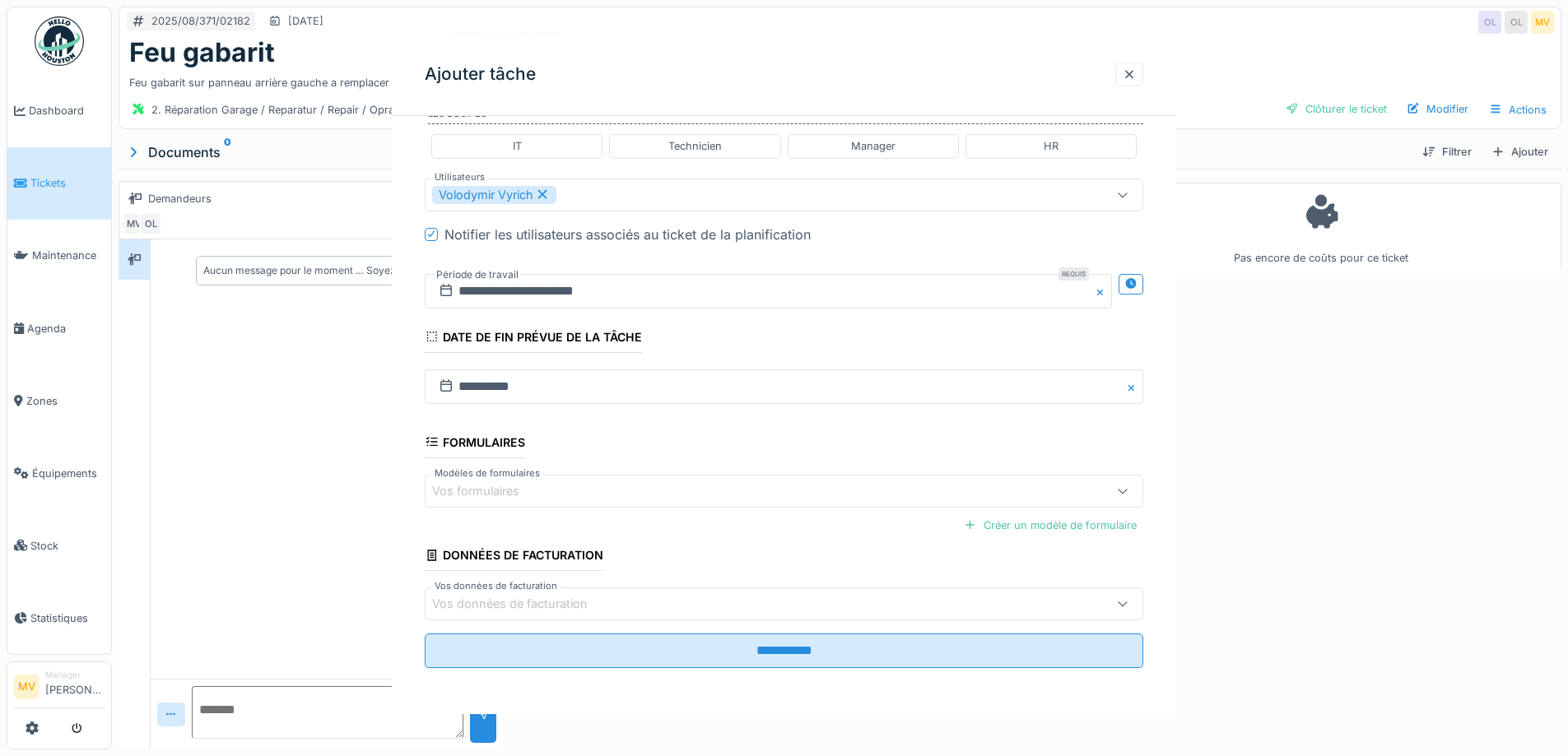
scroll to position [0, 0]
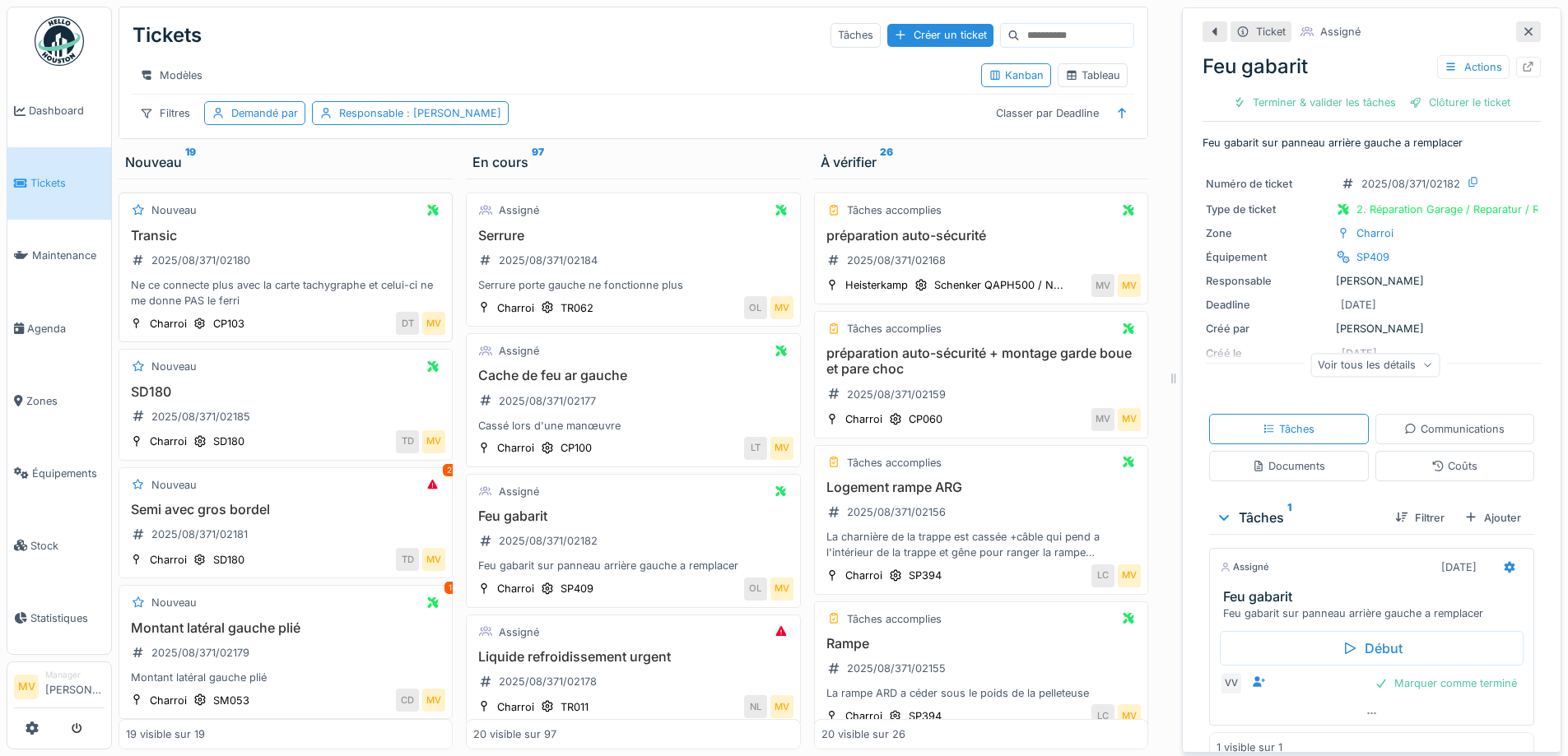
click at [357, 284] on div "Transic 2025/08/371/02180 Ne ce connecte plus avec la carte tachygraphe et celu…" at bounding box center [286, 268] width 320 height 81
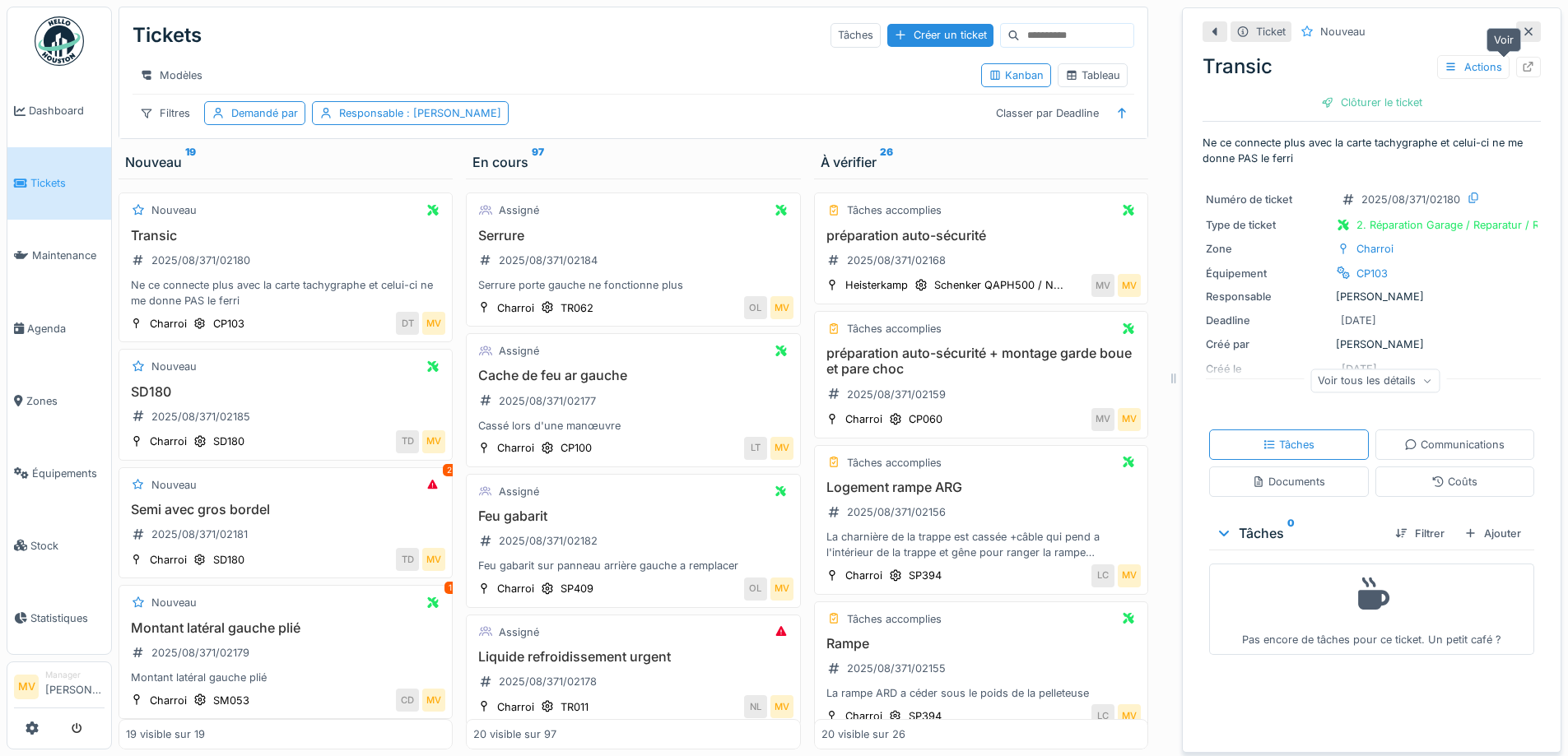
click at [1524, 65] on icon at bounding box center [1529, 67] width 11 height 11
click at [314, 518] on h3 "Semi avec gros bordel" at bounding box center [286, 510] width 320 height 16
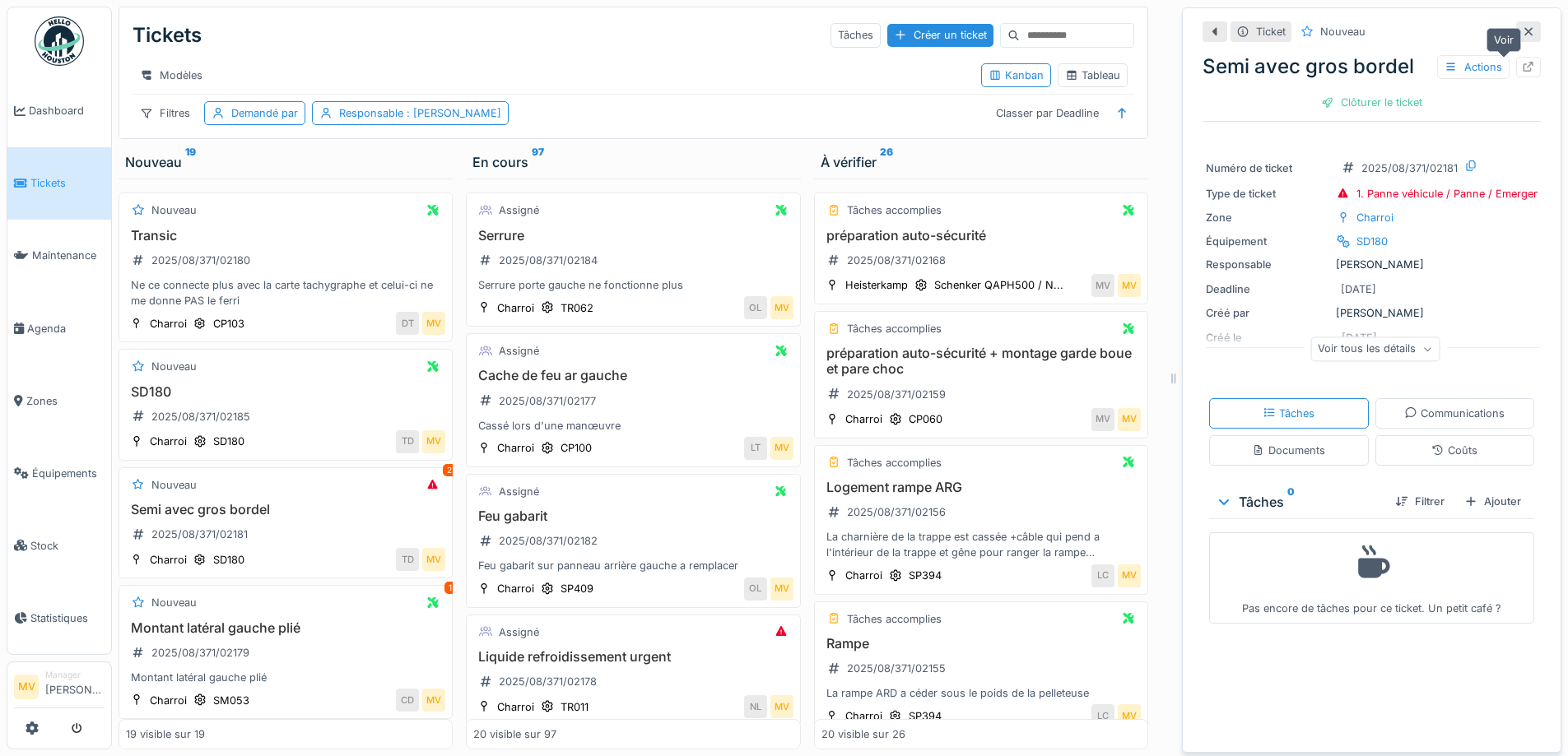
click at [1522, 64] on icon at bounding box center [1528, 67] width 13 height 11
click at [292, 430] on div "SD180 2025/08/371/02185" at bounding box center [286, 407] width 320 height 46
click at [290, 427] on div "SD180 2025/08/371/02185" at bounding box center [286, 407] width 320 height 46
click at [1524, 65] on icon at bounding box center [1529, 67] width 11 height 11
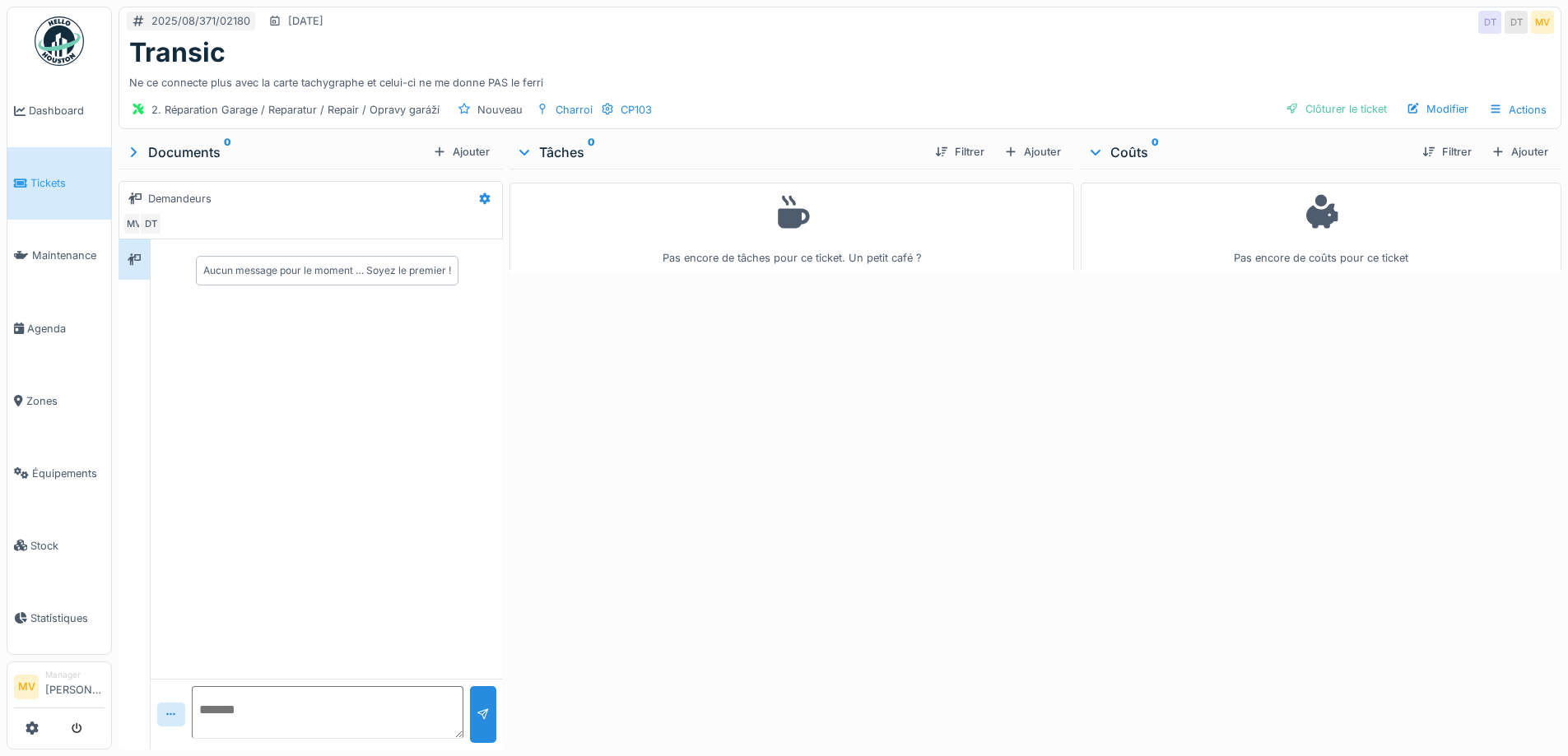
click at [313, 706] on textarea at bounding box center [328, 713] width 272 height 53
type textarea "**********"
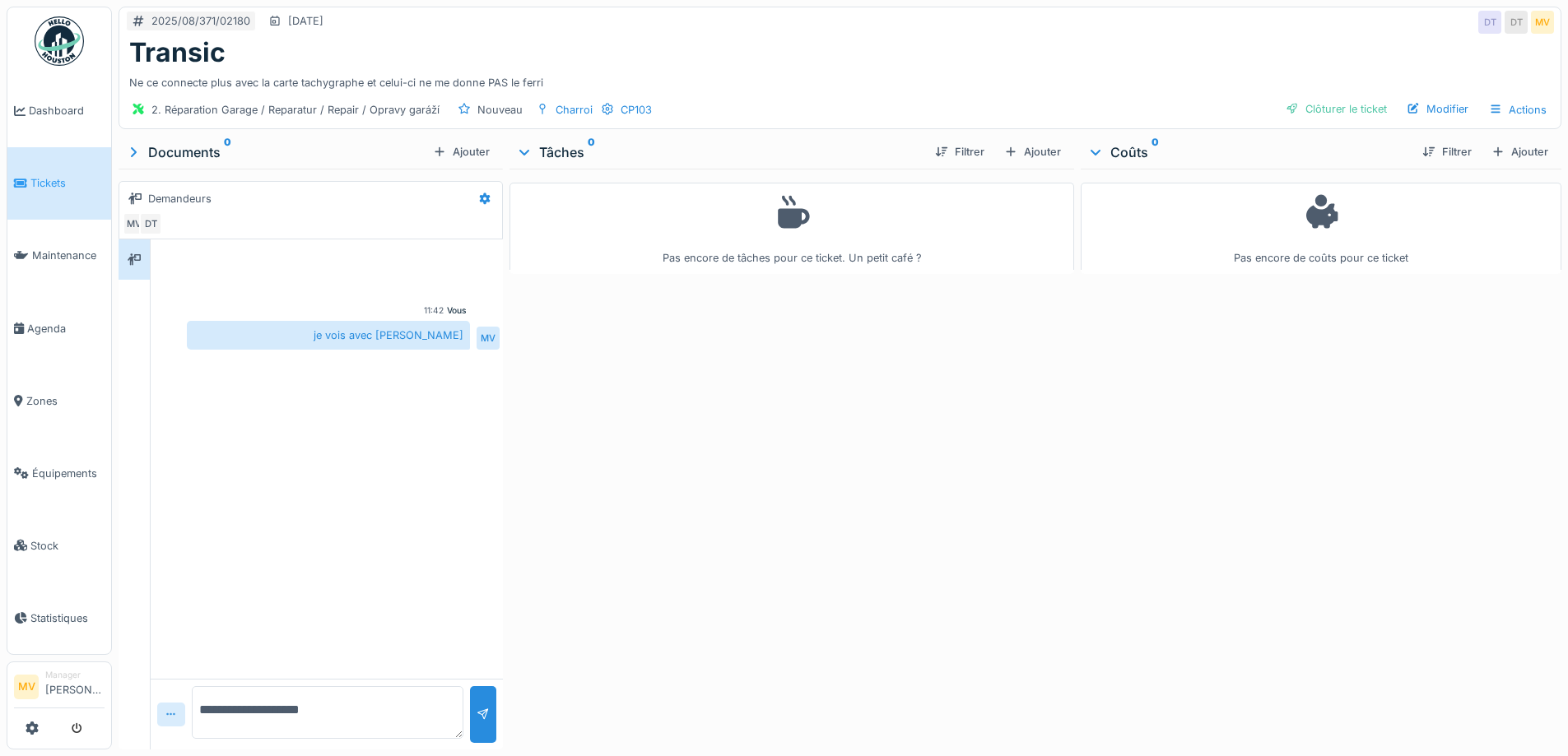
click at [171, 713] on icon at bounding box center [170, 714] width 13 height 11
click at [583, 521] on div "Pas encore de tâches pour ce ticket. Un petit café ?" at bounding box center [792, 456] width 564 height 574
click at [480, 193] on icon at bounding box center [484, 199] width 13 height 11
click at [520, 265] on div "Créer une conversation" at bounding box center [549, 261] width 154 height 25
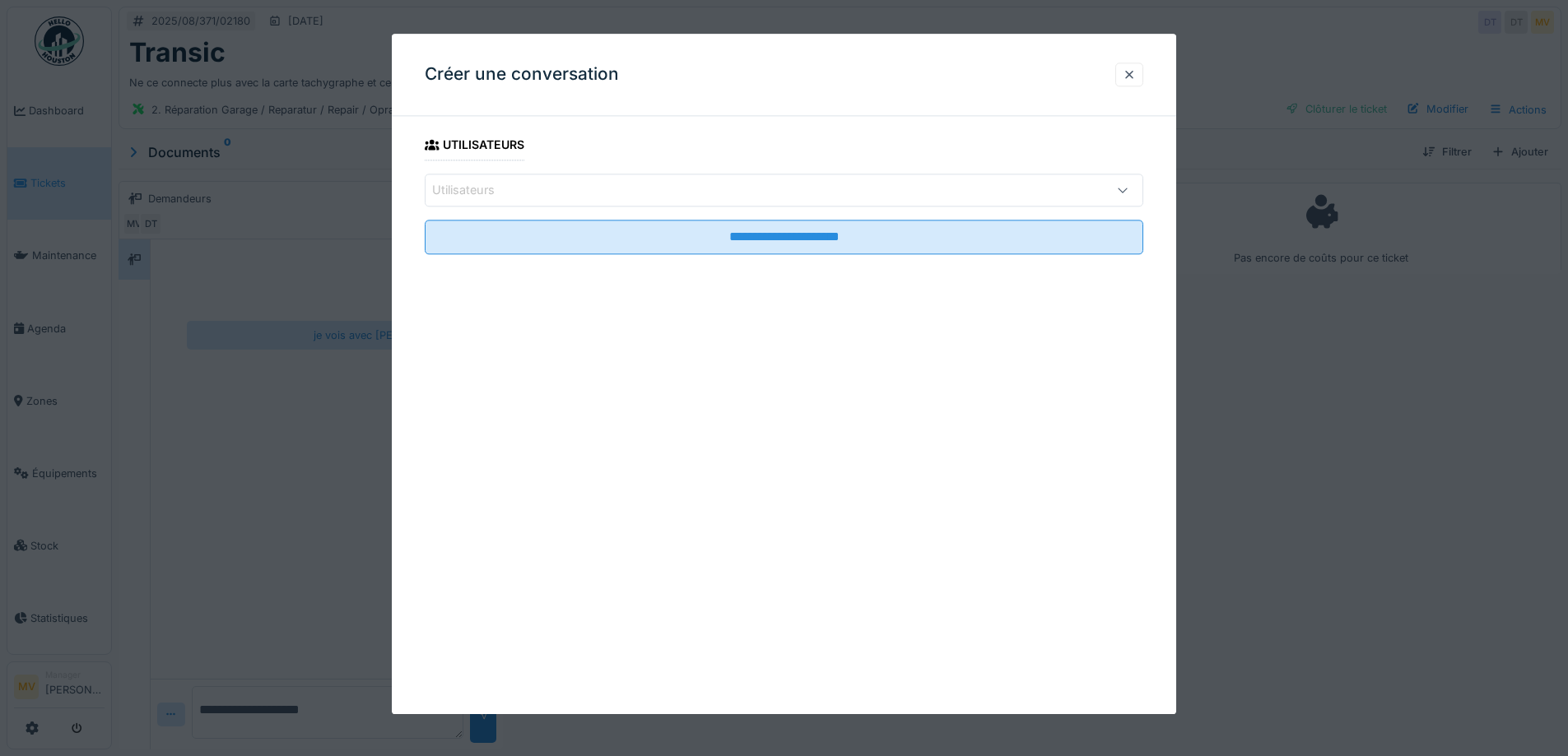
click at [569, 185] on div "Utilisateurs" at bounding box center [742, 190] width 620 height 19
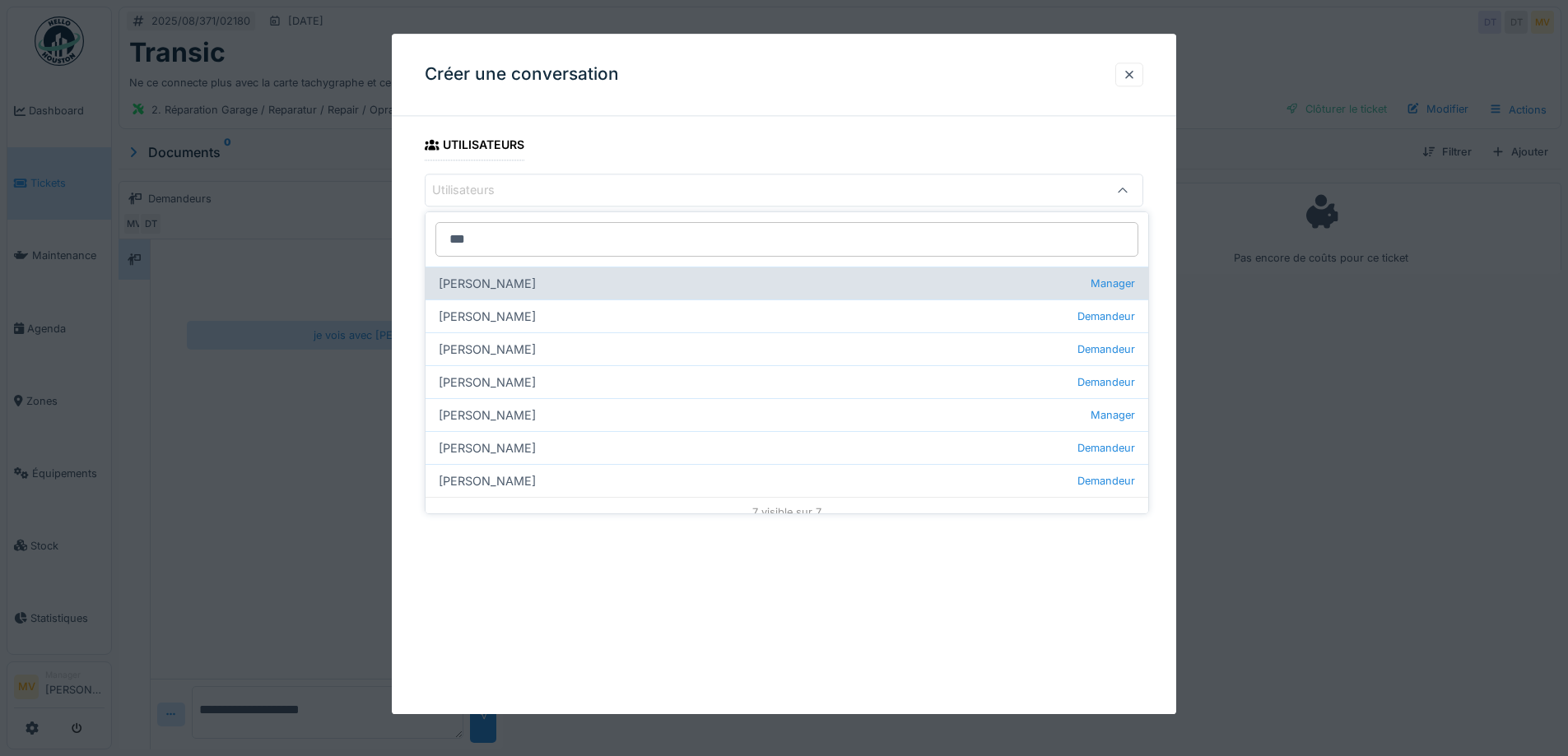
type input "***"
click at [507, 282] on div "Pascal Küpper Manager" at bounding box center [787, 283] width 723 height 33
type input "****"
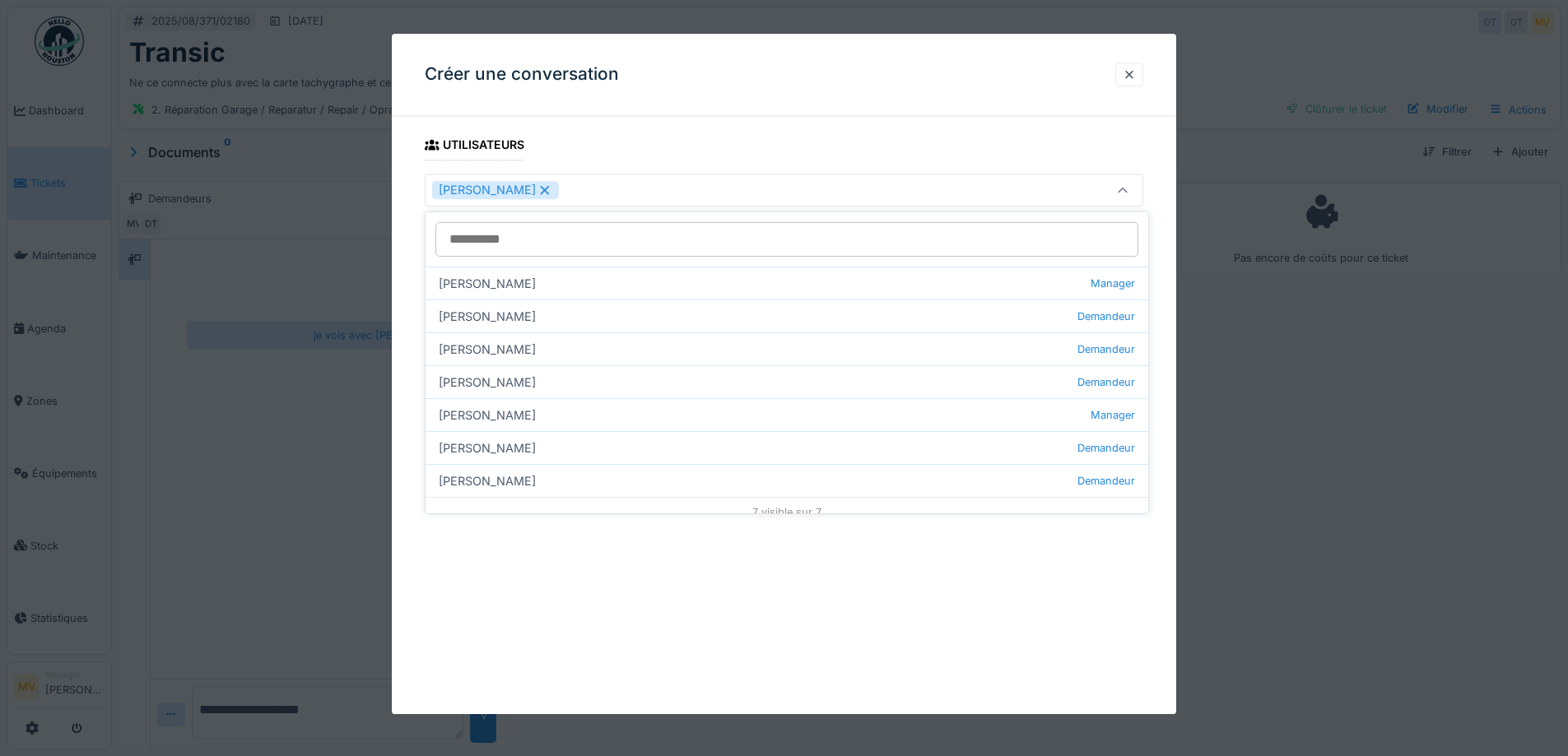
click at [808, 192] on div "Pascal Küpper" at bounding box center [742, 190] width 620 height 19
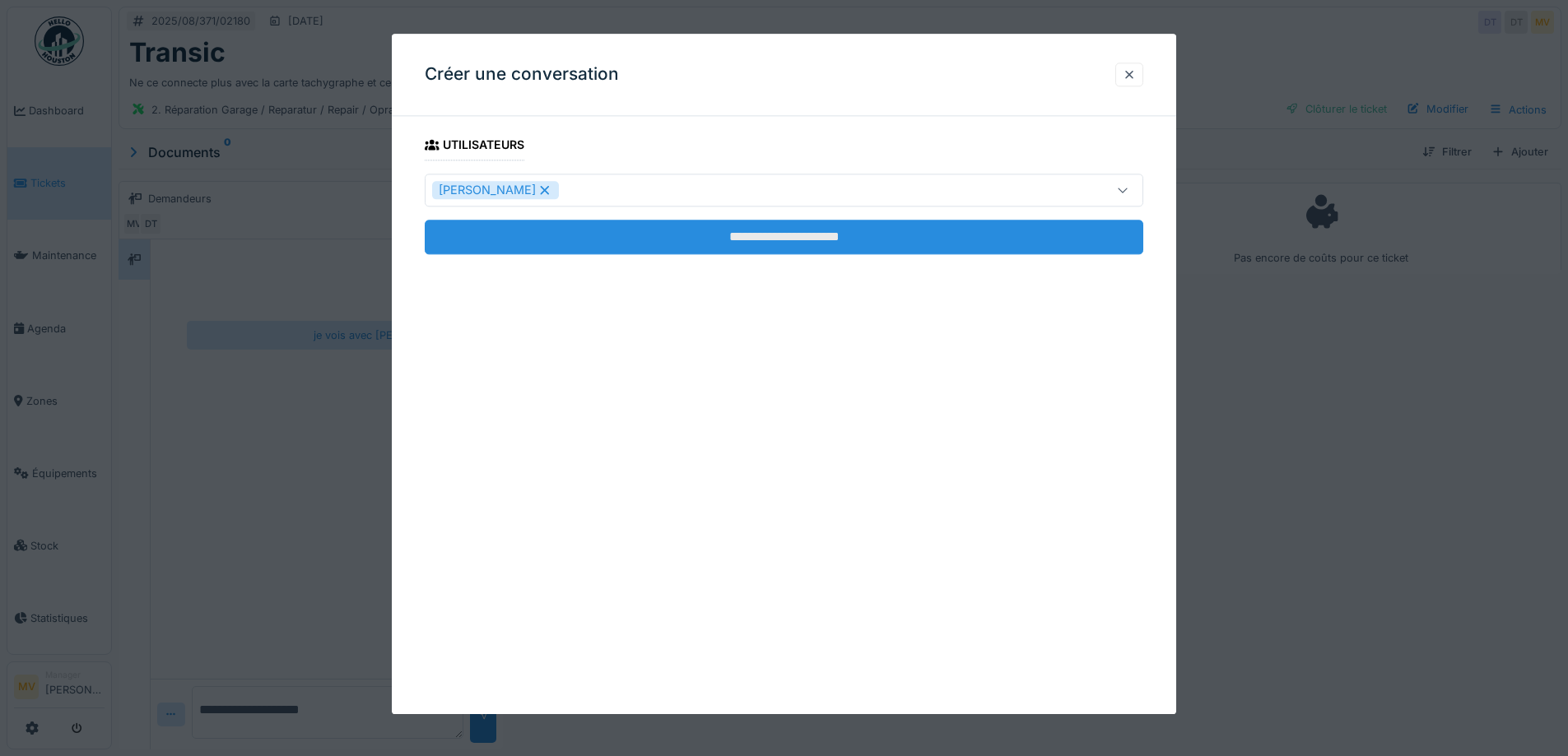
click at [820, 242] on input "**********" at bounding box center [784, 237] width 719 height 34
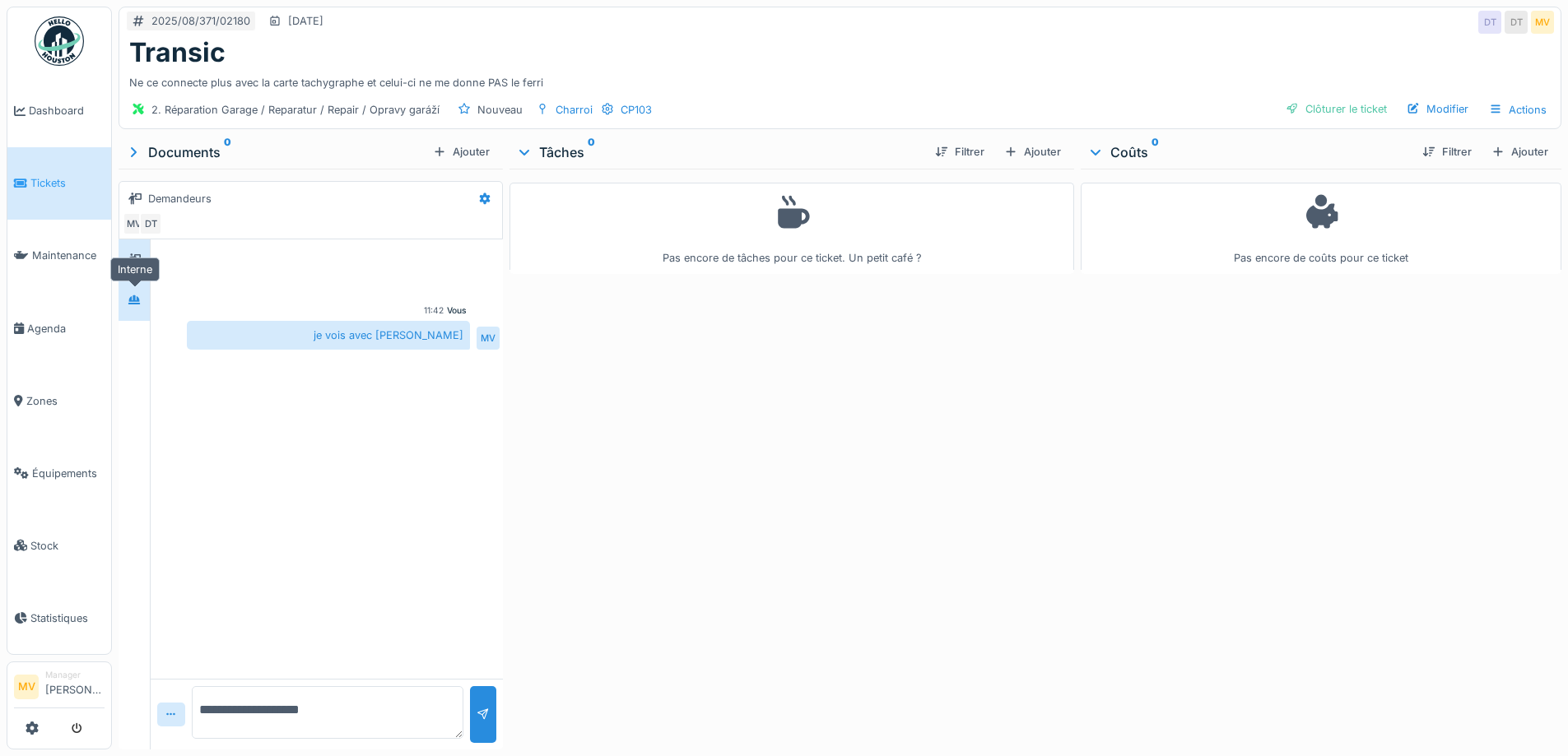
click at [137, 300] on icon at bounding box center [133, 300] width 13 height 11
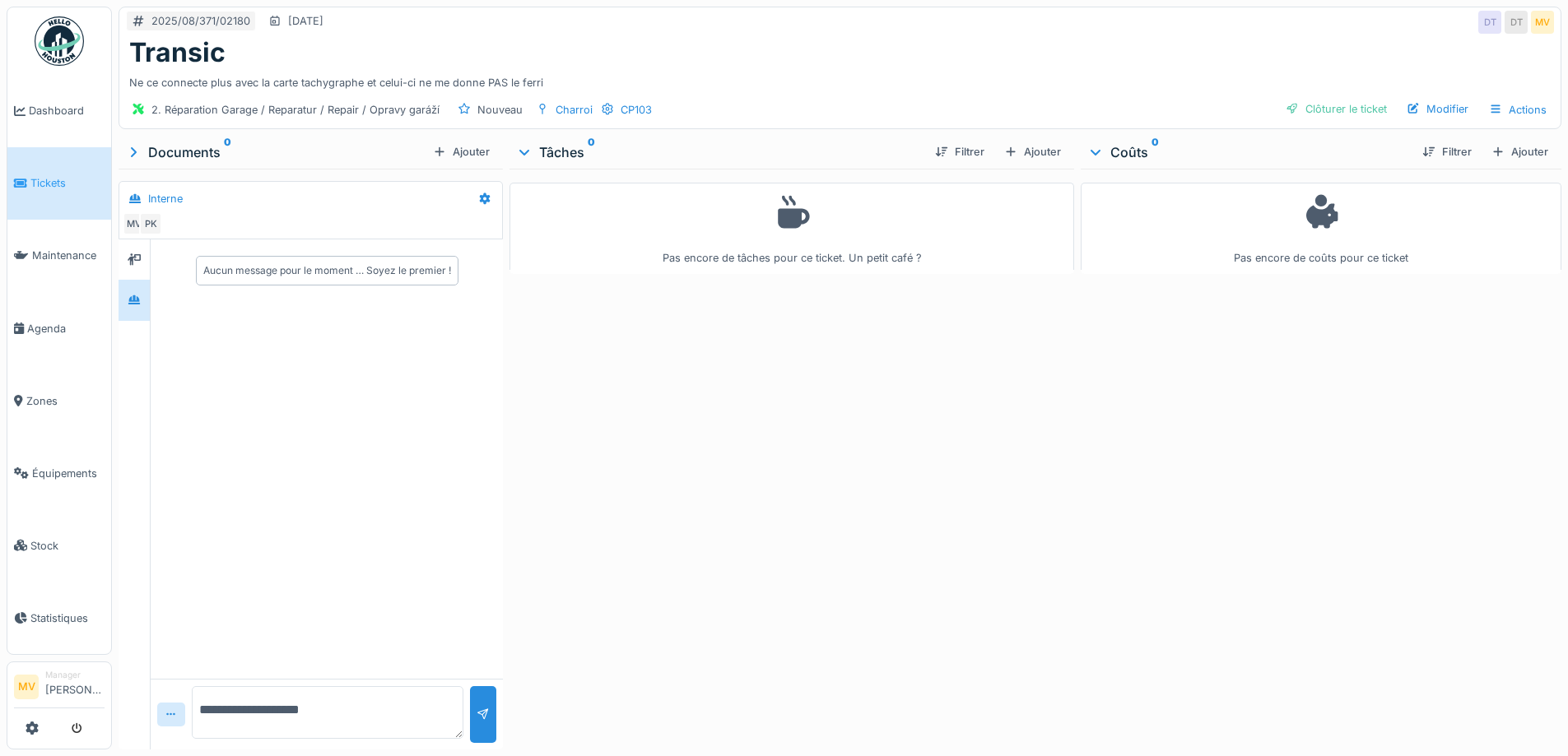
click at [316, 716] on textarea "**********" at bounding box center [328, 713] width 272 height 53
type textarea "*"
type textarea "**********"
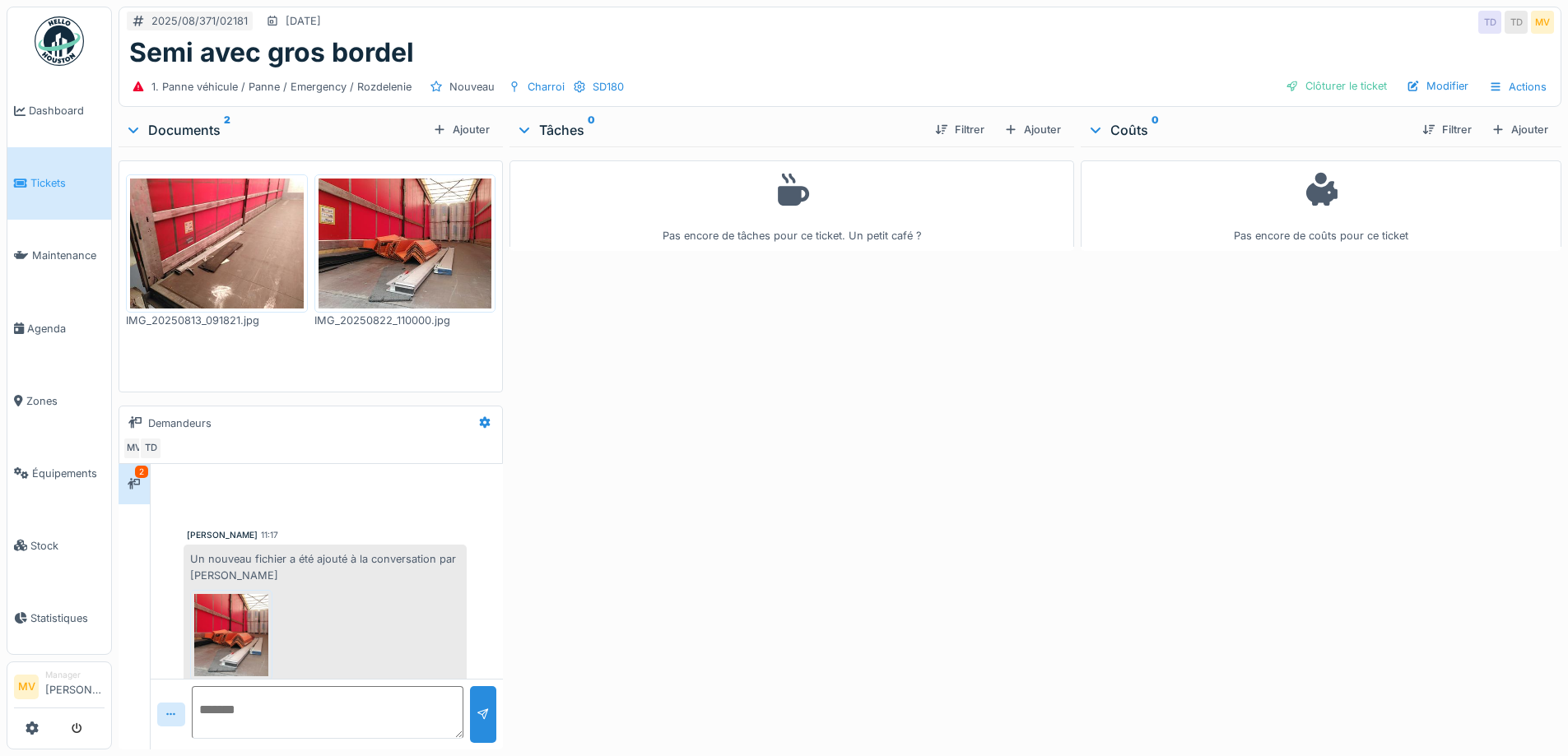
scroll to position [231, 0]
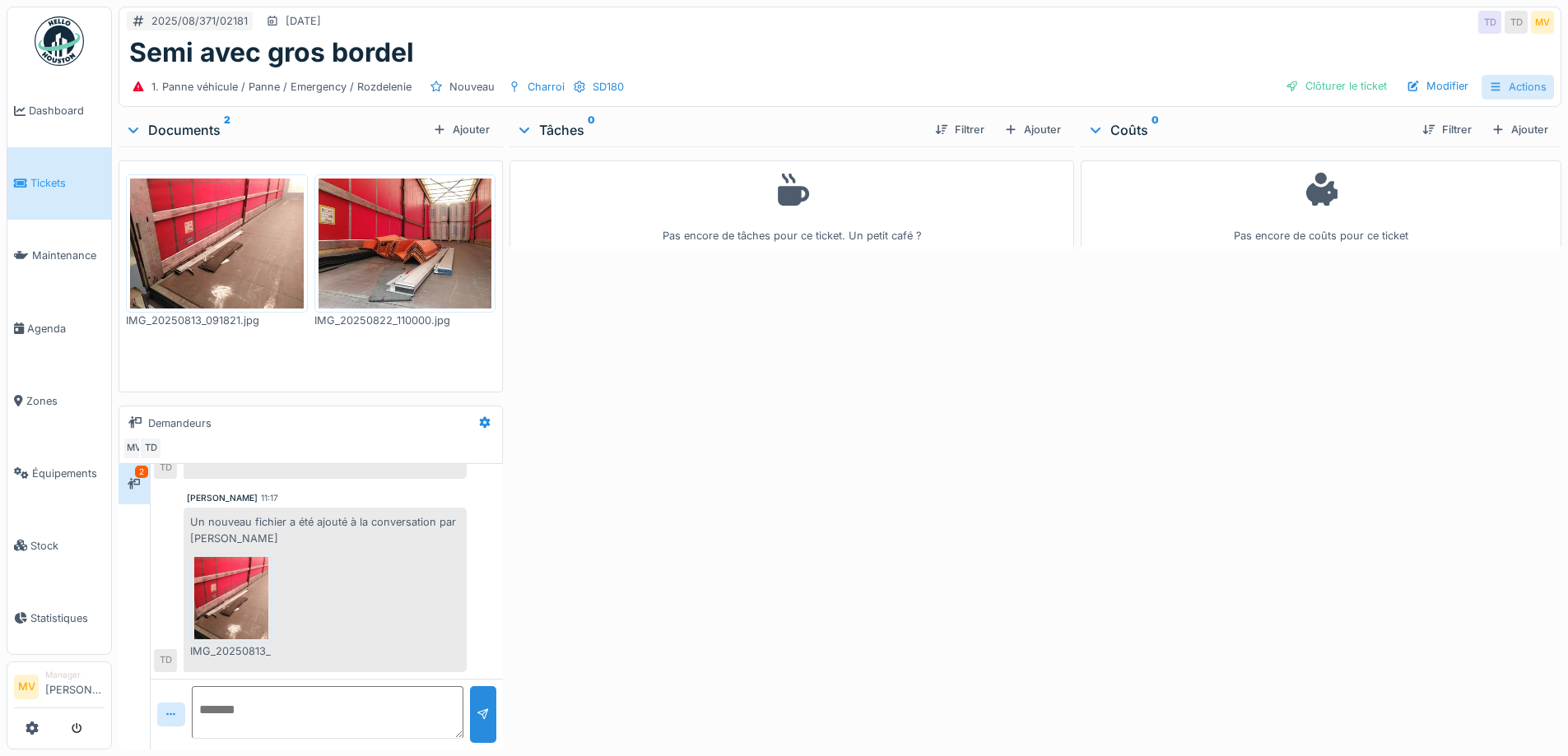
click at [1504, 87] on div "Actions" at bounding box center [1518, 87] width 72 height 24
click at [1434, 223] on div "Annuler le ticket" at bounding box center [1451, 222] width 148 height 25
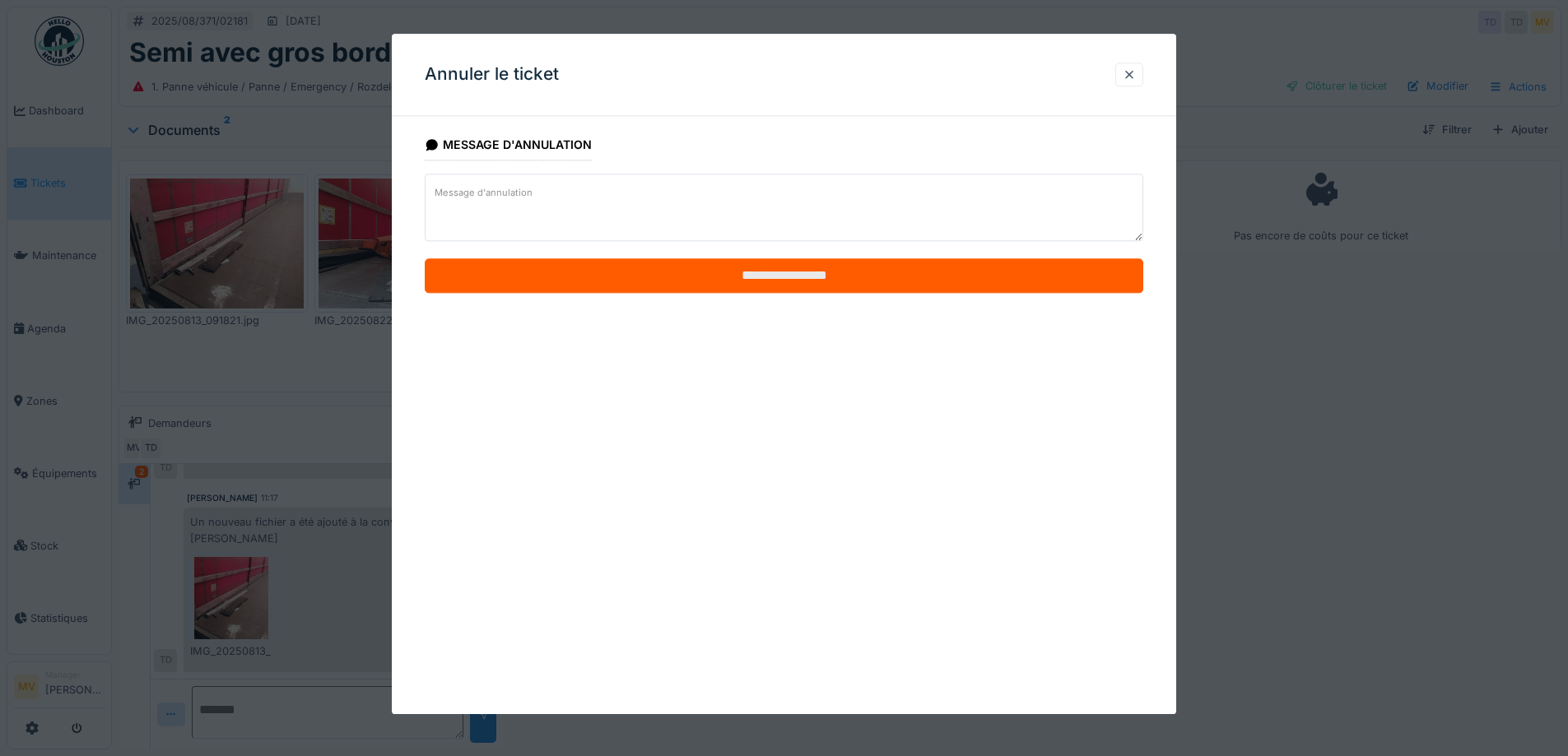
click at [789, 283] on input "**********" at bounding box center [784, 276] width 719 height 34
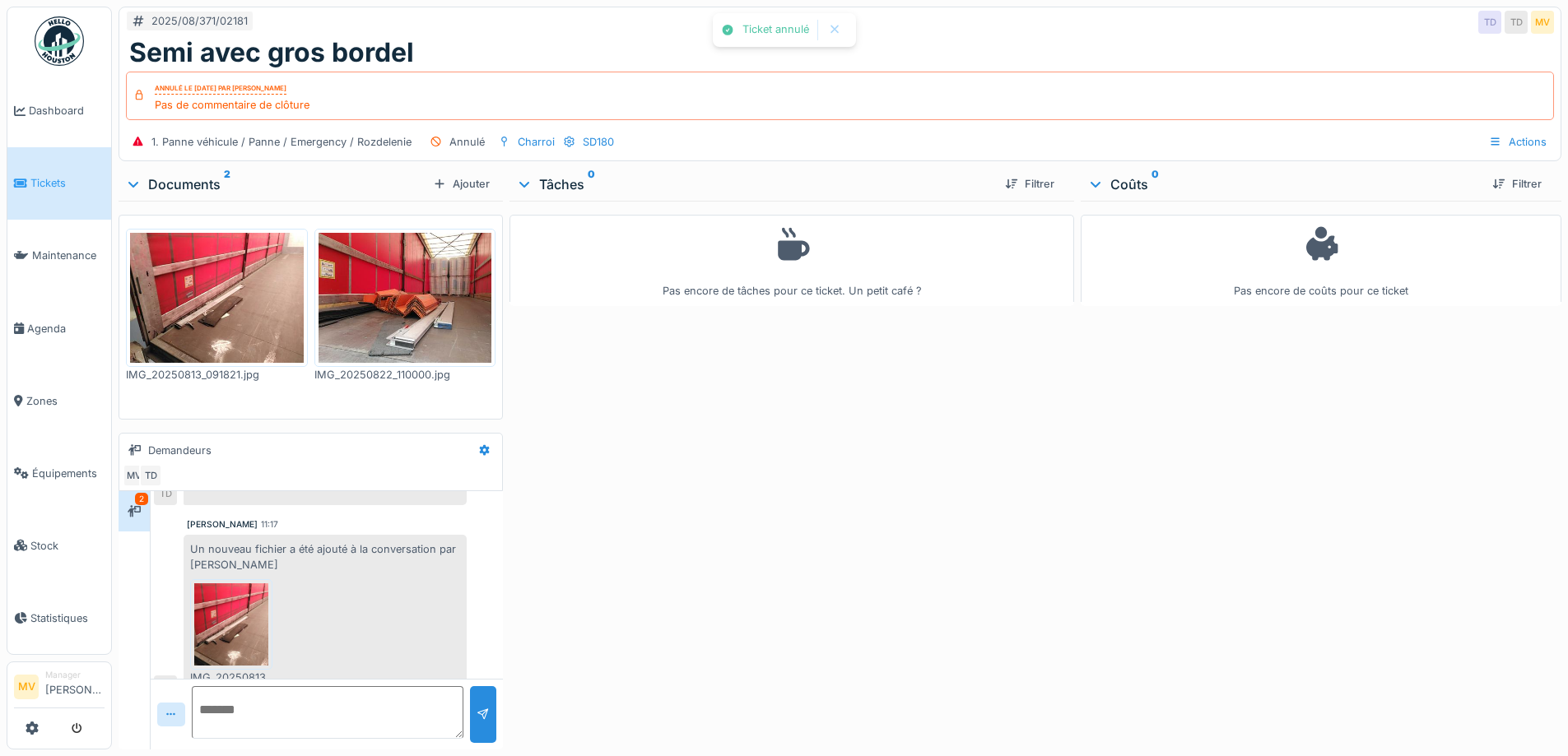
scroll to position [259, 0]
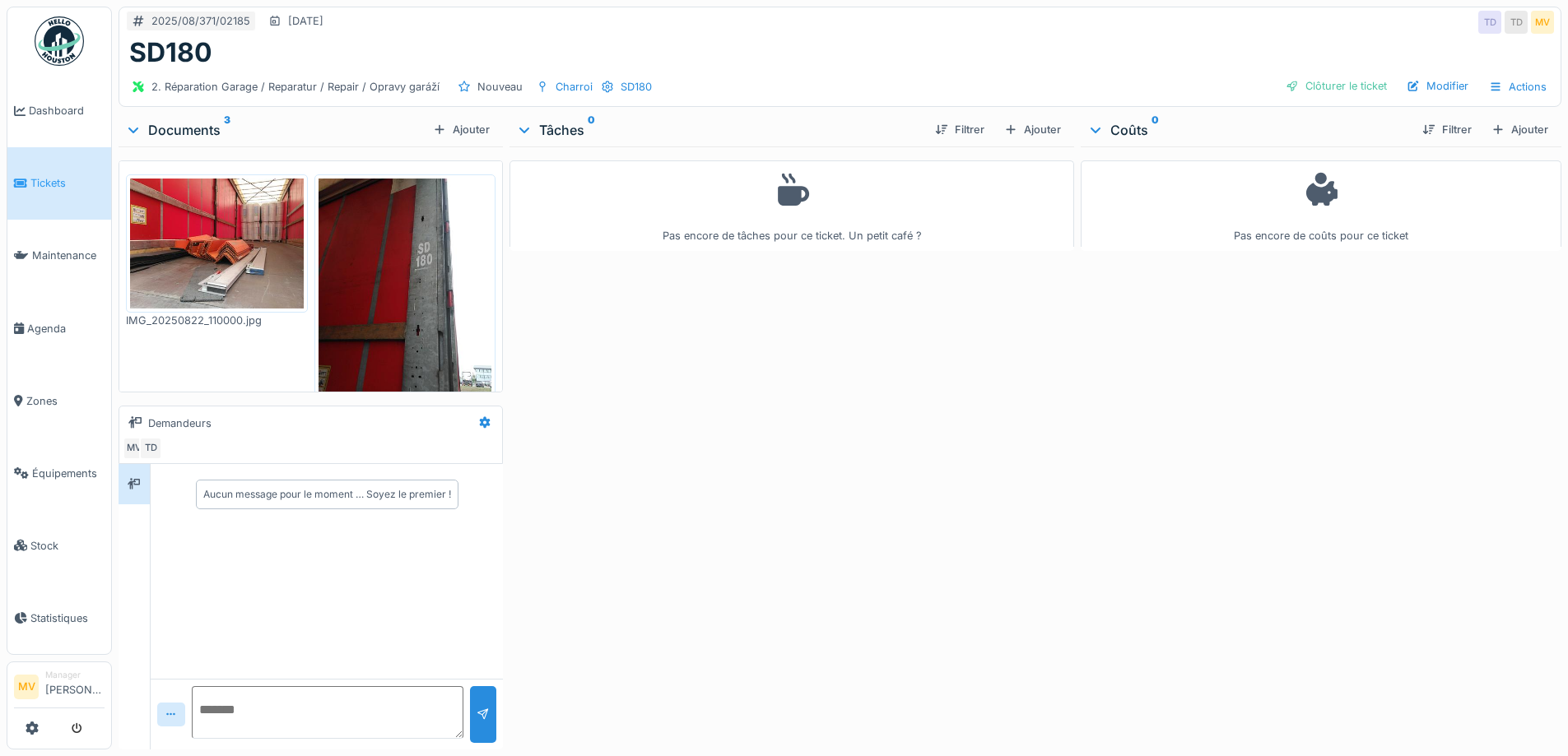
click at [262, 249] on img at bounding box center [216, 243] width 174 height 130
